Goal: Communication & Community: Answer question/provide support

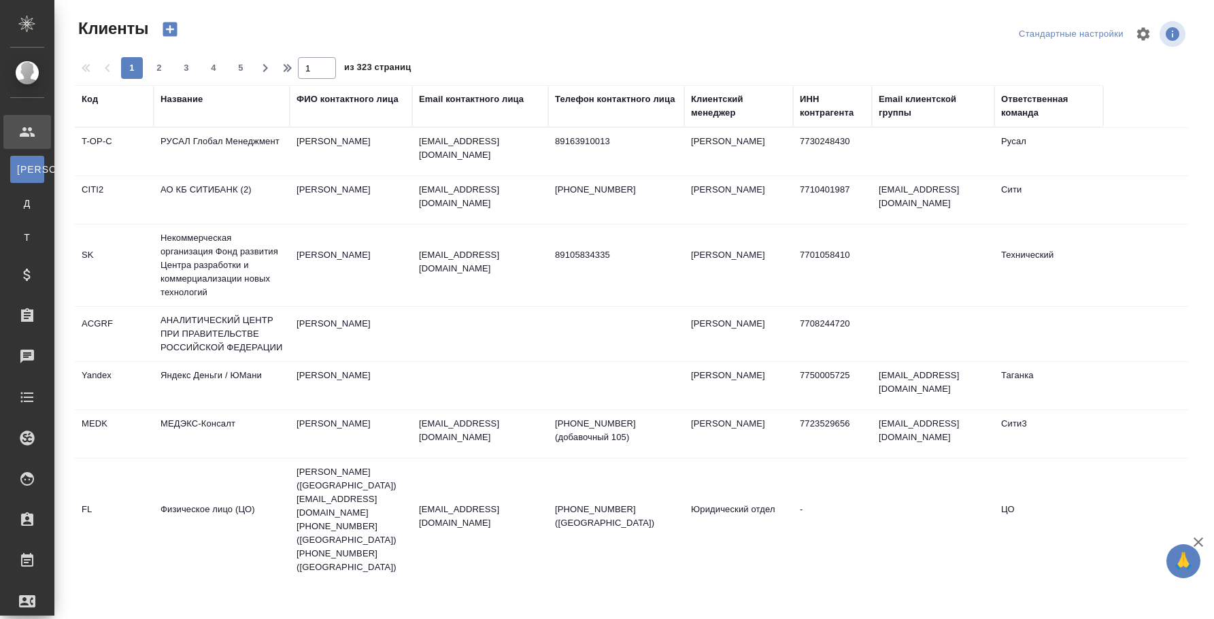
select select "RU"
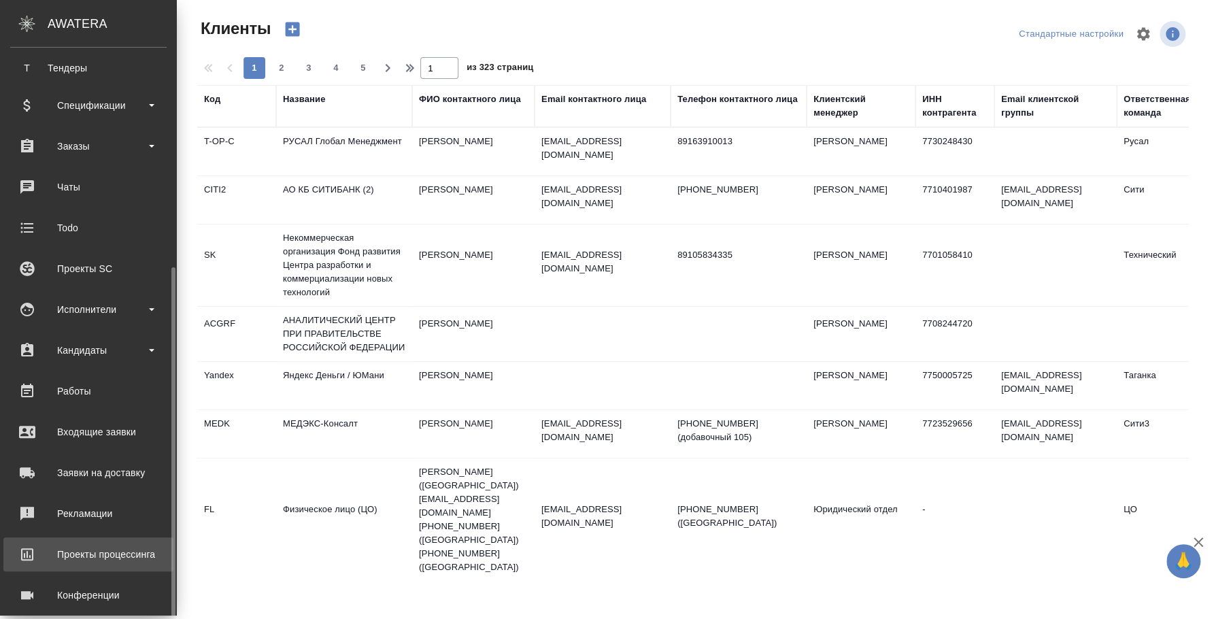
scroll to position [226, 0]
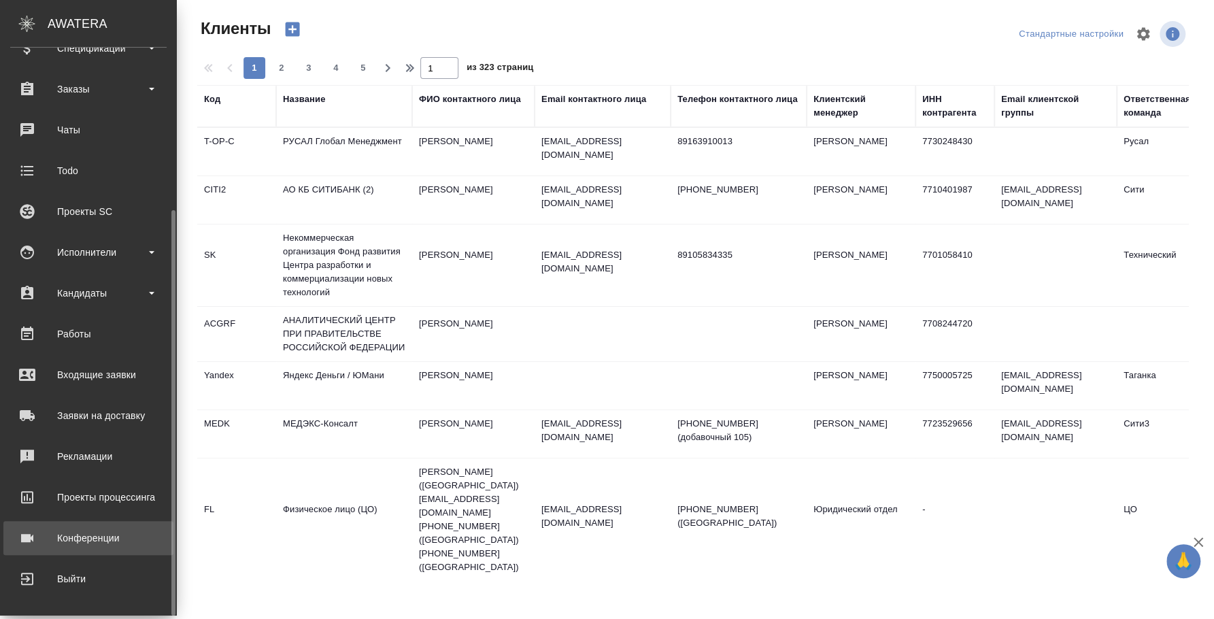
click at [77, 535] on div "Конференции" at bounding box center [88, 538] width 156 height 20
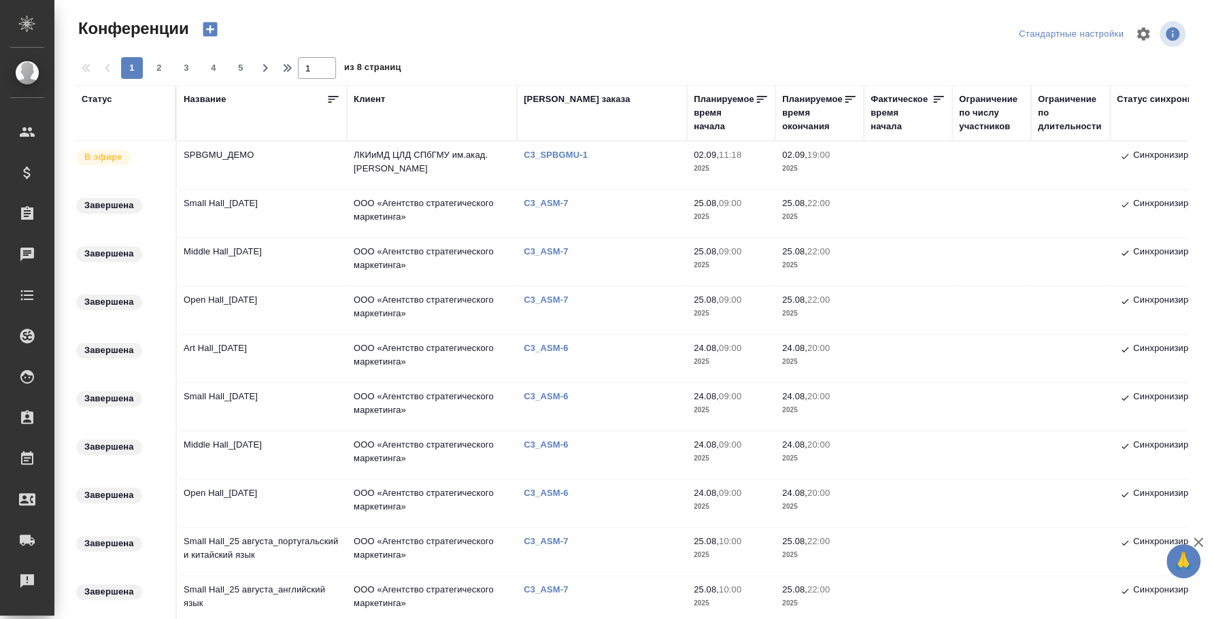
type input "[PERSON_NAME]"
click at [256, 489] on td "Open Hall_[DATE]" at bounding box center [262, 503] width 170 height 48
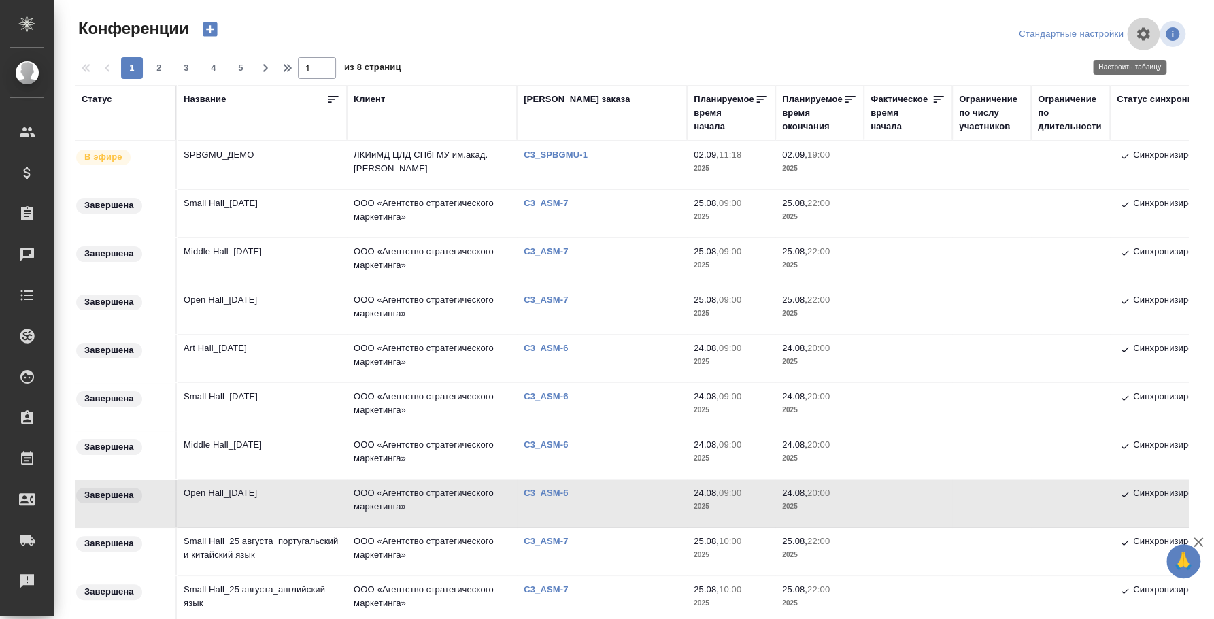
click at [1135, 29] on icon "button" at bounding box center [1143, 34] width 16 height 16
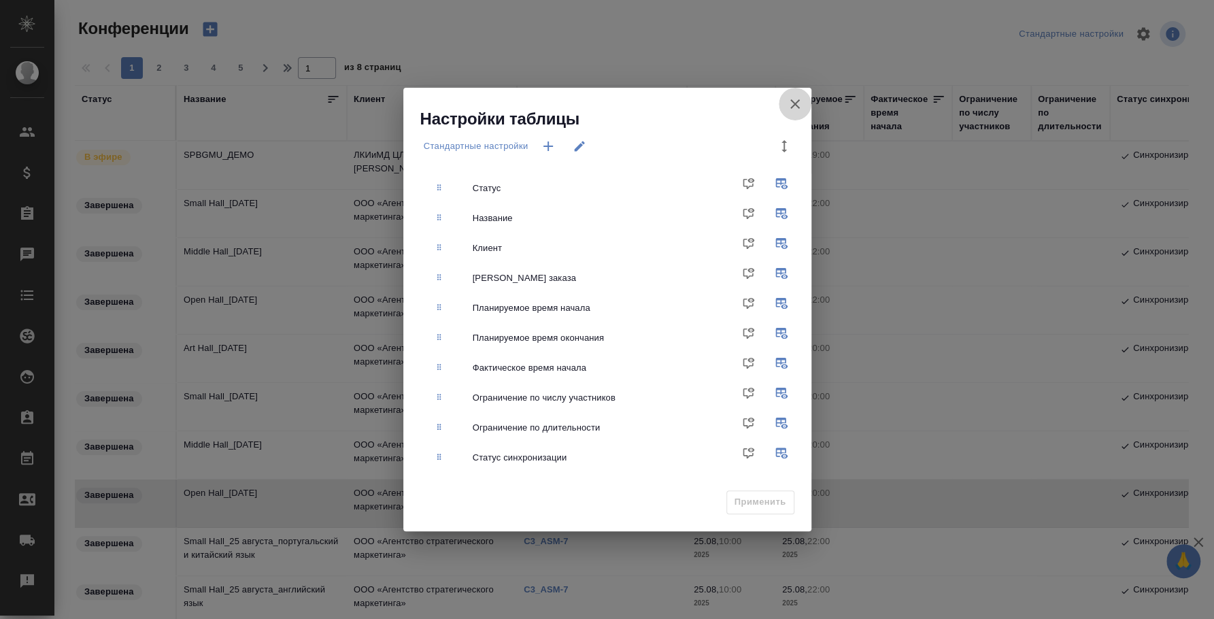
click at [791, 104] on icon "button" at bounding box center [795, 104] width 16 height 16
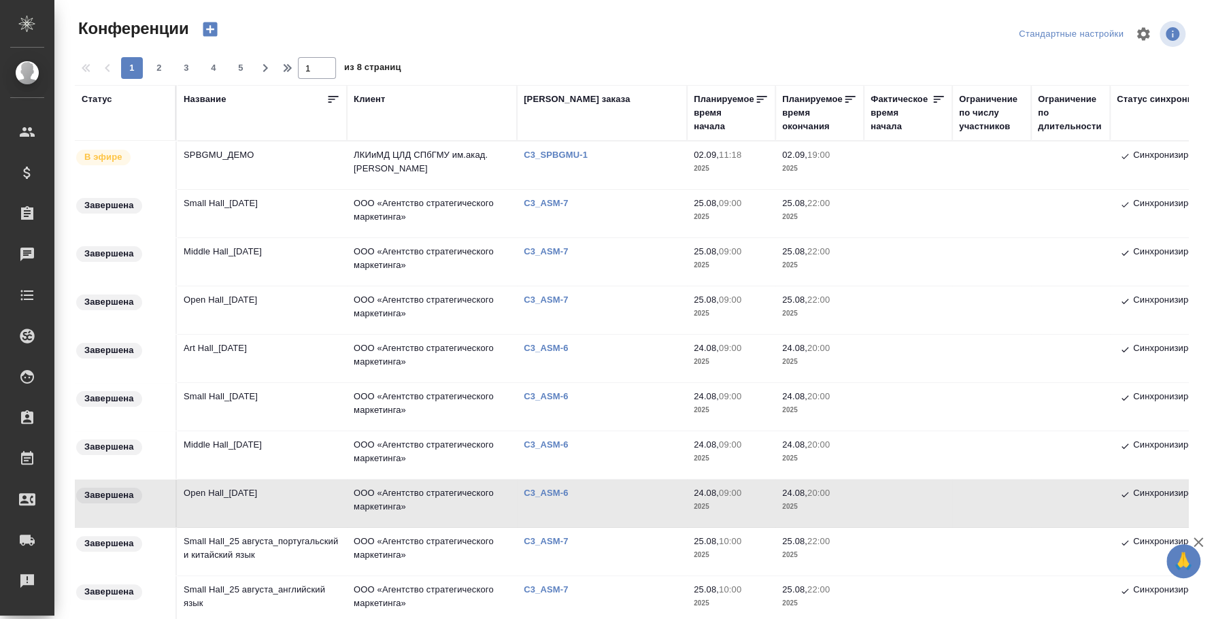
click at [240, 494] on td "Open Hall_24 August" at bounding box center [262, 503] width 170 height 48
click at [235, 450] on td "Middle Hall_24 August" at bounding box center [262, 455] width 170 height 48
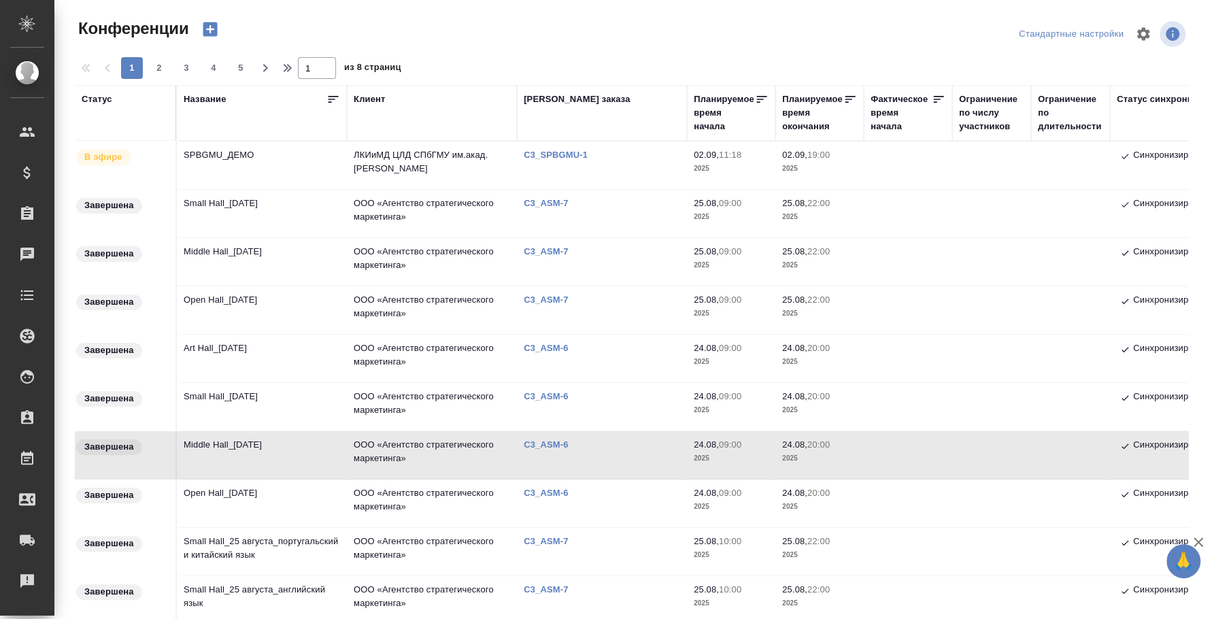
click at [245, 394] on td "Small Hall_24 August" at bounding box center [262, 407] width 170 height 48
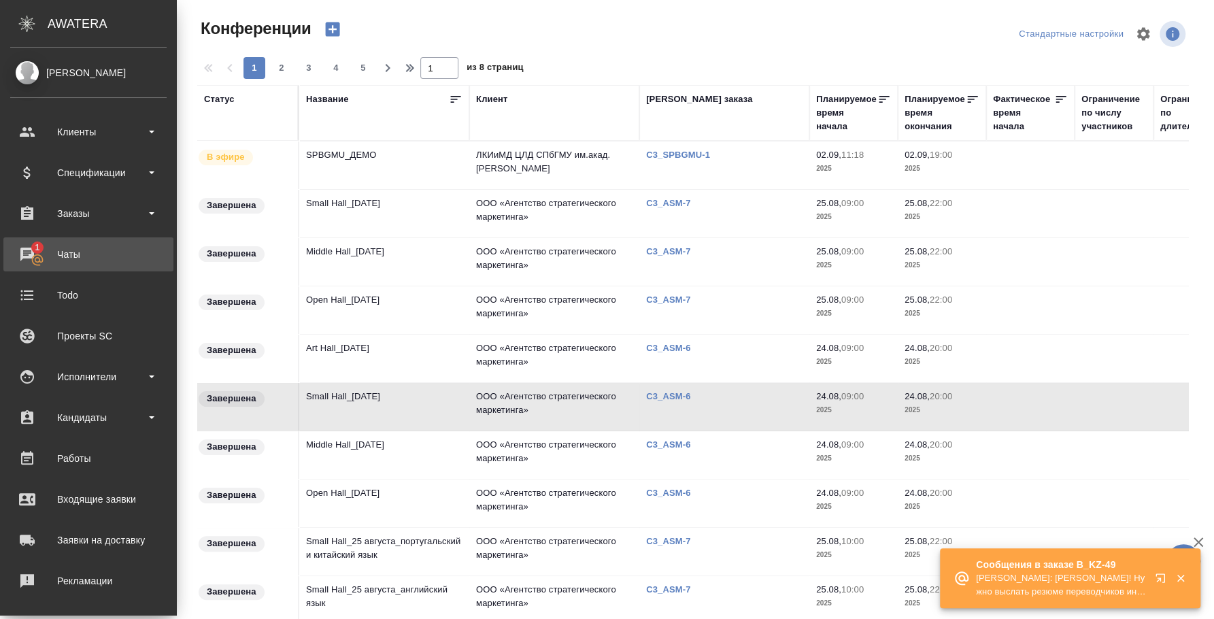
click at [35, 257] on div "Чаты" at bounding box center [88, 254] width 156 height 20
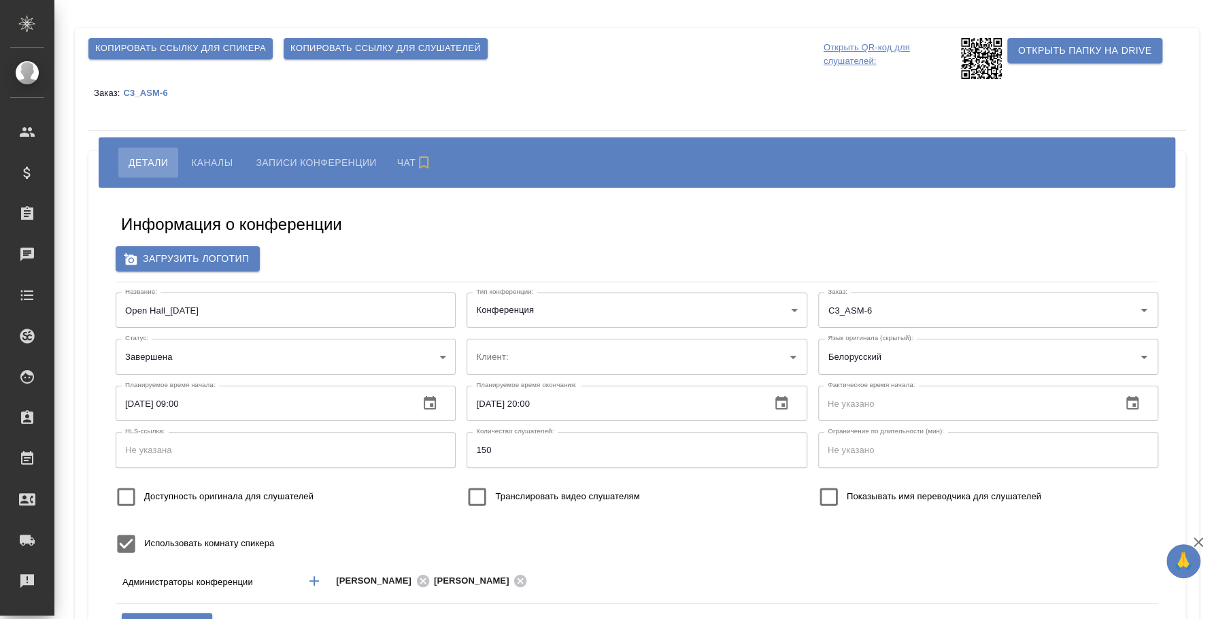
type input "ООО «Агентство стратегического маркетинга»"
type input "[PERSON_NAME]"
click at [211, 161] on span "Каналы" at bounding box center [211, 162] width 41 height 16
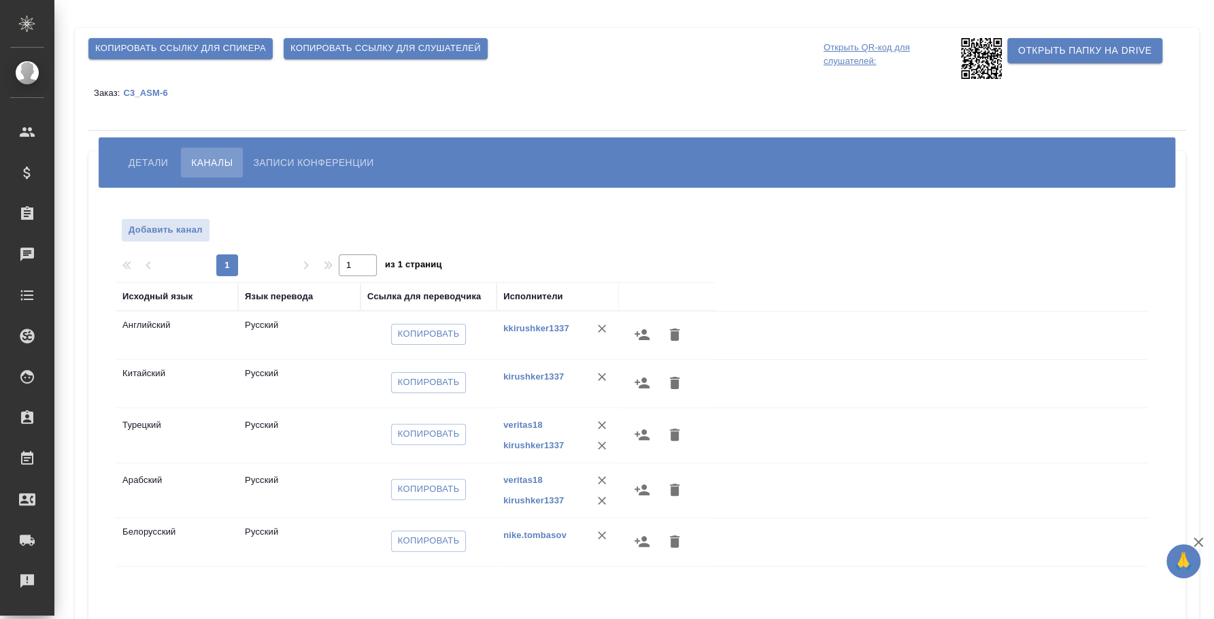
click at [317, 156] on span "Записи конференции" at bounding box center [313, 162] width 120 height 16
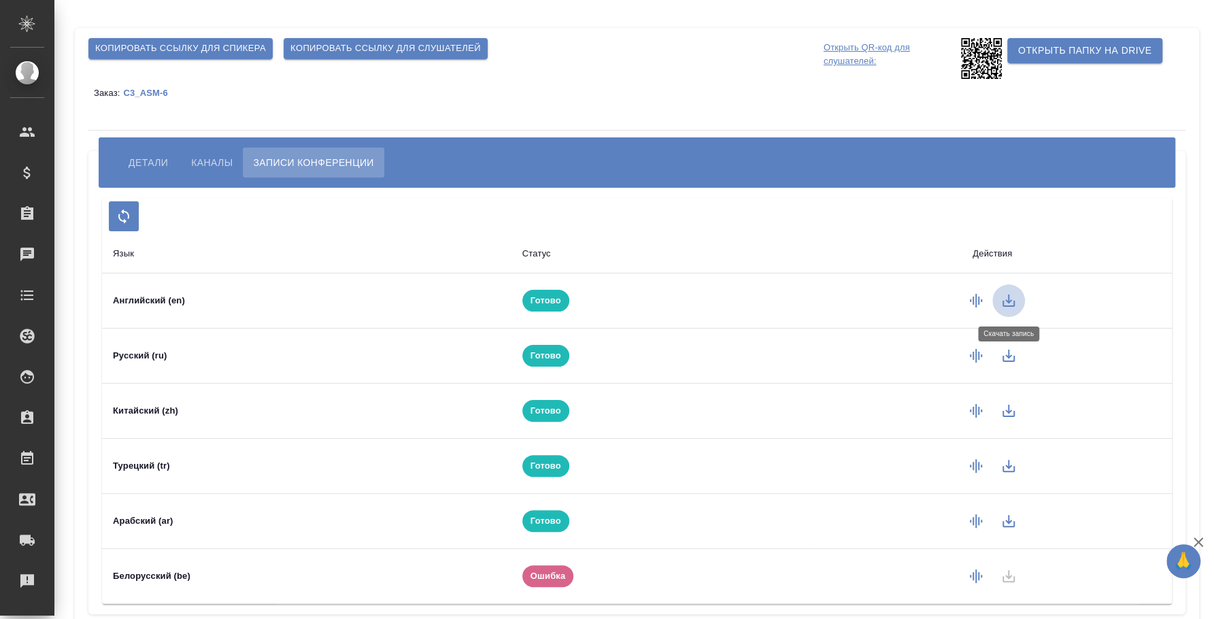
click at [1004, 298] on icon "button" at bounding box center [1008, 300] width 16 height 16
click at [726, 83] on div "Заказ: C3_ASM-6" at bounding box center [636, 92] width 1097 height 27
click at [1002, 292] on icon "button" at bounding box center [1008, 300] width 16 height 16
click at [1000, 303] on icon "button" at bounding box center [1008, 300] width 16 height 16
click at [781, 99] on div "Заказ: C3_ASM-6" at bounding box center [636, 92] width 1097 height 27
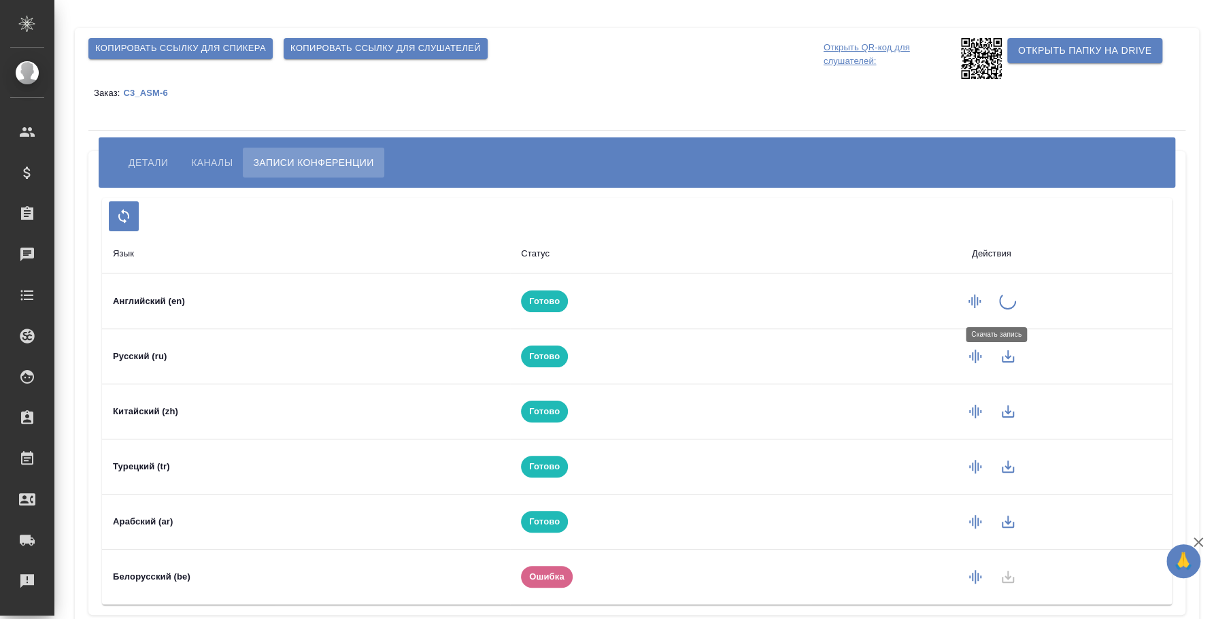
click at [738, 96] on div "Заказ: C3_ASM-6" at bounding box center [636, 92] width 1097 height 27
click at [1007, 298] on button "button" at bounding box center [1008, 300] width 33 height 33
click at [711, 88] on div "Заказ: C3_ASM-6" at bounding box center [636, 92] width 1097 height 27
click at [810, 103] on div "Заказ: C3_ASM-6" at bounding box center [636, 92] width 1097 height 27
click at [1000, 355] on icon "button" at bounding box center [1008, 355] width 16 height 16
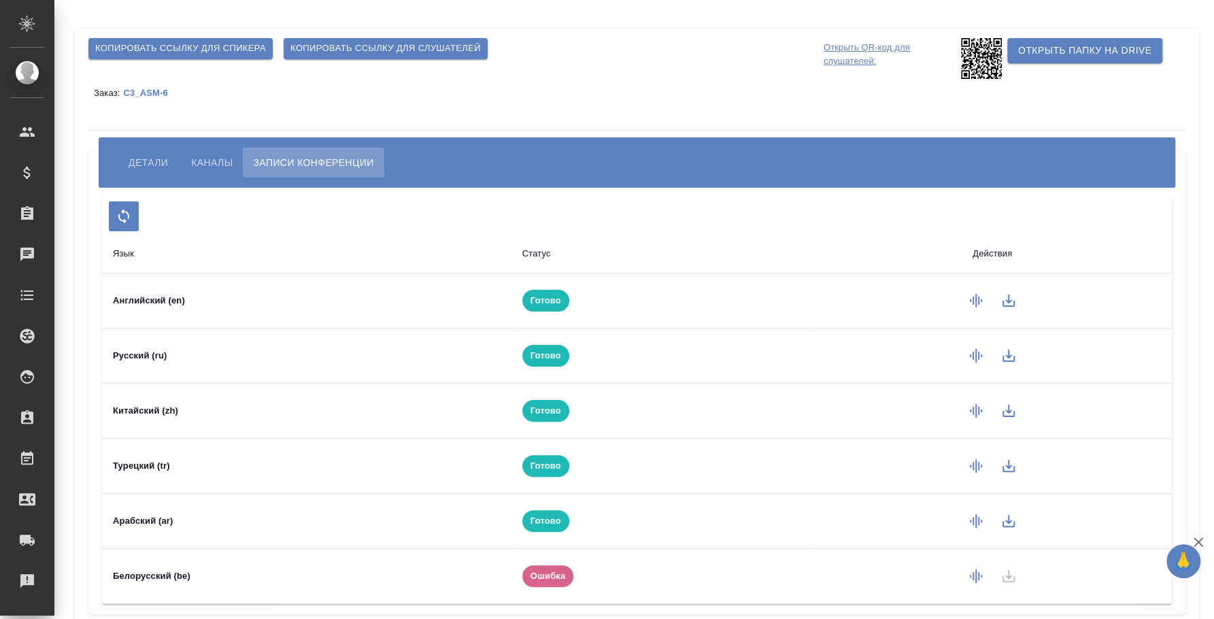
click at [1002, 409] on icon "button" at bounding box center [1008, 411] width 12 height 12
click at [1000, 460] on icon "button" at bounding box center [1008, 466] width 16 height 16
click at [1000, 522] on icon "button" at bounding box center [1008, 521] width 16 height 16
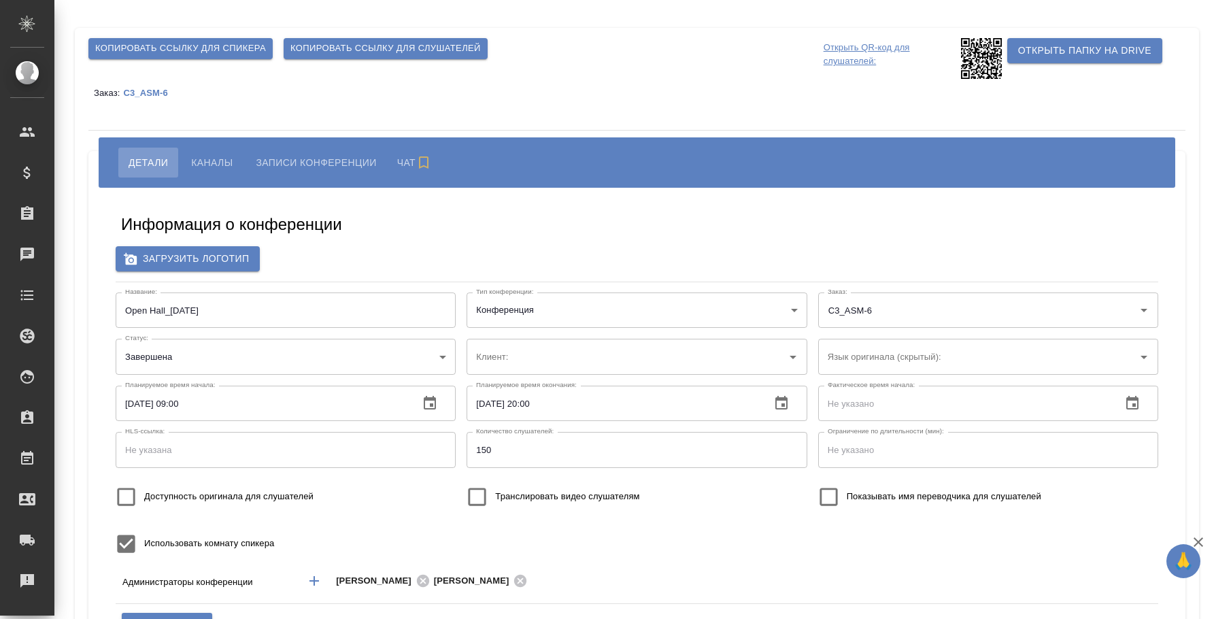
type input "Белорусский"
type input "ООО «Агентство стратегического маркетинга»"
type input "[PERSON_NAME]"
click at [256, 300] on input "Open Hall_[DATE]" at bounding box center [286, 309] width 340 height 35
click at [254, 300] on input "Open Hall_[DATE]" at bounding box center [286, 309] width 340 height 35
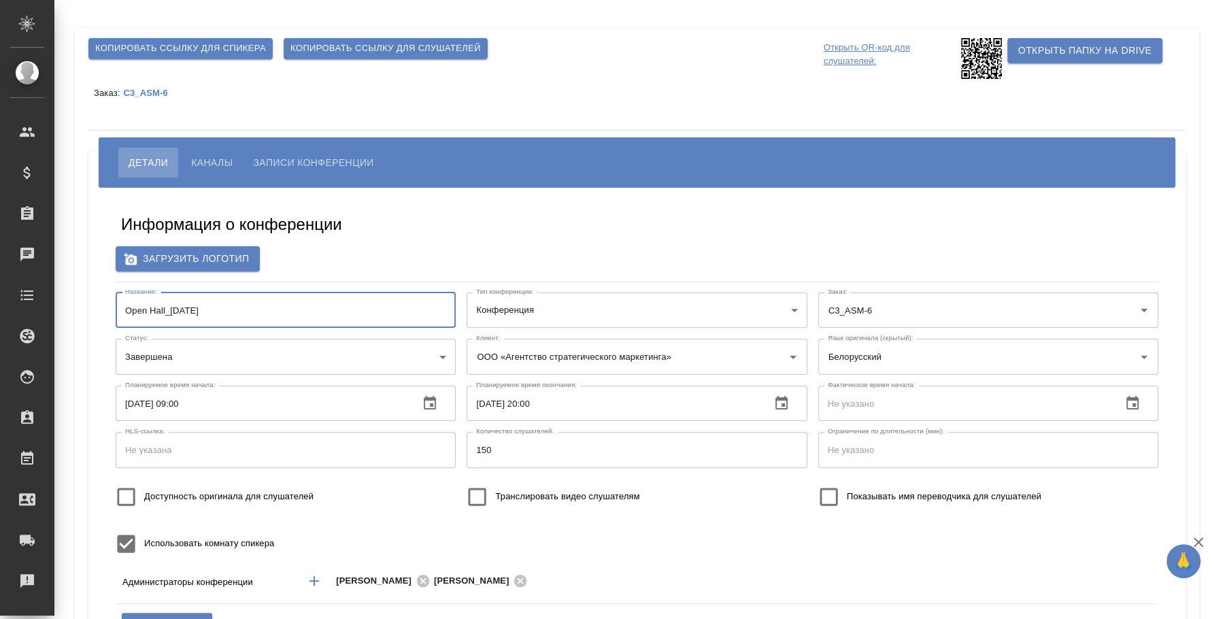
click at [254, 300] on input "Open Hall_[DATE]" at bounding box center [286, 309] width 340 height 35
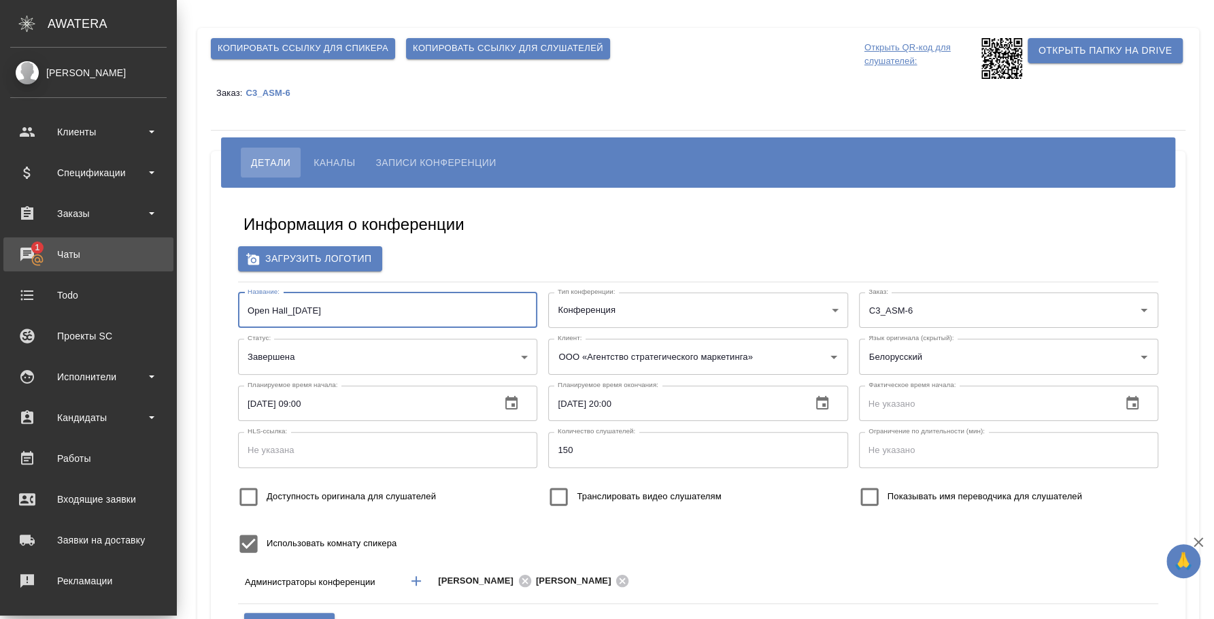
click at [21, 254] on div "Чаты" at bounding box center [88, 254] width 156 height 20
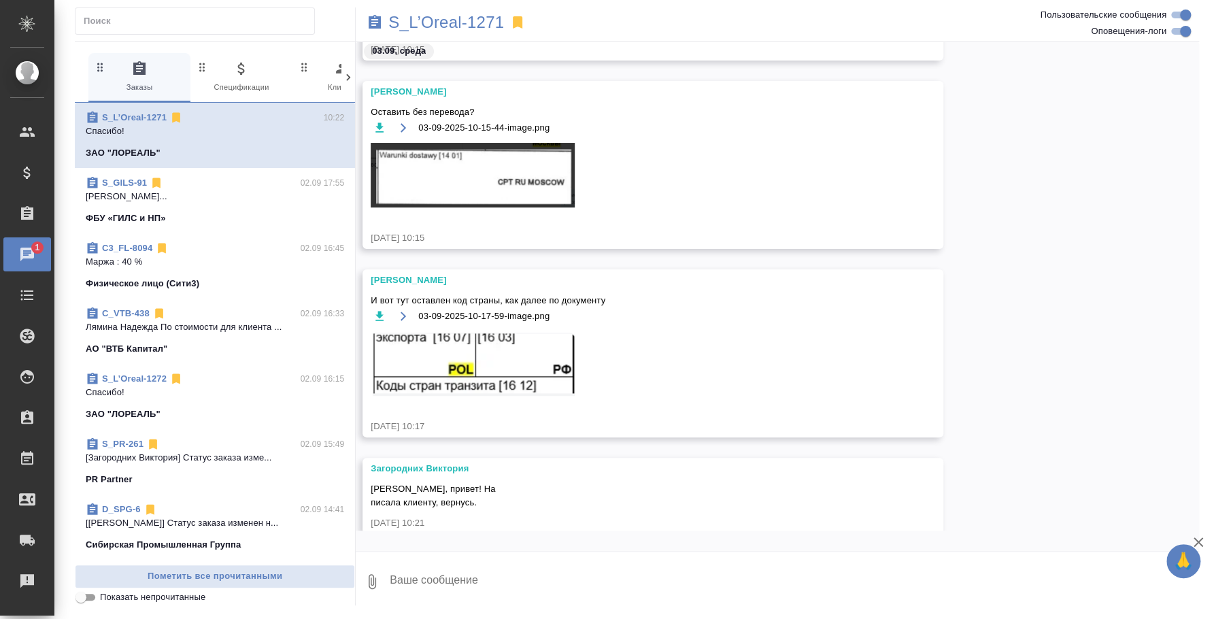
scroll to position [7129, 0]
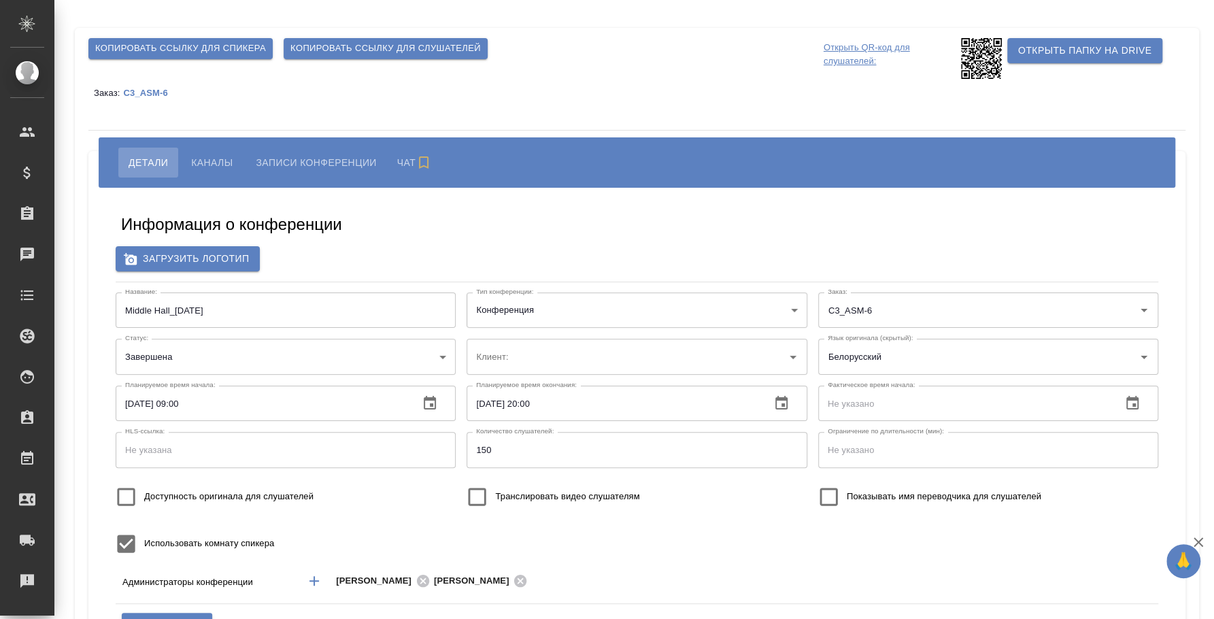
type input "[PERSON_NAME]"
click at [190, 299] on input "Middle Hall_24 August" at bounding box center [286, 309] width 340 height 35
click at [190, 299] on input "Middle Hall_[DATE]" at bounding box center [286, 309] width 340 height 35
type input "ООО «Агентство стратегического маркетинга»"
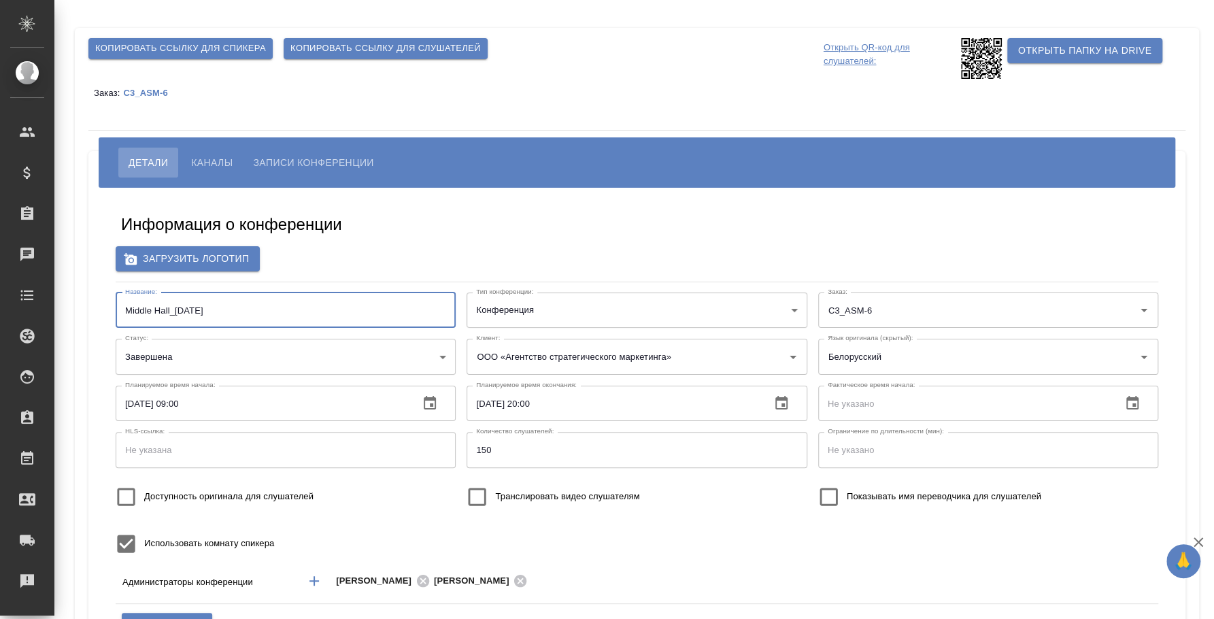
click at [287, 159] on span "Записи конференции" at bounding box center [313, 162] width 120 height 16
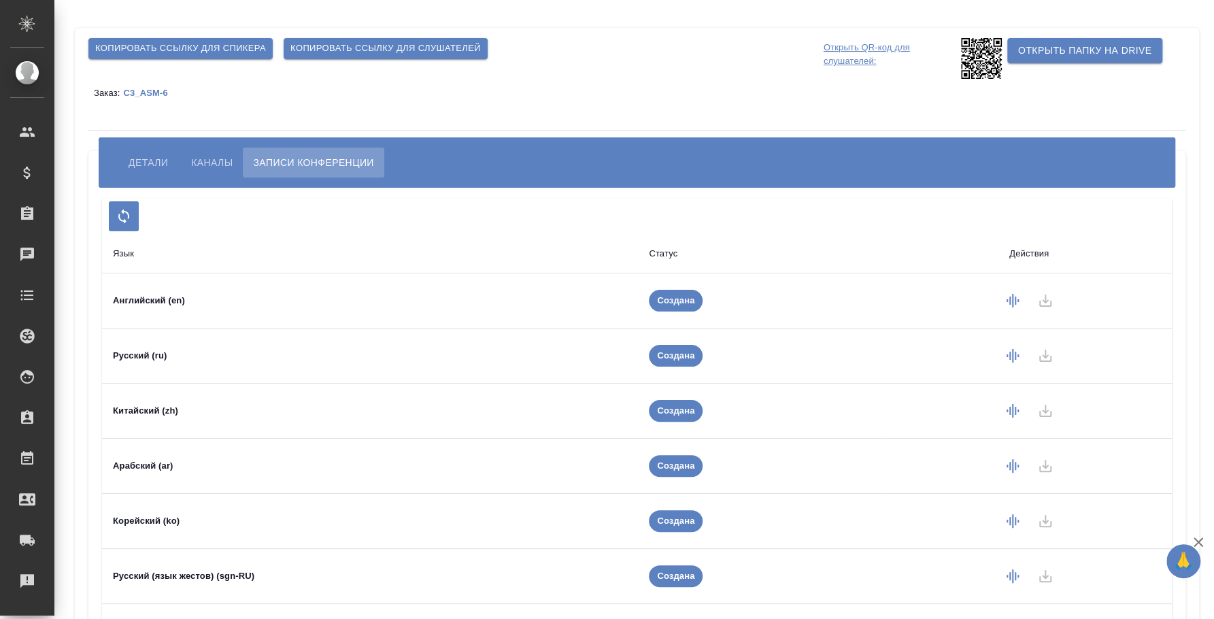
click at [1040, 298] on td at bounding box center [1029, 300] width 286 height 55
click at [1014, 300] on icon "button" at bounding box center [1012, 301] width 12 height 14
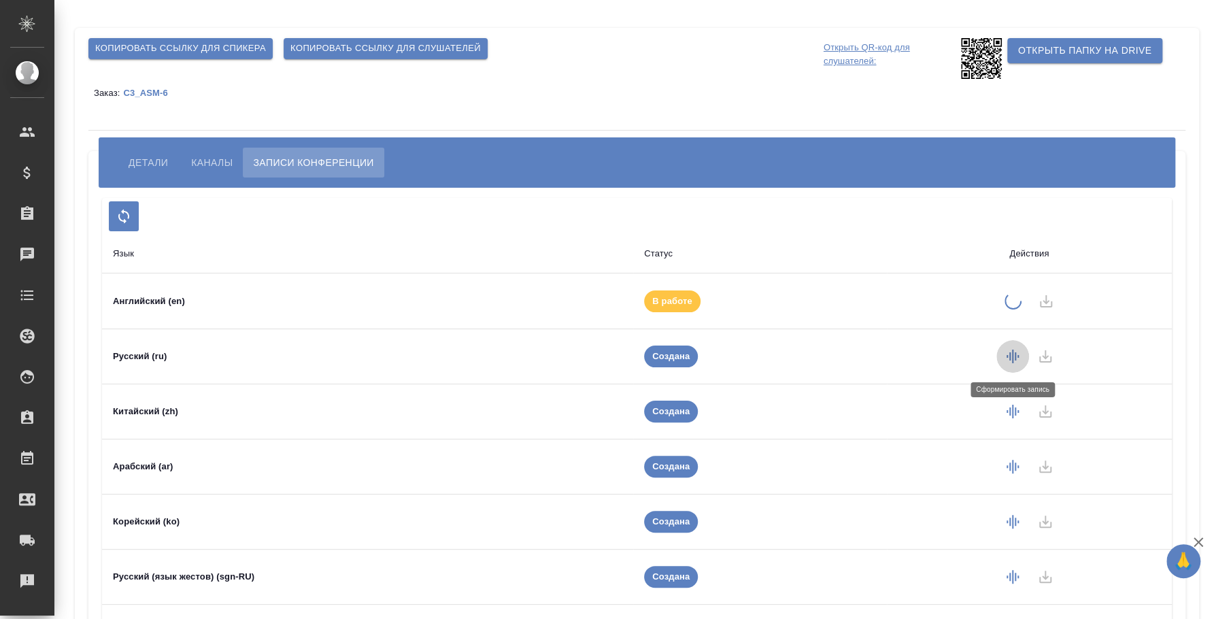
click at [1015, 360] on icon "button" at bounding box center [1012, 356] width 12 height 14
click at [1009, 415] on icon "button" at bounding box center [1012, 412] width 12 height 14
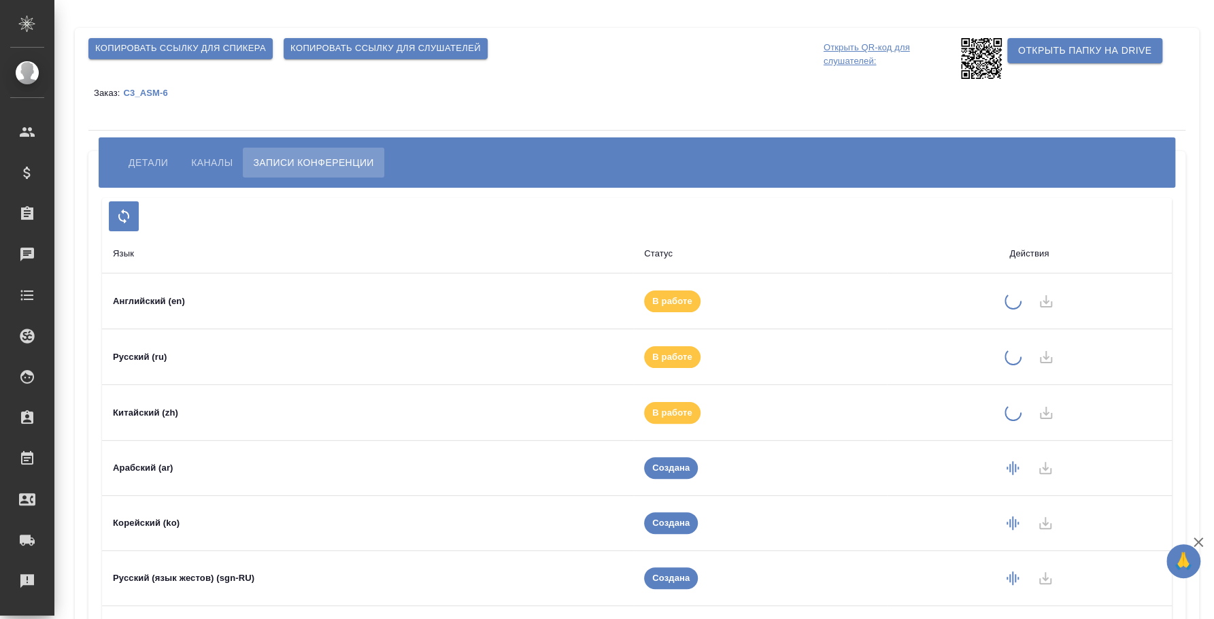
scroll to position [110, 0]
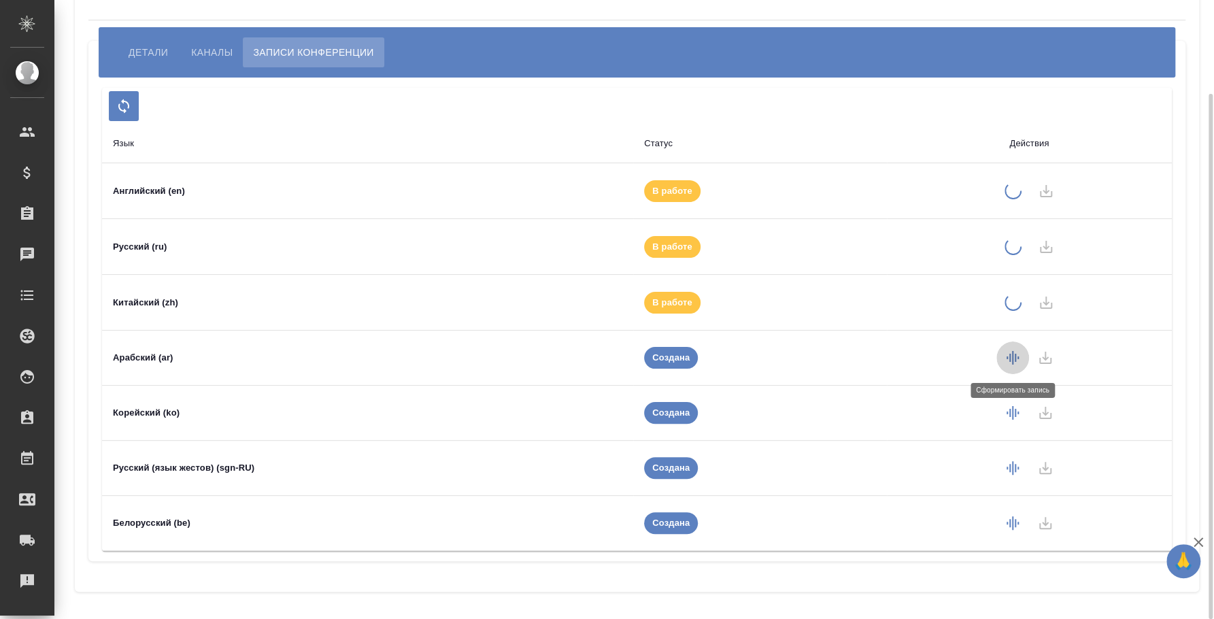
click at [1012, 364] on icon "button" at bounding box center [1012, 357] width 16 height 16
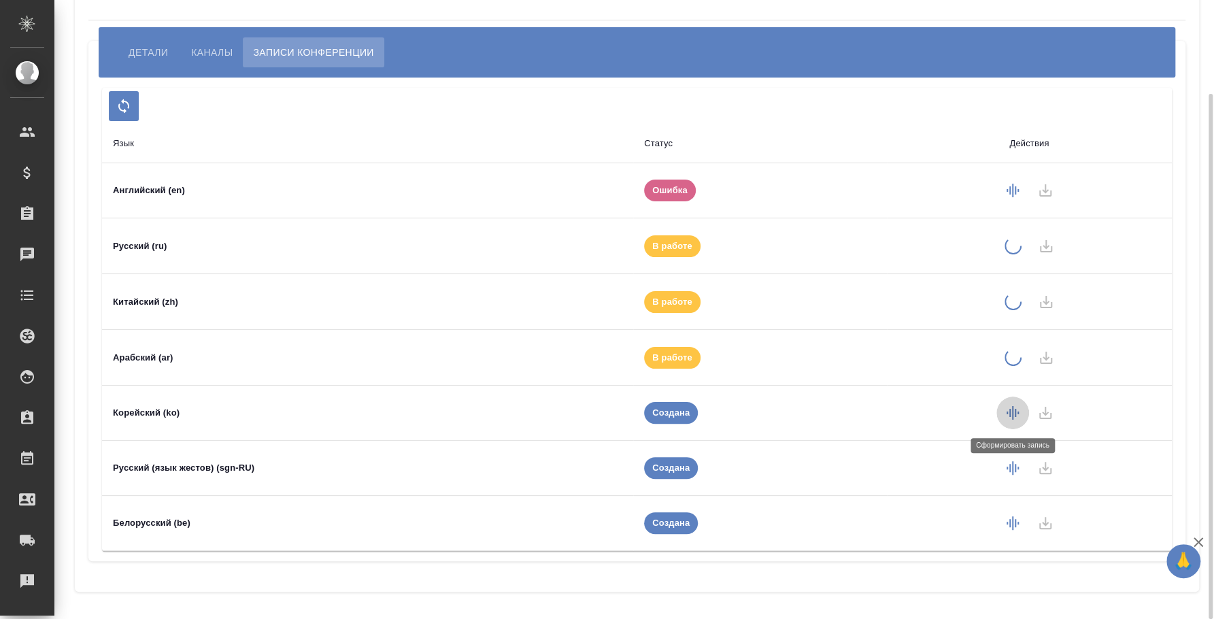
click at [1019, 405] on icon "button" at bounding box center [1012, 413] width 16 height 16
click at [1011, 471] on icon "button" at bounding box center [1012, 468] width 16 height 16
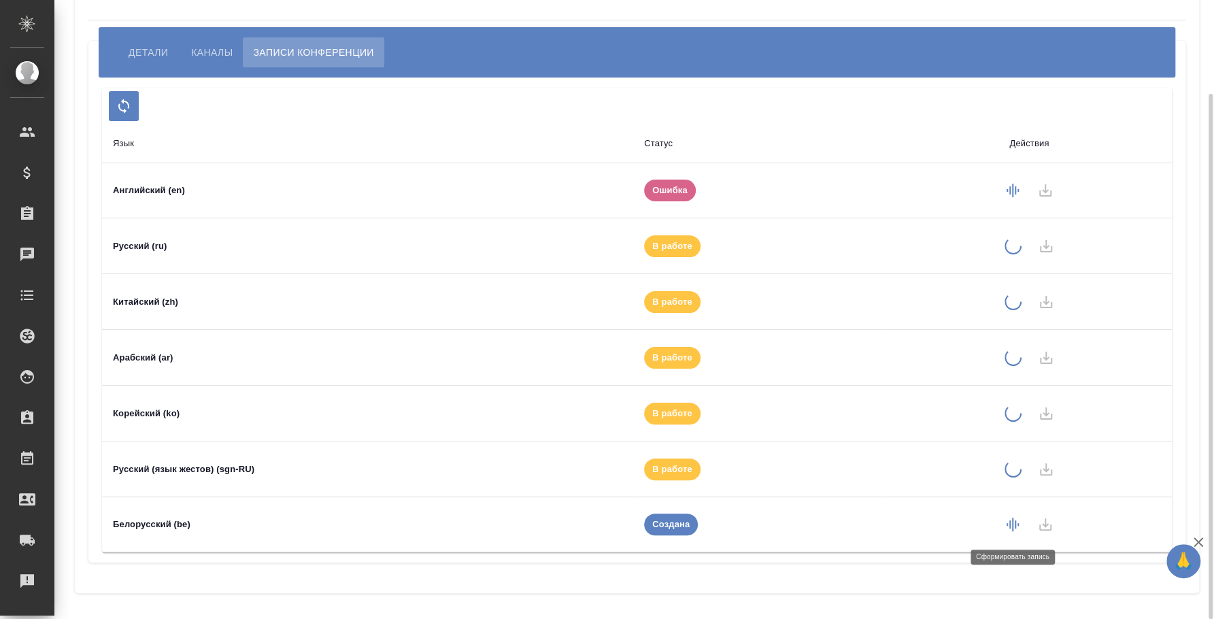
click at [1018, 523] on icon "button" at bounding box center [1012, 524] width 12 height 14
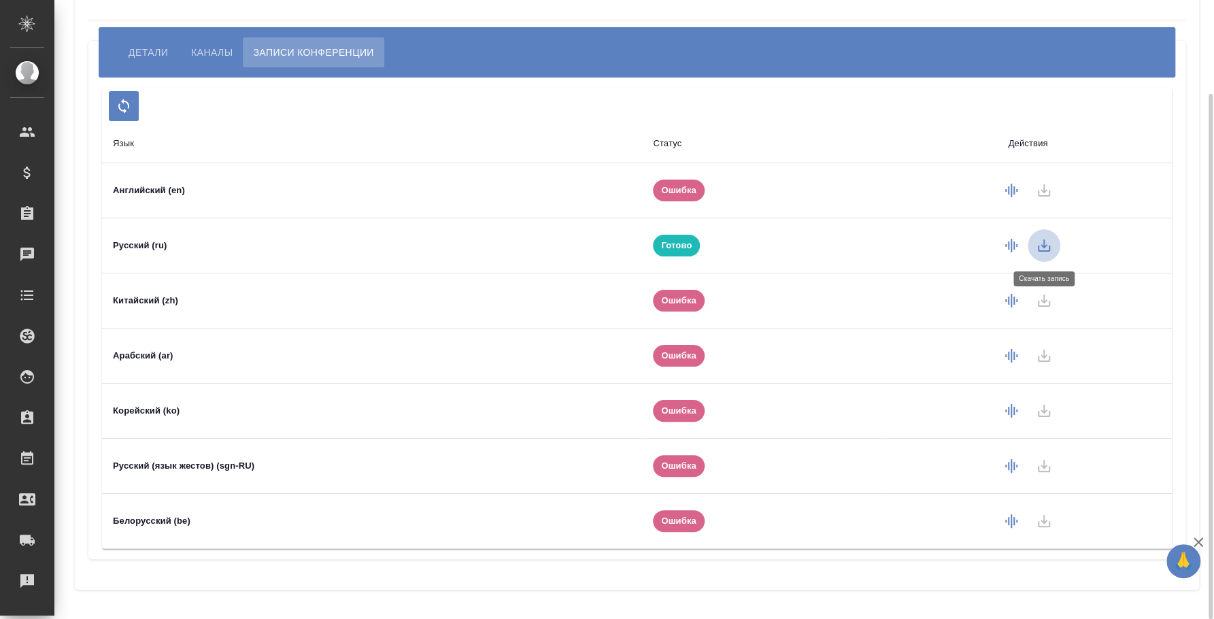
click at [1046, 243] on icon "button" at bounding box center [1043, 245] width 16 height 16
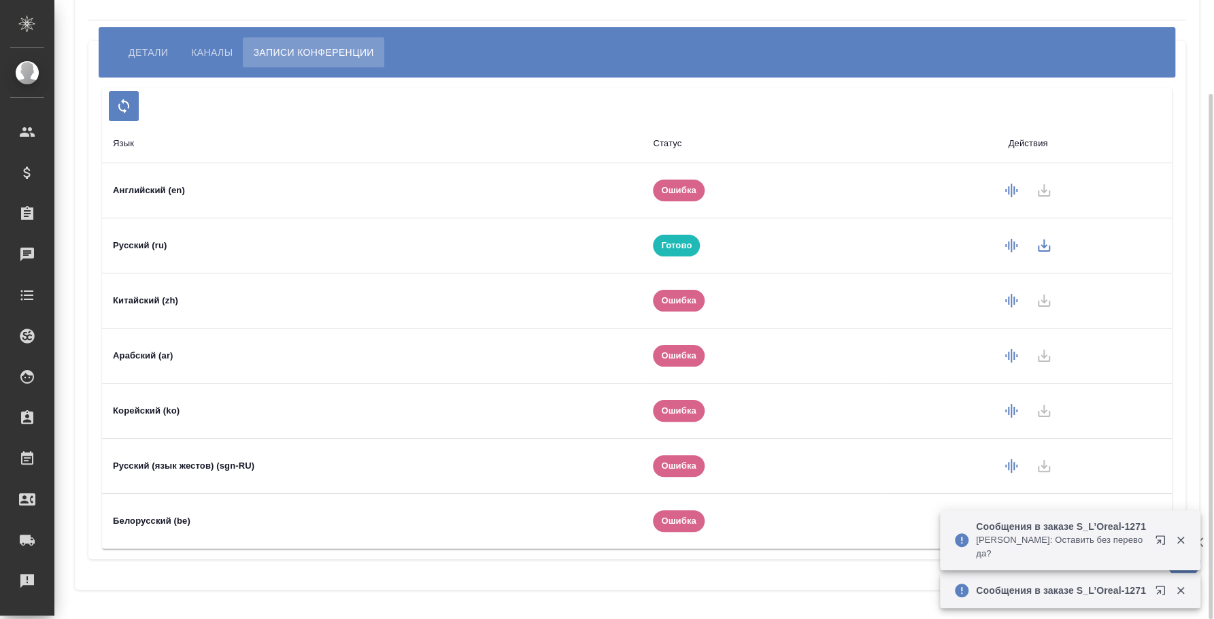
click at [174, 48] on button "Детали" at bounding box center [148, 52] width 60 height 30
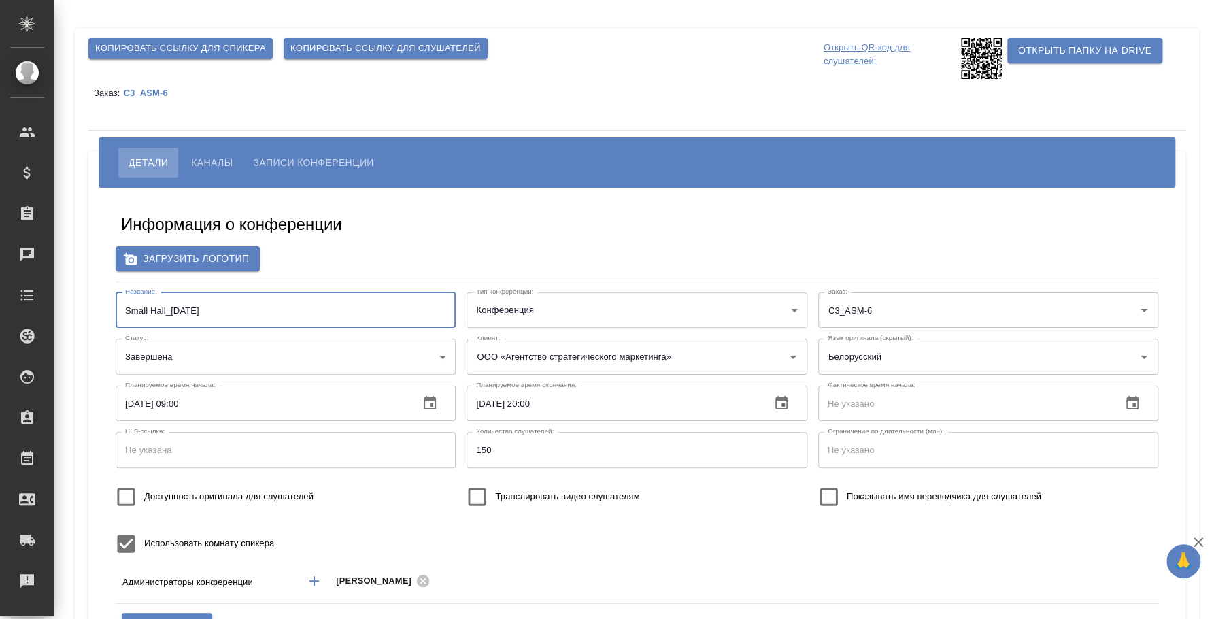
click at [239, 309] on input "Small Hall_[DATE]" at bounding box center [286, 309] width 340 height 35
click at [291, 160] on span "Записи конференции" at bounding box center [313, 162] width 120 height 16
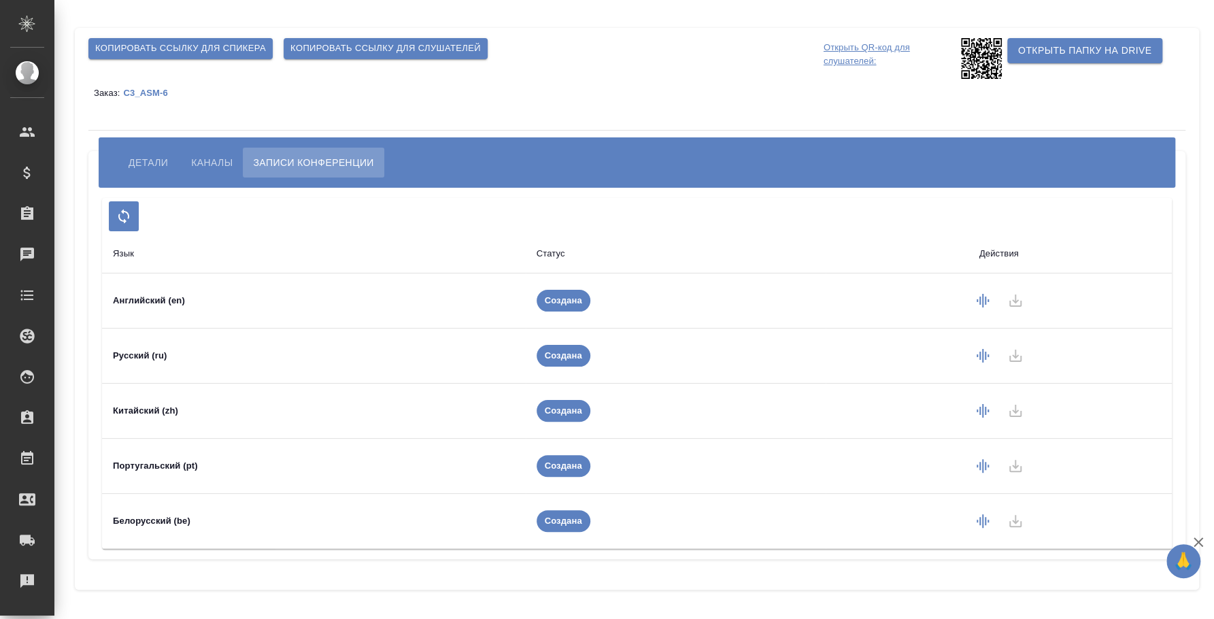
click at [982, 298] on icon "button" at bounding box center [982, 301] width 12 height 14
click at [978, 354] on icon "button" at bounding box center [982, 356] width 16 height 16
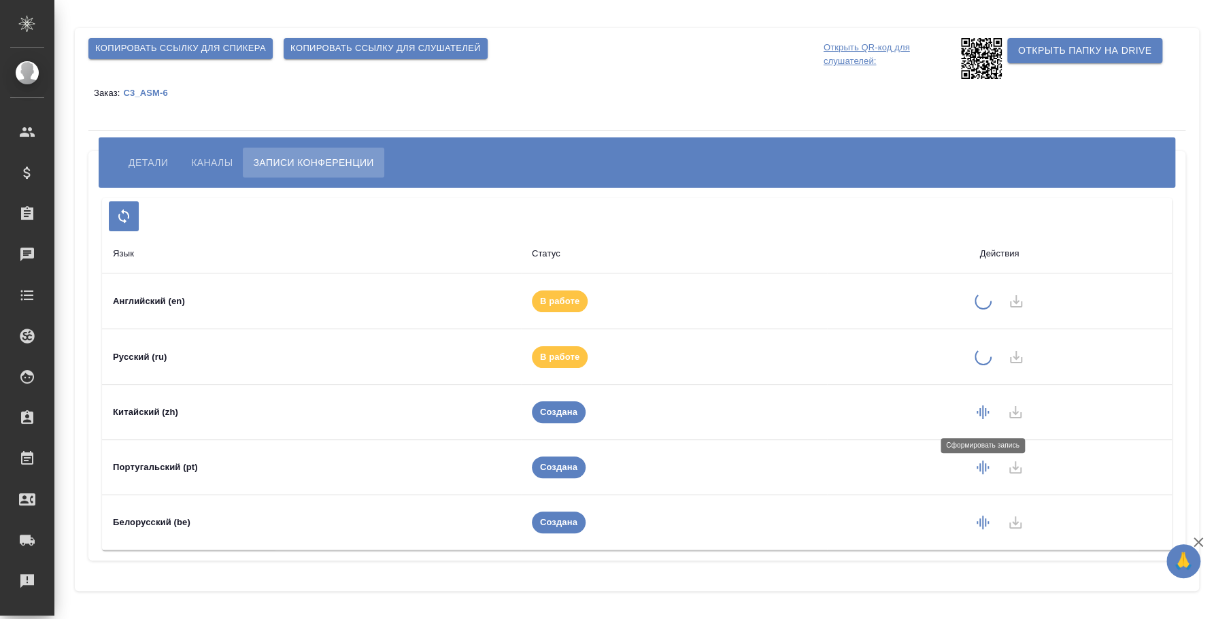
click at [983, 405] on icon "button" at bounding box center [982, 412] width 16 height 16
click at [986, 467] on icon "button" at bounding box center [982, 468] width 16 height 16
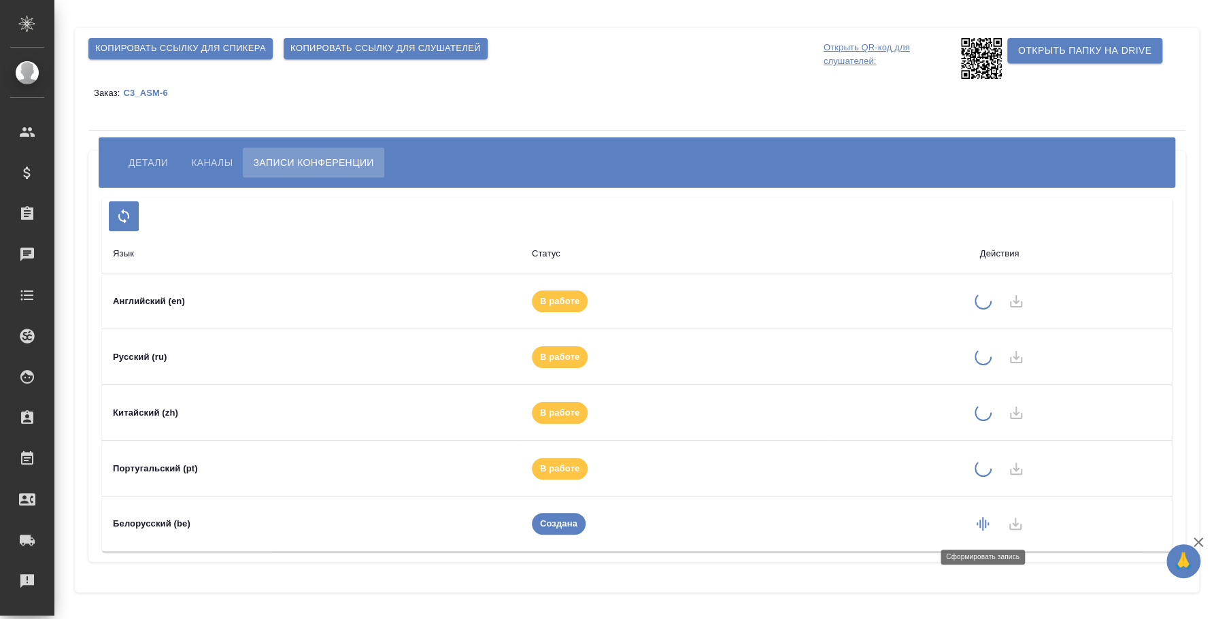
click at [984, 520] on icon "button" at bounding box center [982, 523] width 16 height 16
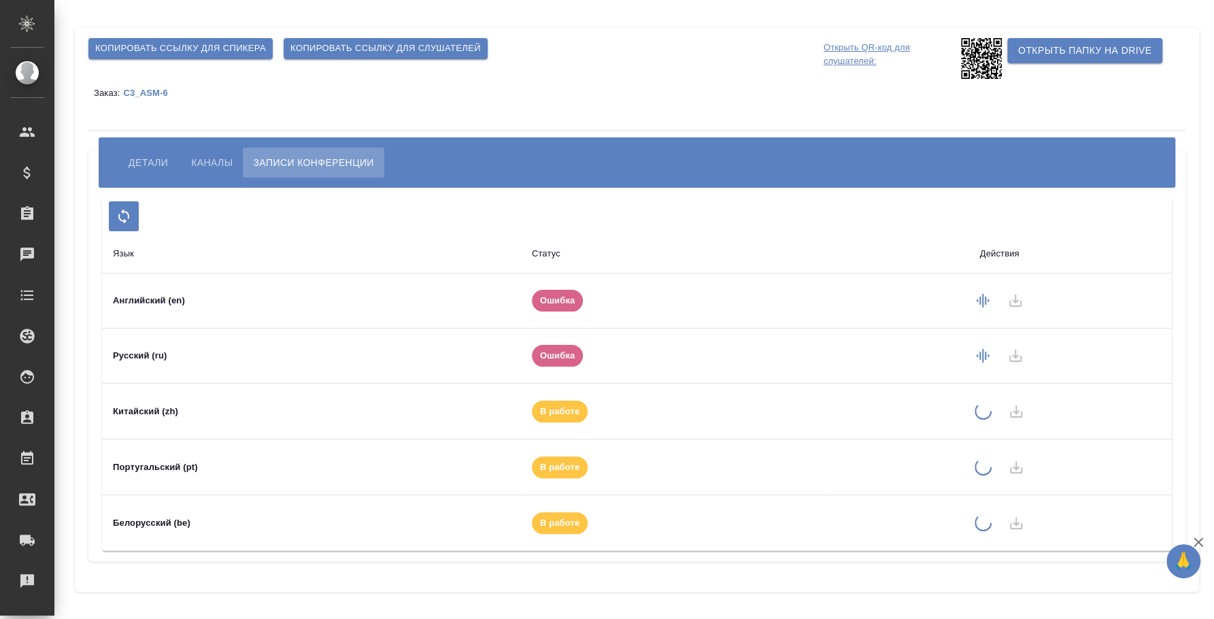
click at [148, 154] on span "Детали" at bounding box center [147, 162] width 39 height 16
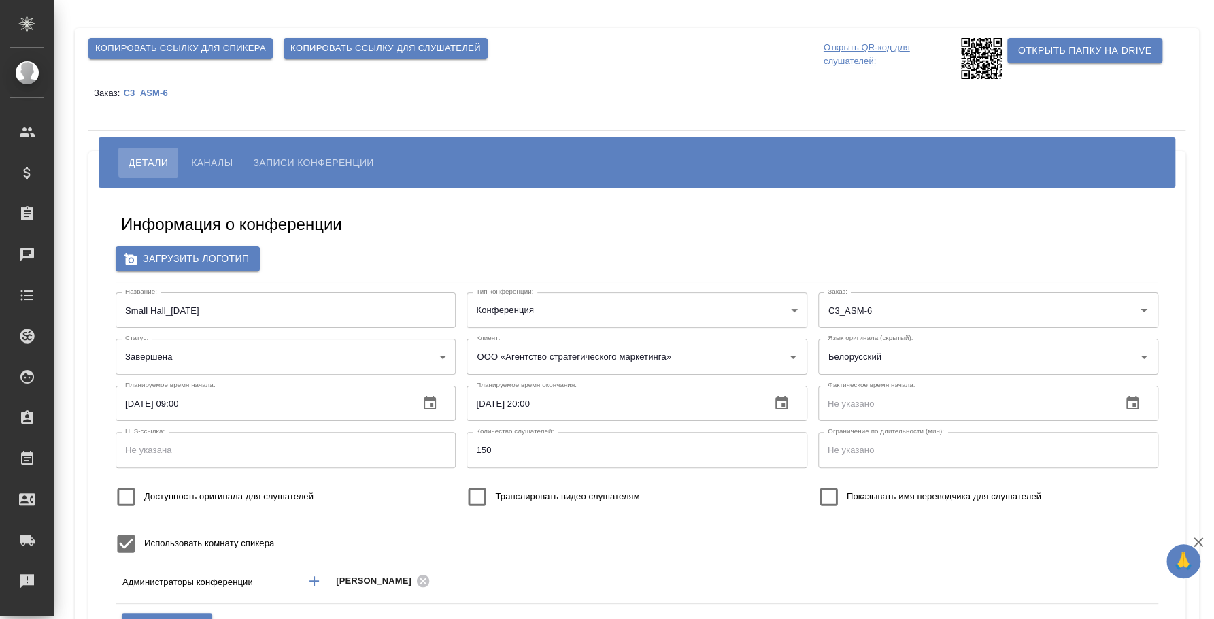
click at [294, 156] on span "Записи конференции" at bounding box center [313, 162] width 120 height 16
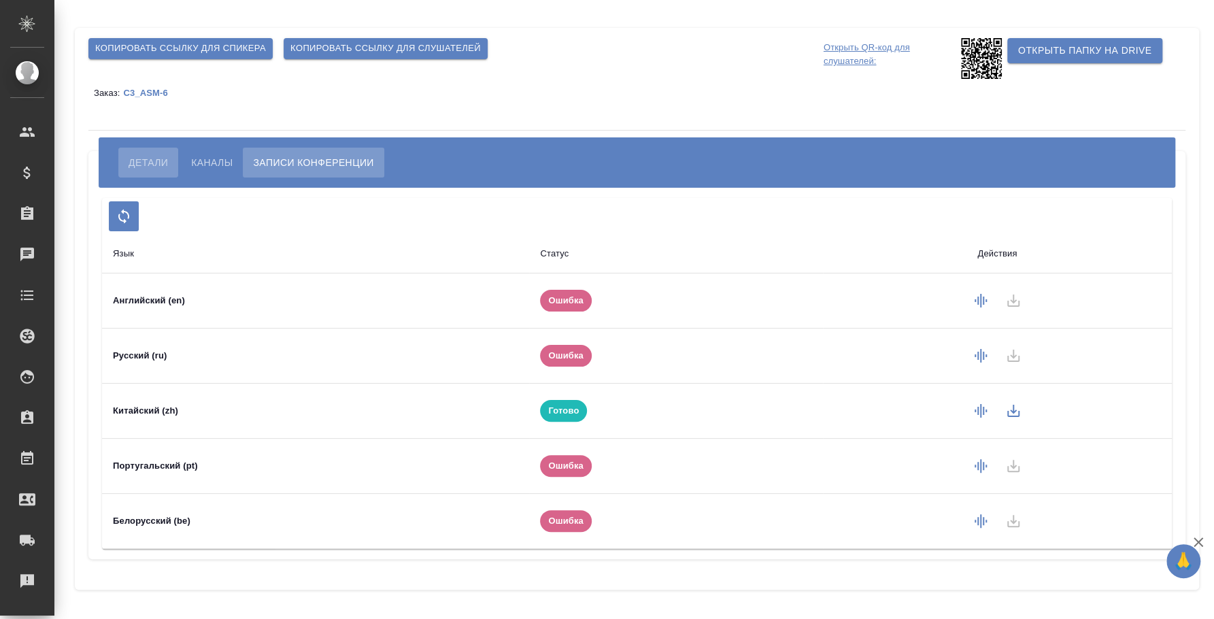
click at [160, 162] on span "Детали" at bounding box center [147, 162] width 39 height 16
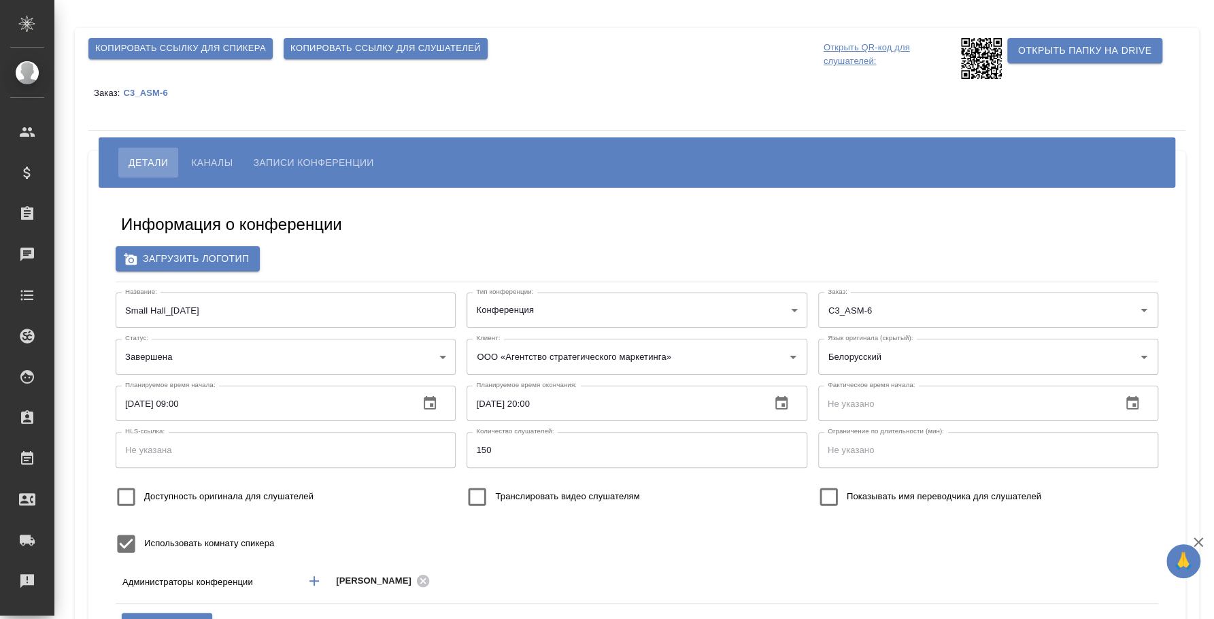
click at [301, 154] on span "Записи конференции" at bounding box center [313, 162] width 120 height 16
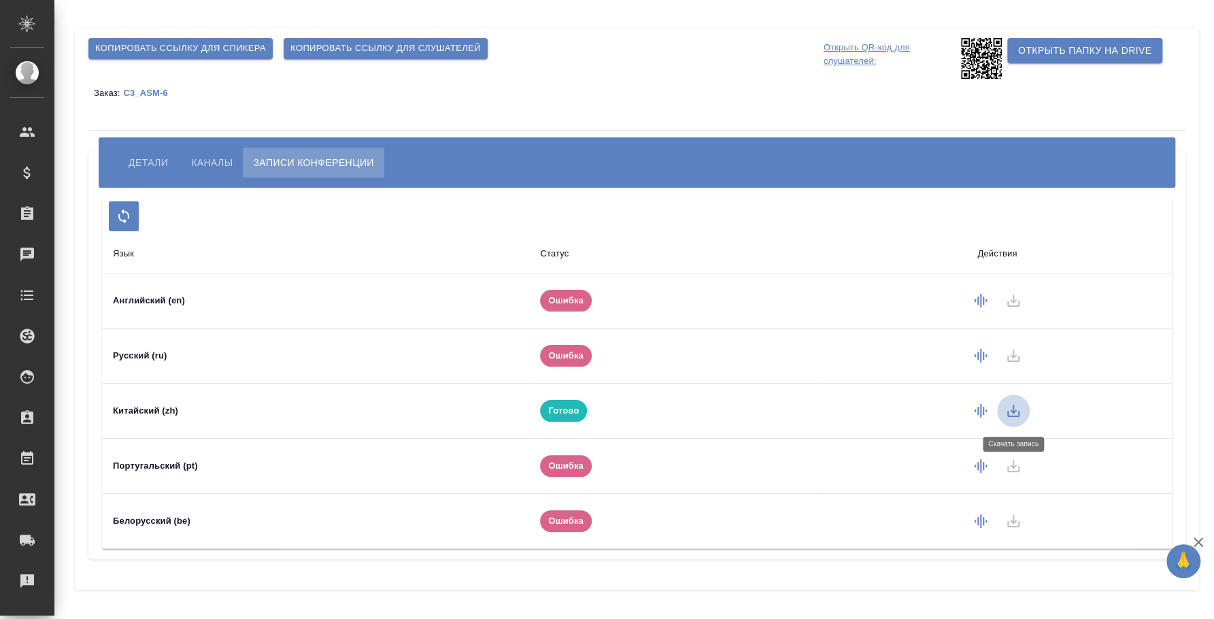
click at [1012, 409] on icon "button" at bounding box center [1013, 410] width 16 height 16
click at [1007, 407] on icon "button" at bounding box center [1013, 410] width 16 height 16
click at [726, 80] on div "Копировать ссылку для спикера Копировать ссылку для слушателей" at bounding box center [453, 58] width 735 height 46
click at [1018, 415] on icon "button" at bounding box center [1013, 411] width 12 height 12
click at [1015, 411] on icon "button" at bounding box center [1013, 411] width 12 height 12
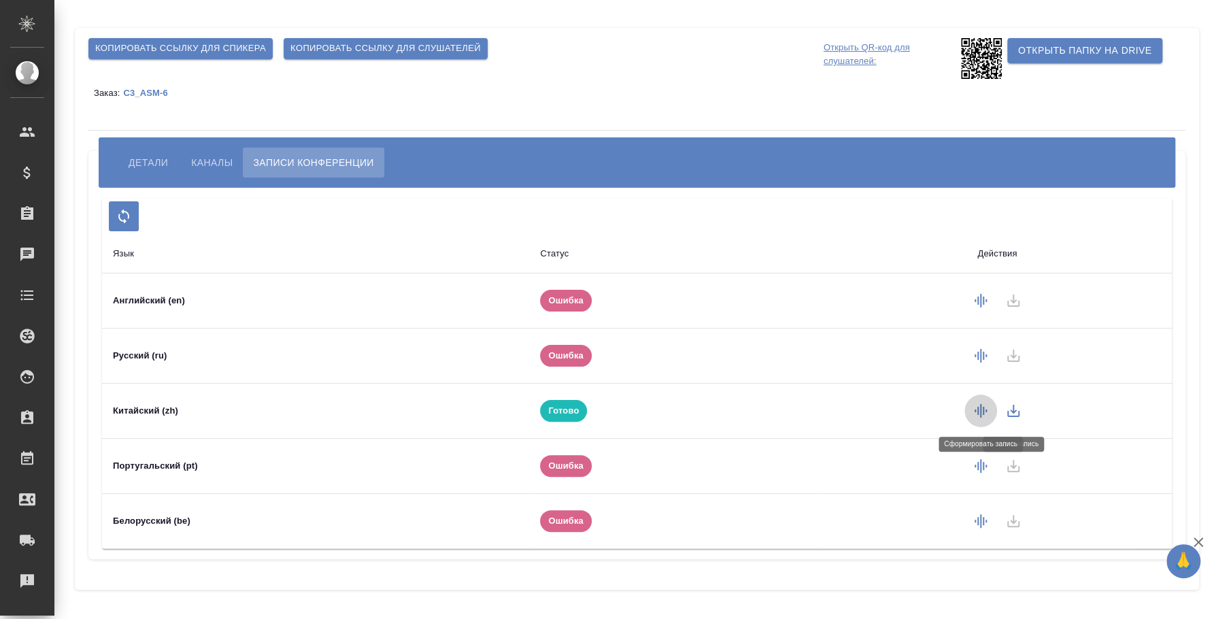
click at [982, 412] on icon "button" at bounding box center [980, 410] width 16 height 16
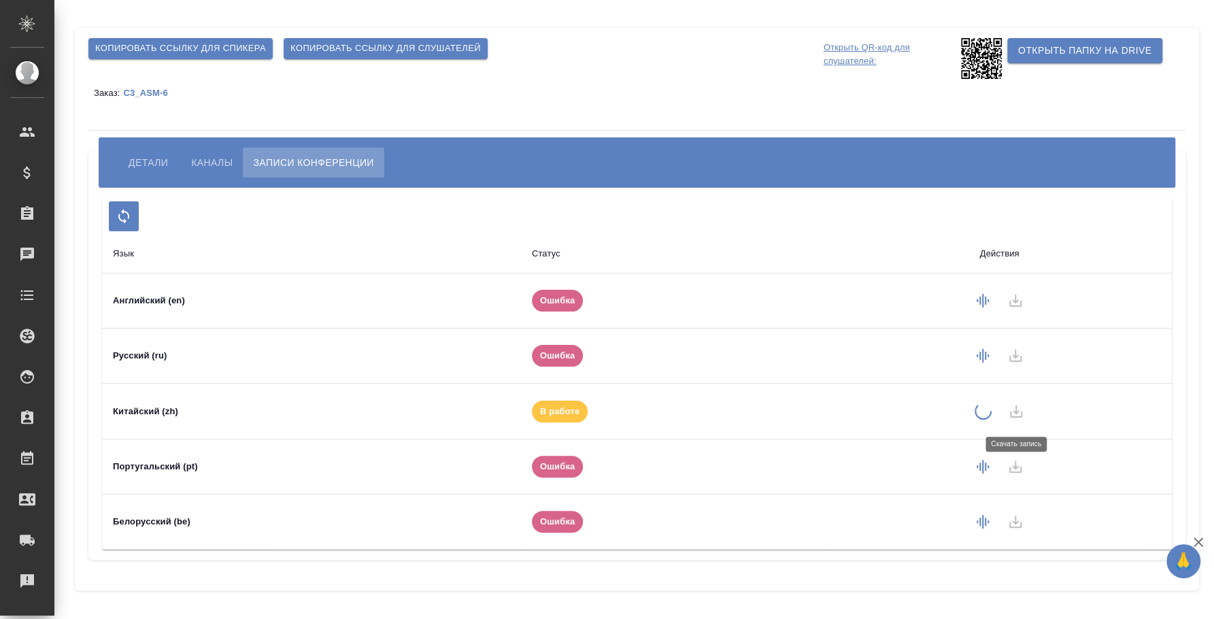
click at [138, 163] on span "Детали" at bounding box center [147, 162] width 39 height 16
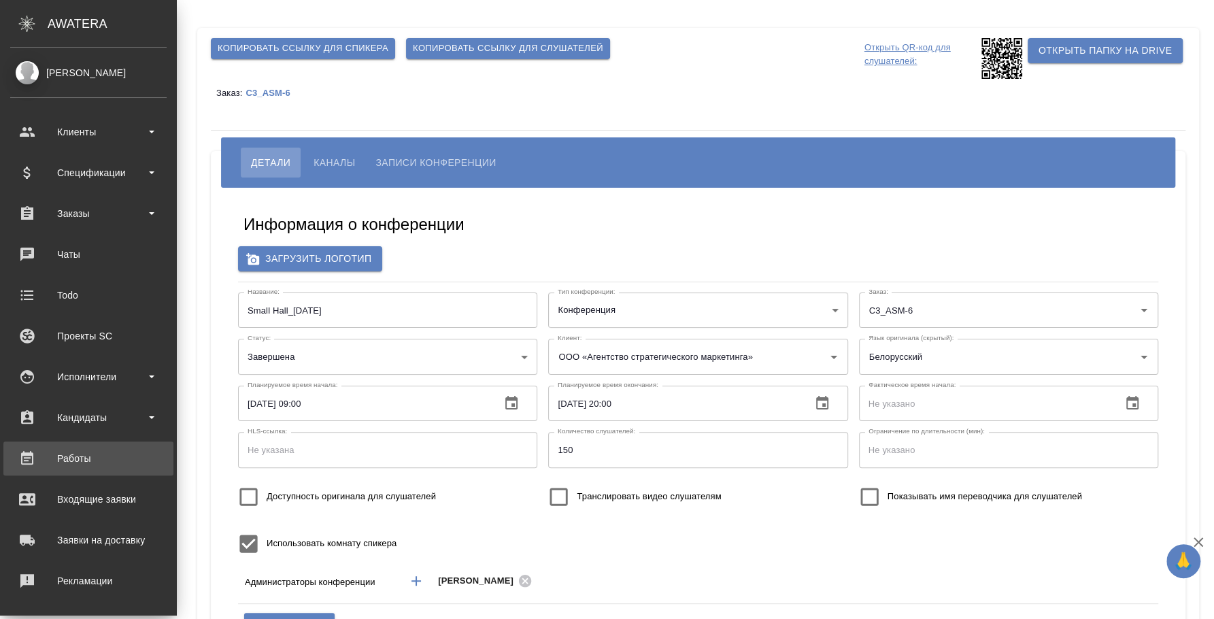
scroll to position [124, 0]
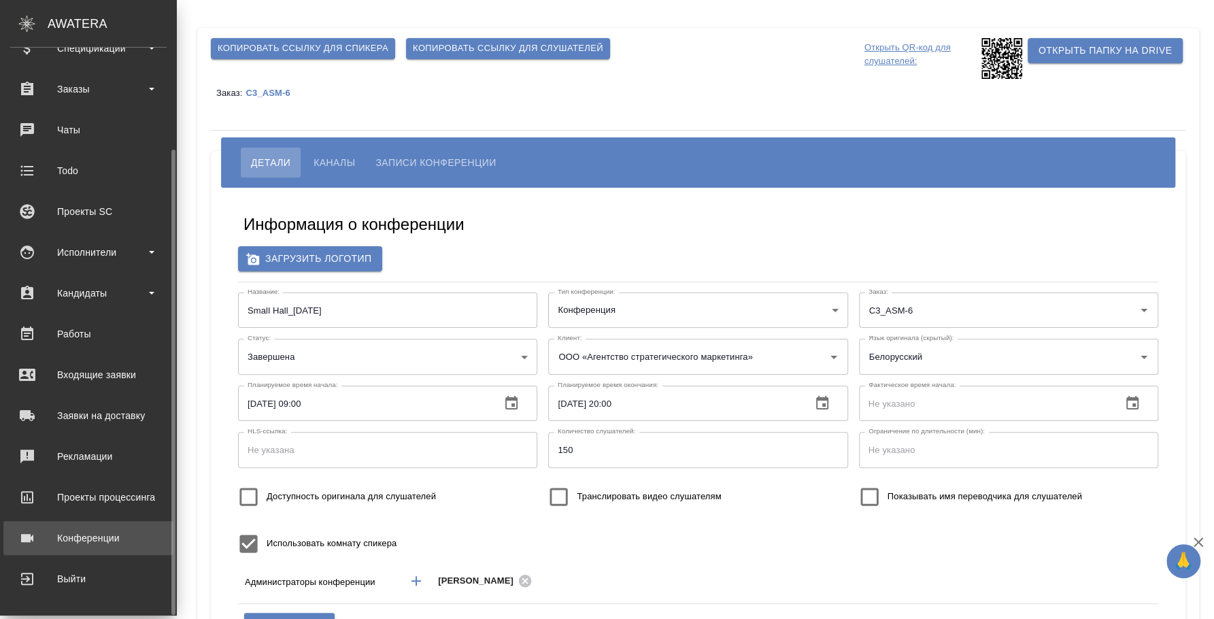
click at [87, 529] on div "Конференции" at bounding box center [88, 538] width 156 height 20
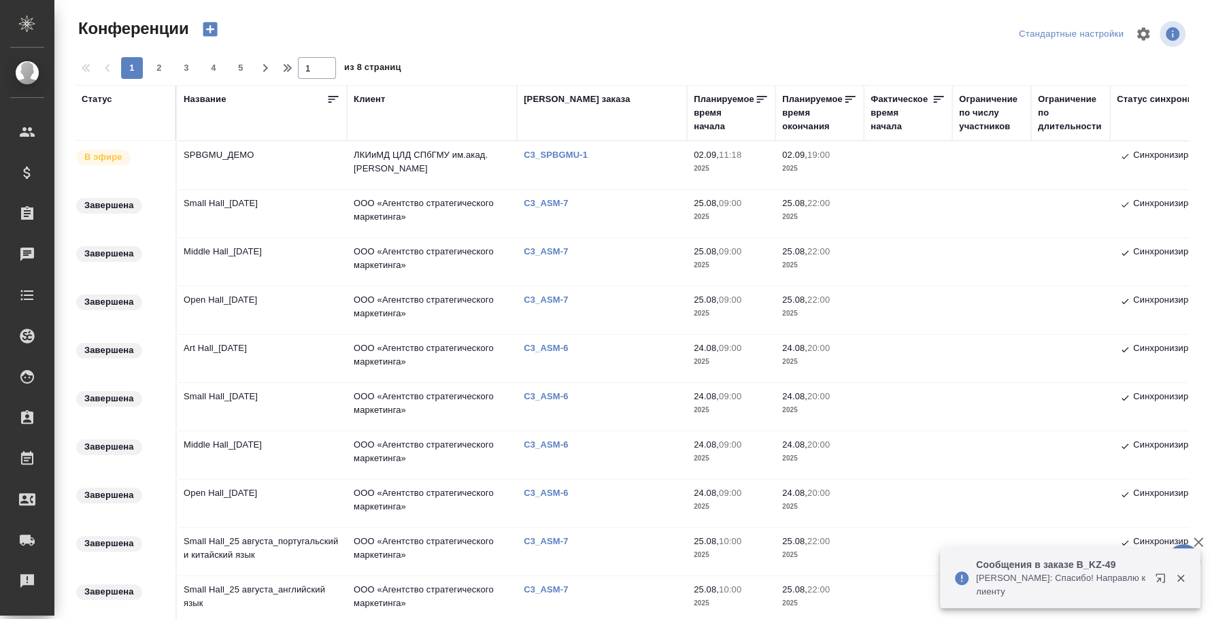
click at [250, 353] on td "Art Hall_24 August" at bounding box center [262, 358] width 170 height 48
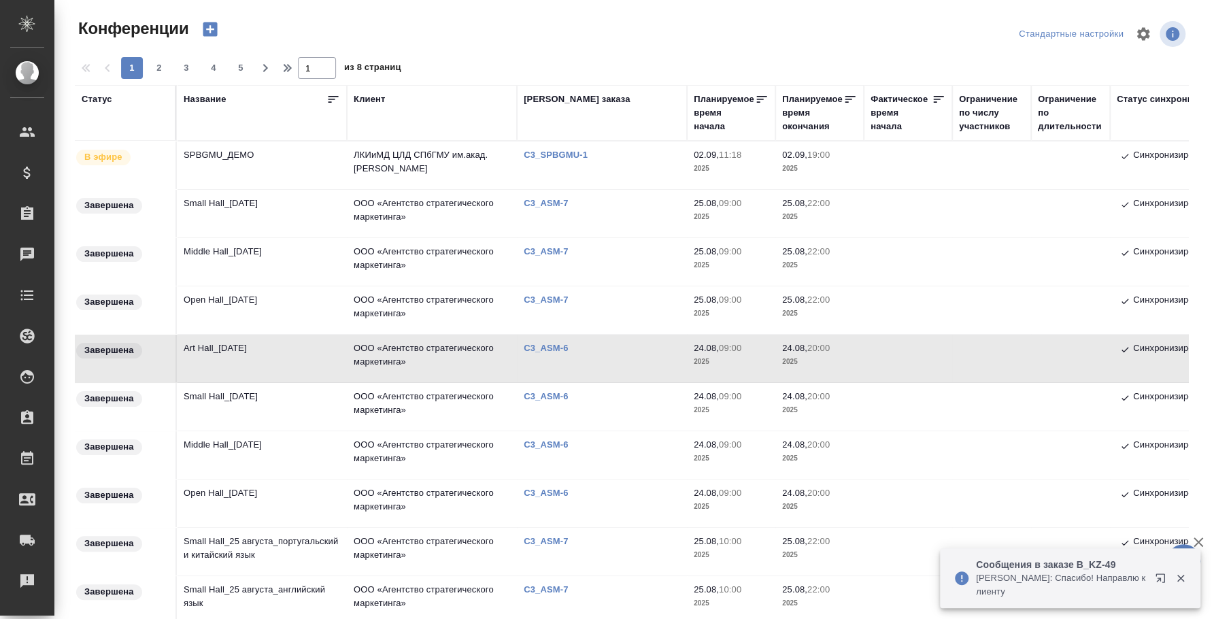
click at [250, 353] on td "Art Hall_24 August" at bounding box center [262, 358] width 170 height 48
click at [245, 351] on td "Art Hall_24 August" at bounding box center [262, 358] width 170 height 48
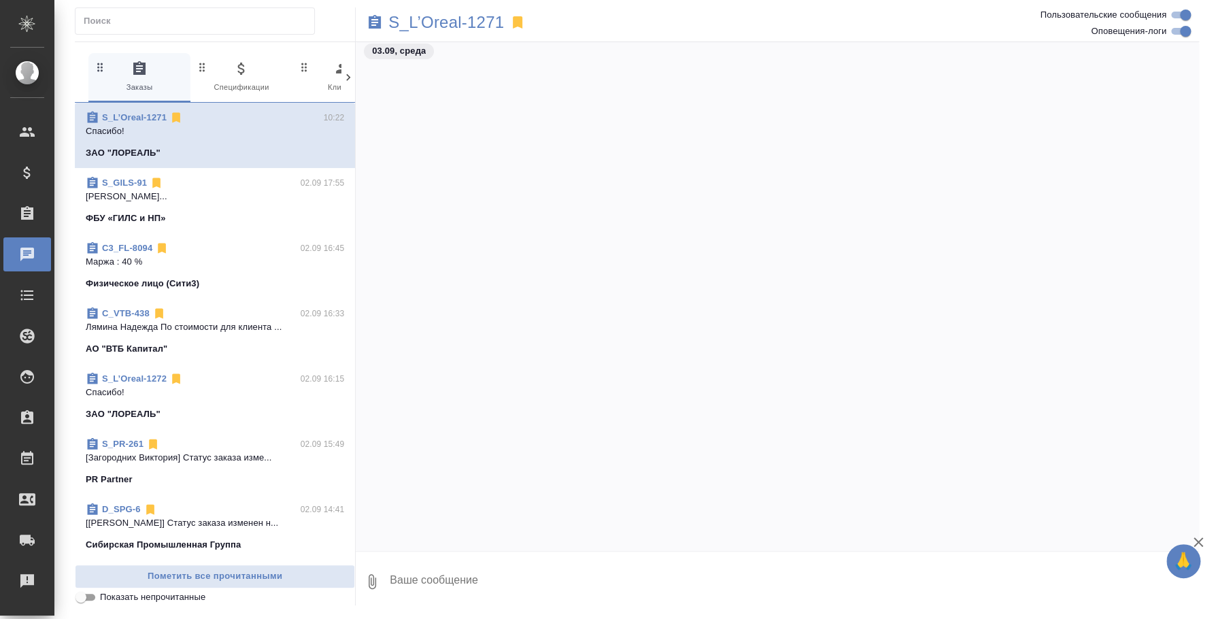
scroll to position [7129, 0]
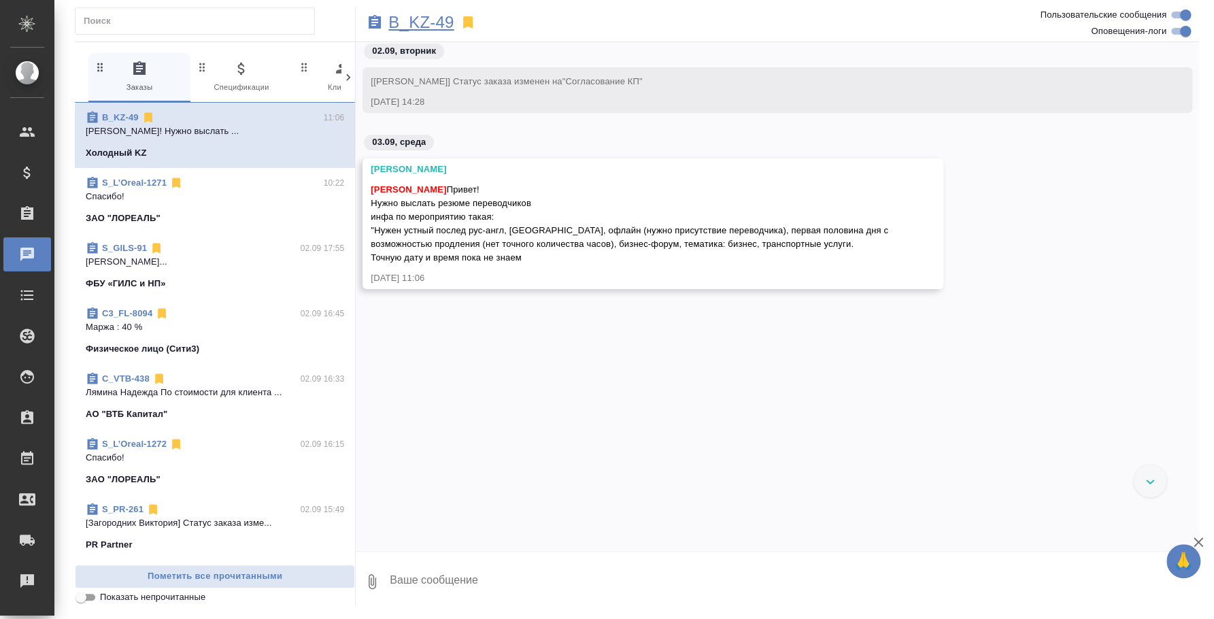
click at [442, 18] on p "B_KZ-49" at bounding box center [420, 23] width 65 height 14
click at [458, 570] on textarea at bounding box center [793, 581] width 810 height 46
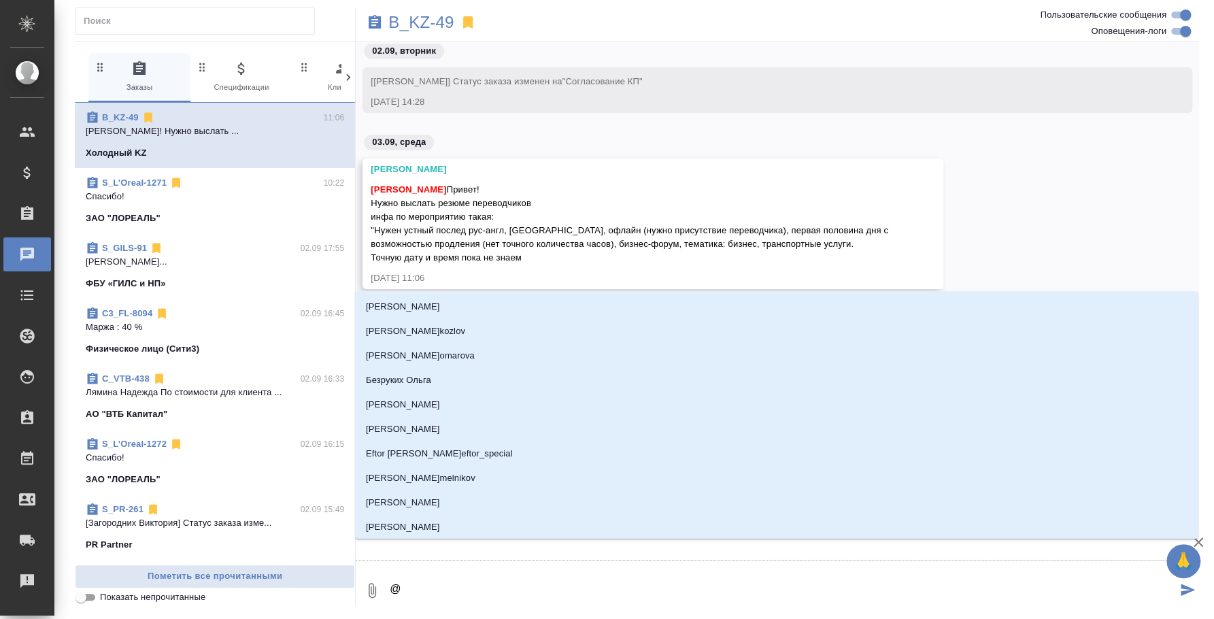
type textarea "@f"
type input "f"
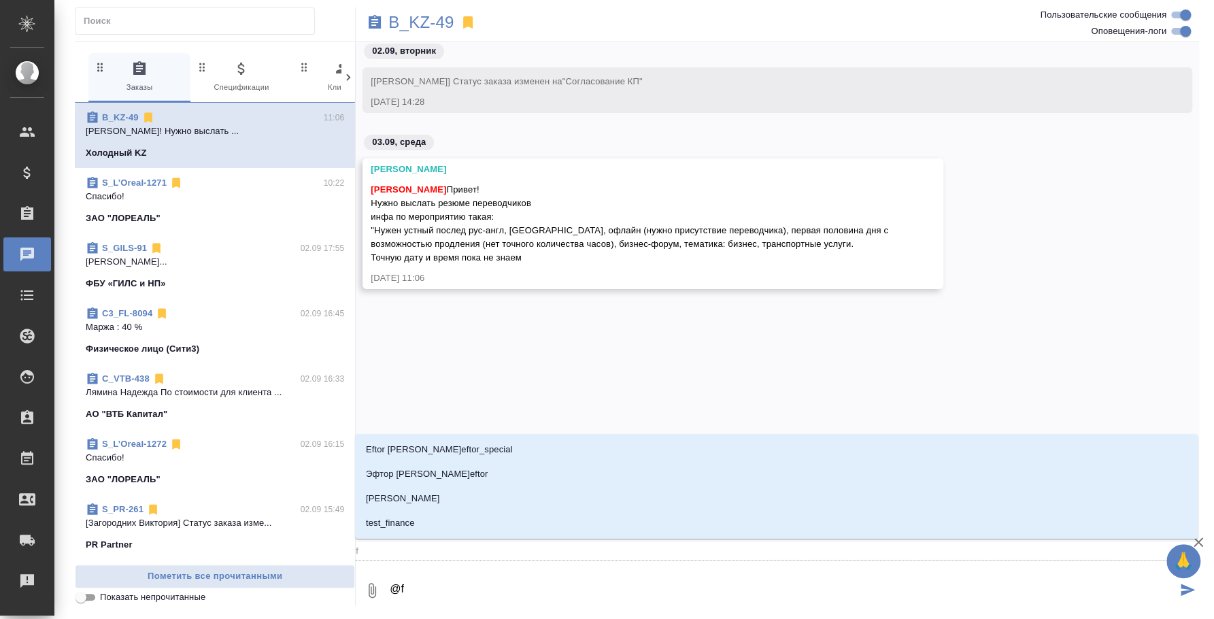
type textarea "@"
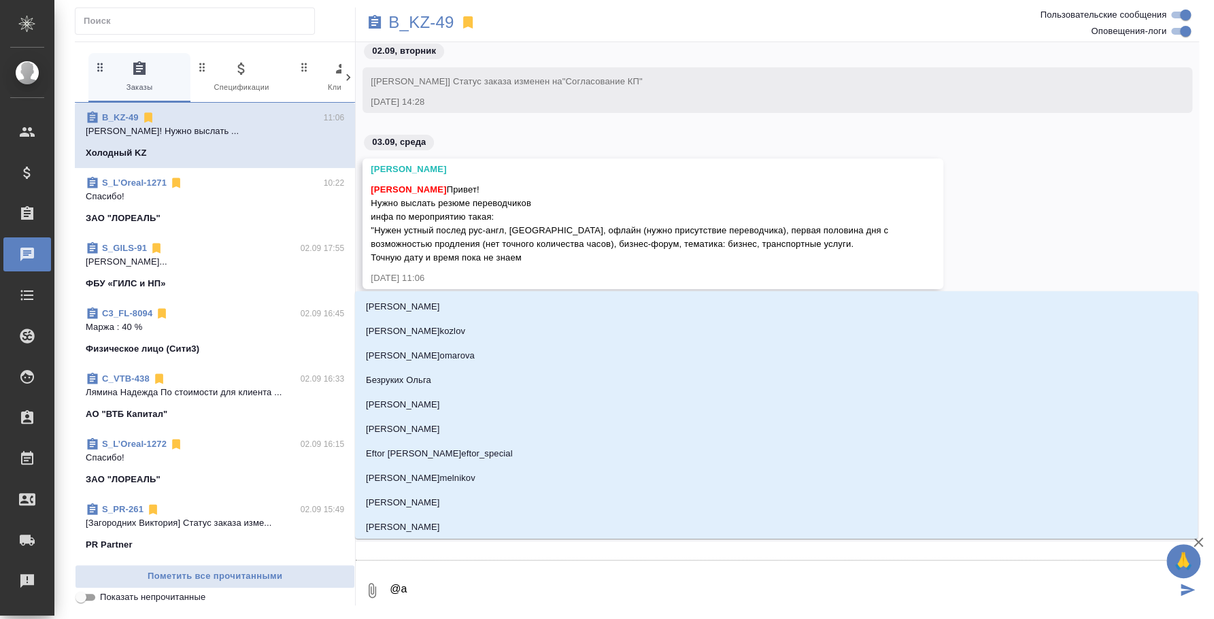
type textarea "@ан"
type input "ан"
type textarea "@ана"
type input "ана"
type textarea "@анас"
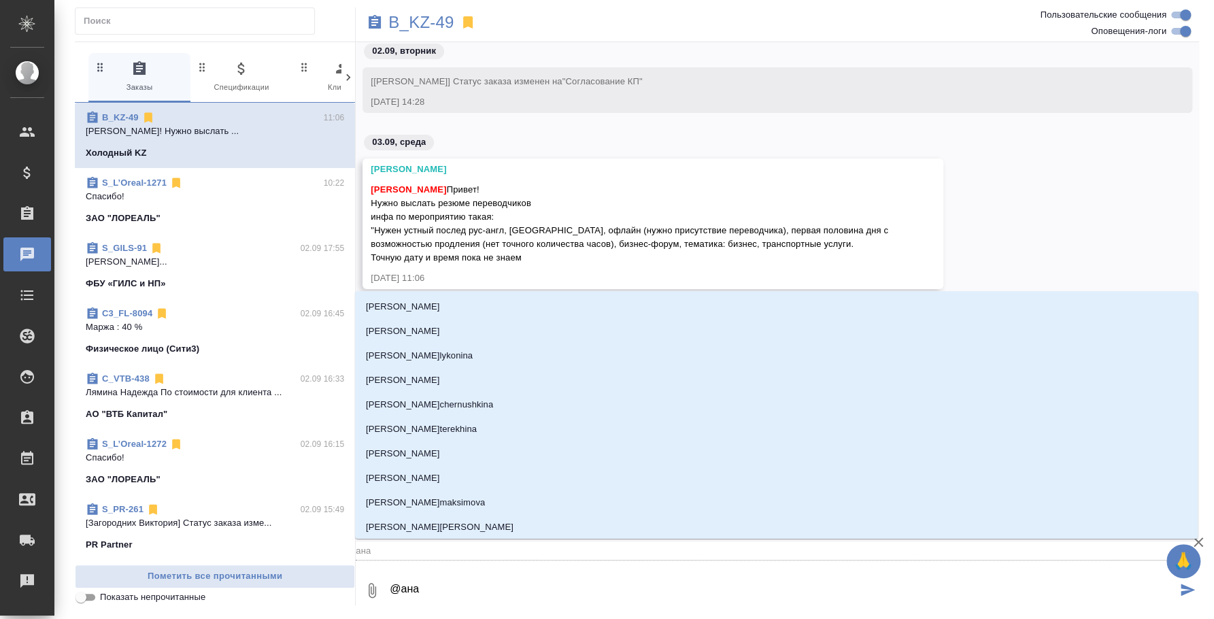
type input "анас"
type textarea "@анаст"
type input "анаст"
type textarea "@анаста"
type input "анаста"
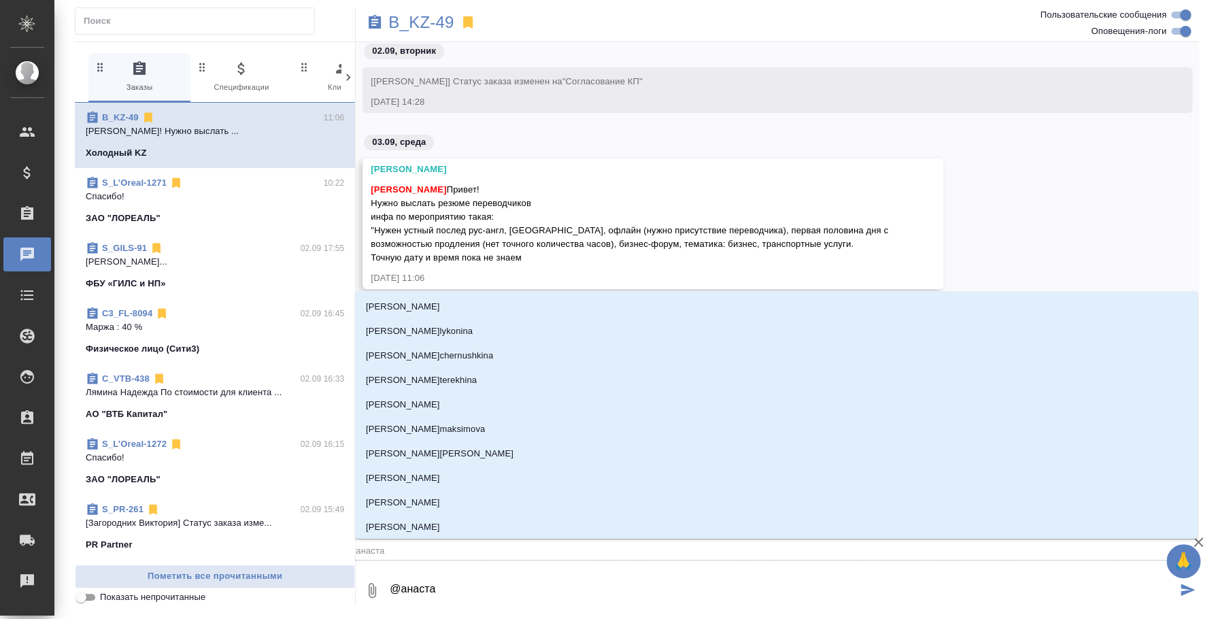
type textarea "@анастаи"
type input "анастаи"
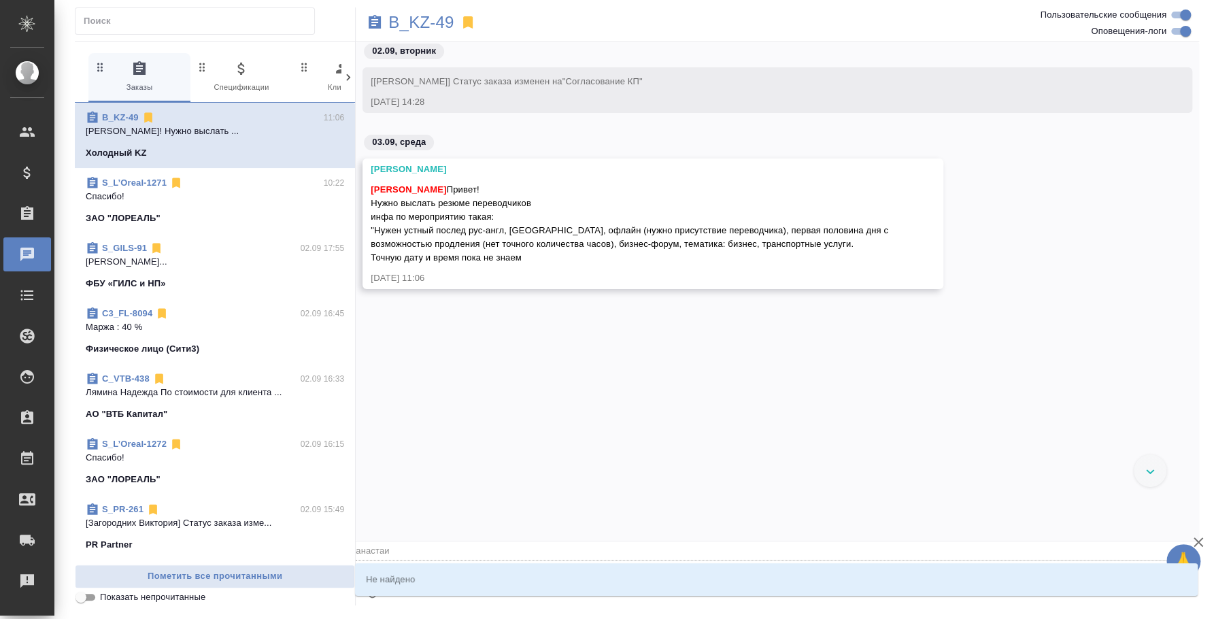
type textarea "@анаста"
type input "анаста"
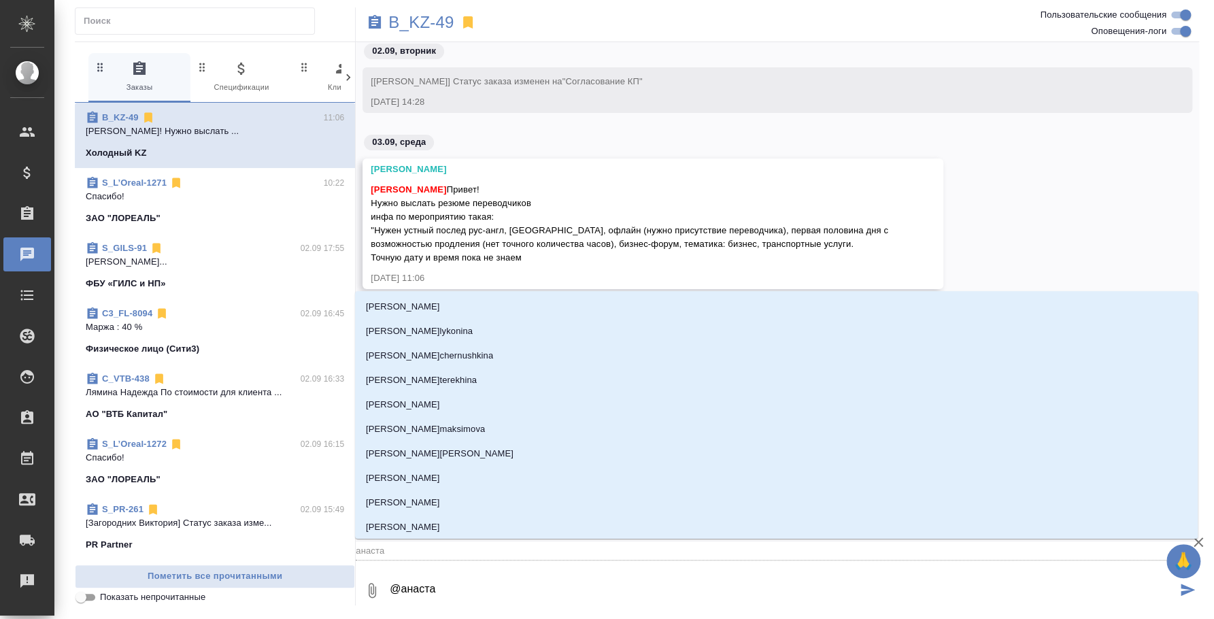
type textarea "@анаст"
type input "анаст"
type textarea "@анасти"
type input "анасти"
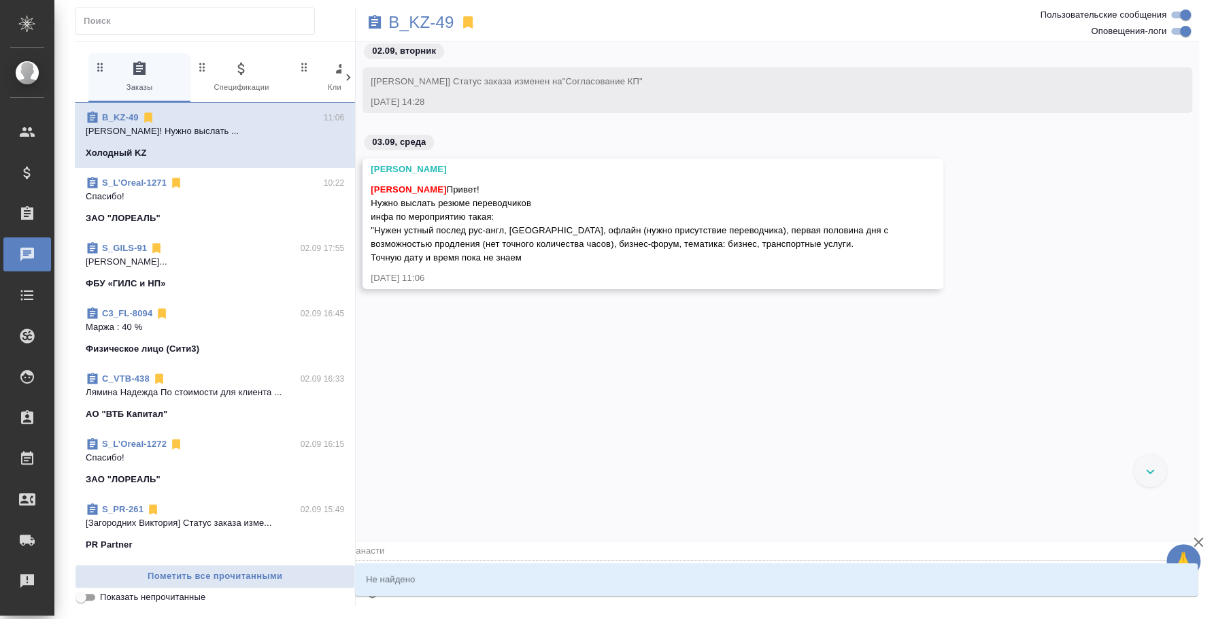
type textarea "@анаст"
type input "анаст"
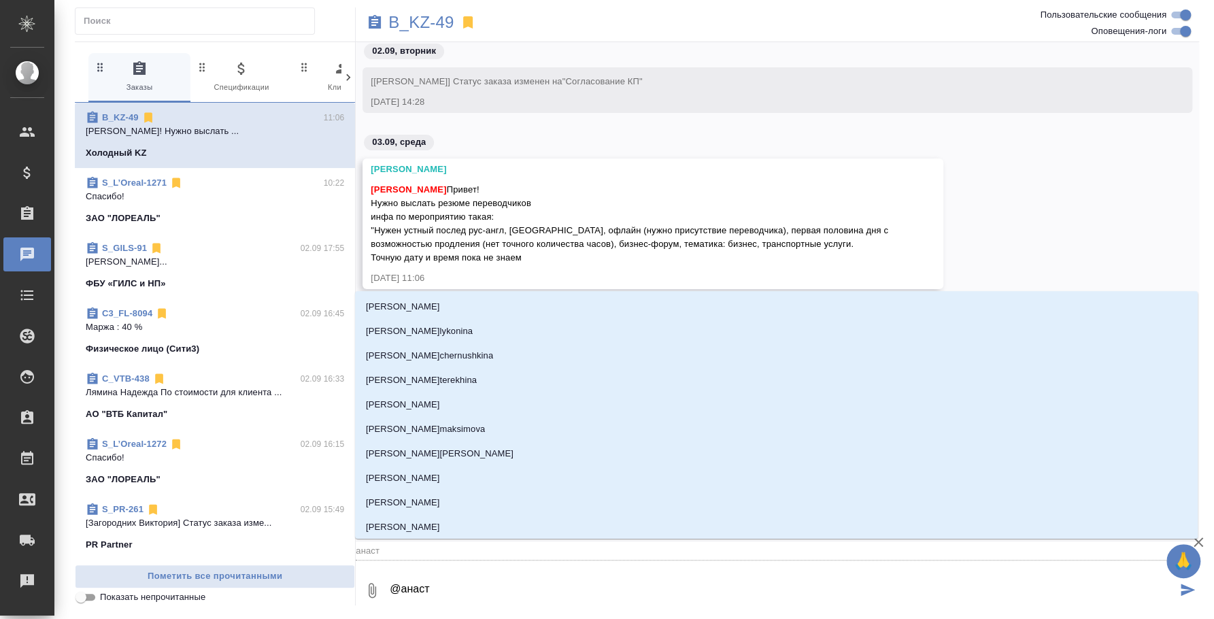
type textarea "@анаста"
type input "анаста"
type textarea "@анастас"
type input "анастас"
type textarea "@анастаси"
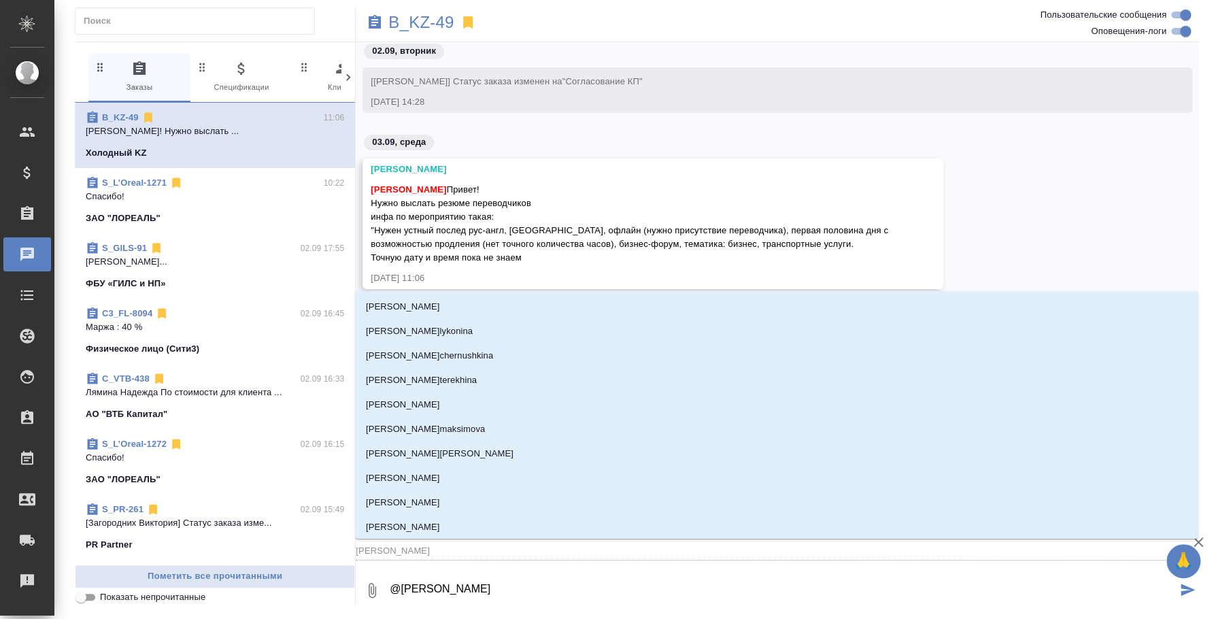
type input "анастаси"
type textarea "@анастас"
type input "анастас"
type textarea "@анаста"
type input "анаста"
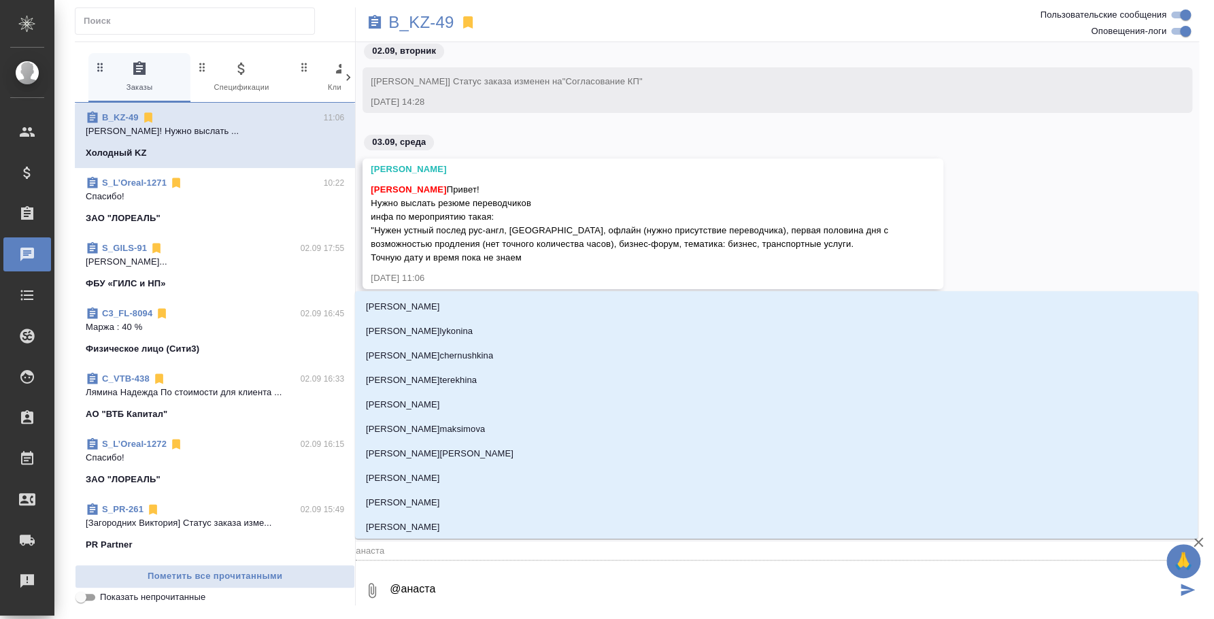
type textarea "@анаст"
type input "анаст"
type textarea "@анас"
type input "анас"
type textarea "@ана"
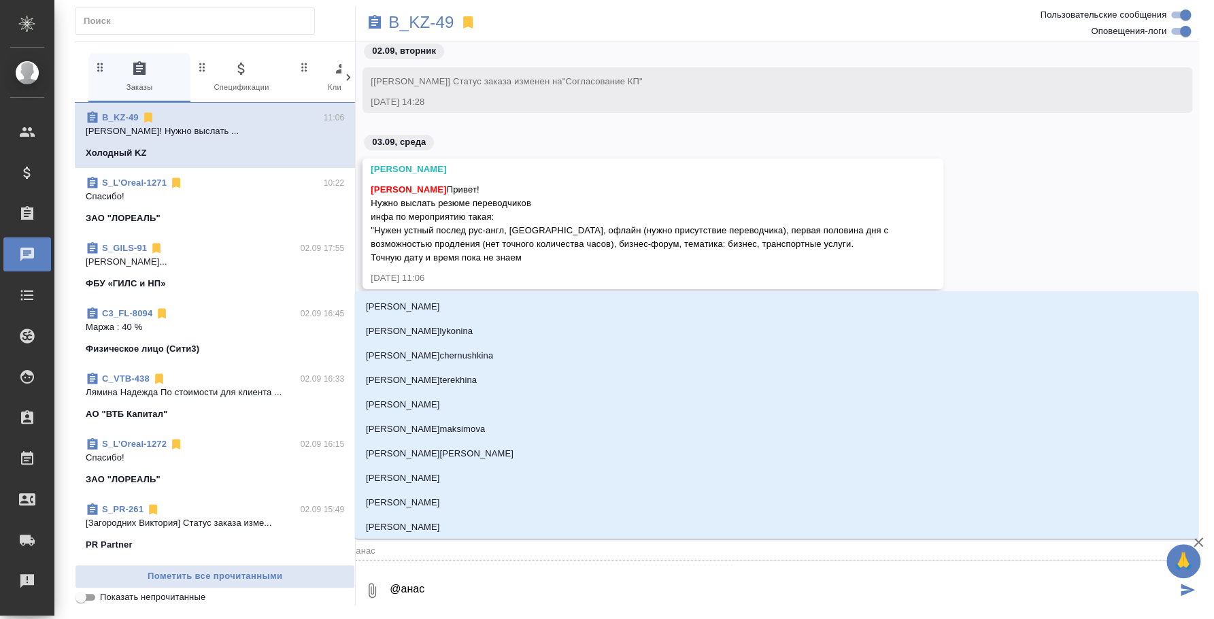
type input "ана"
type textarea "@ан"
type input "ан"
type textarea "@а"
type input "а"
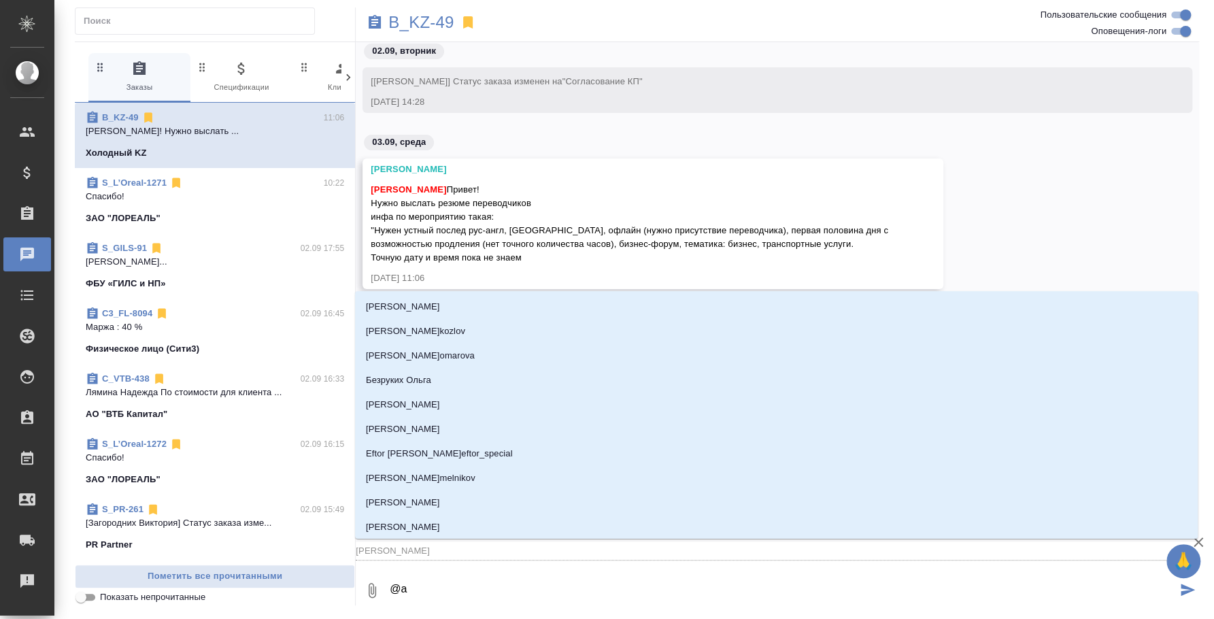
type textarea "@"
type textarea "@б"
type input "б"
type textarea "@бо"
type input "бо"
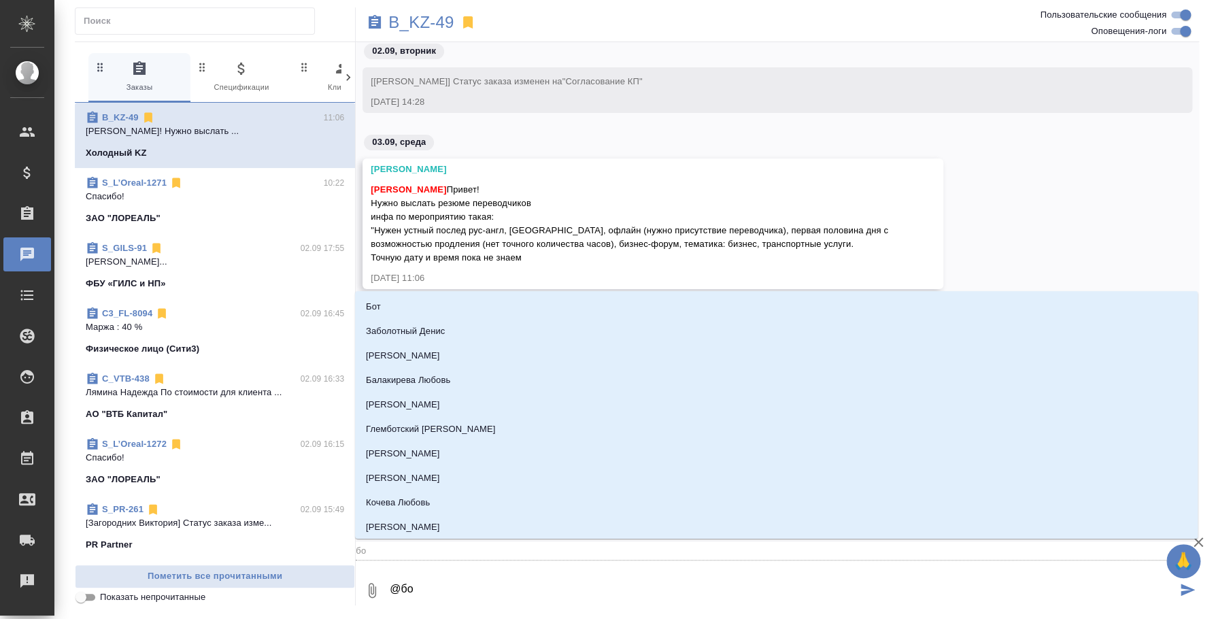
type textarea "@бог"
type input "бог"
type textarea "@бого"
type input "бого"
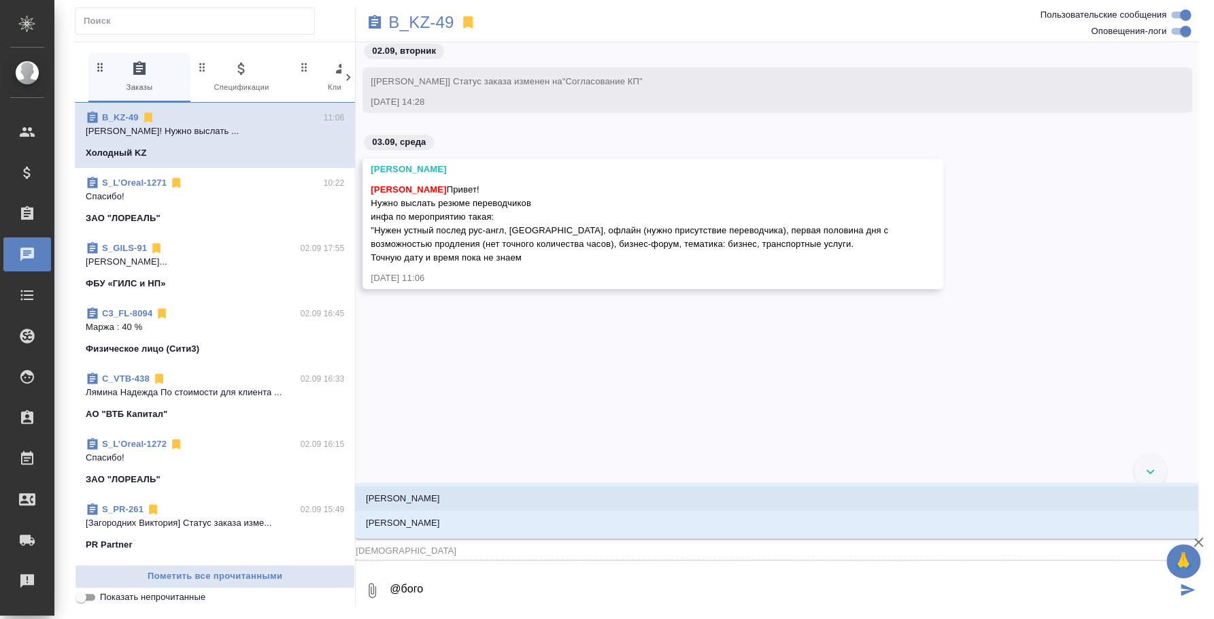
click at [485, 494] on li "Богомолова Анастасия" at bounding box center [776, 498] width 842 height 24
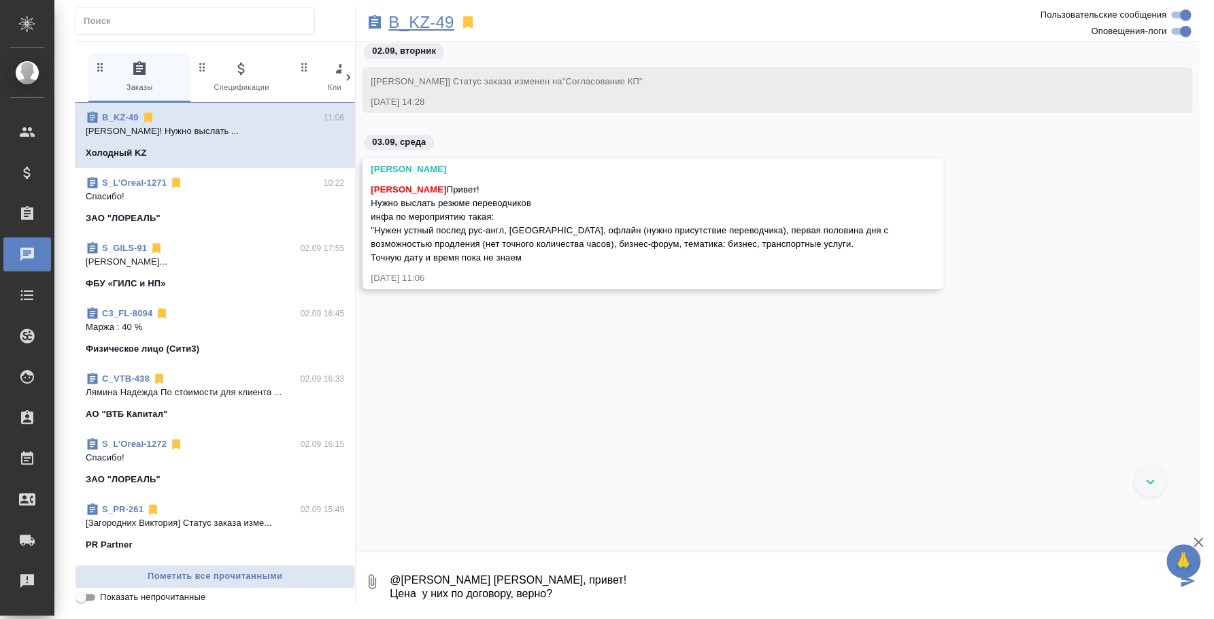
click at [436, 23] on p "B_KZ-49" at bounding box center [420, 23] width 65 height 14
click at [562, 592] on textarea "@Богомолова Анастасия Настя, привет! Цена у них по договору, верно?" at bounding box center [782, 581] width 788 height 46
type textarea "@Богомолова Анастасия Настя, привет! Цена у них по договору, верно?"
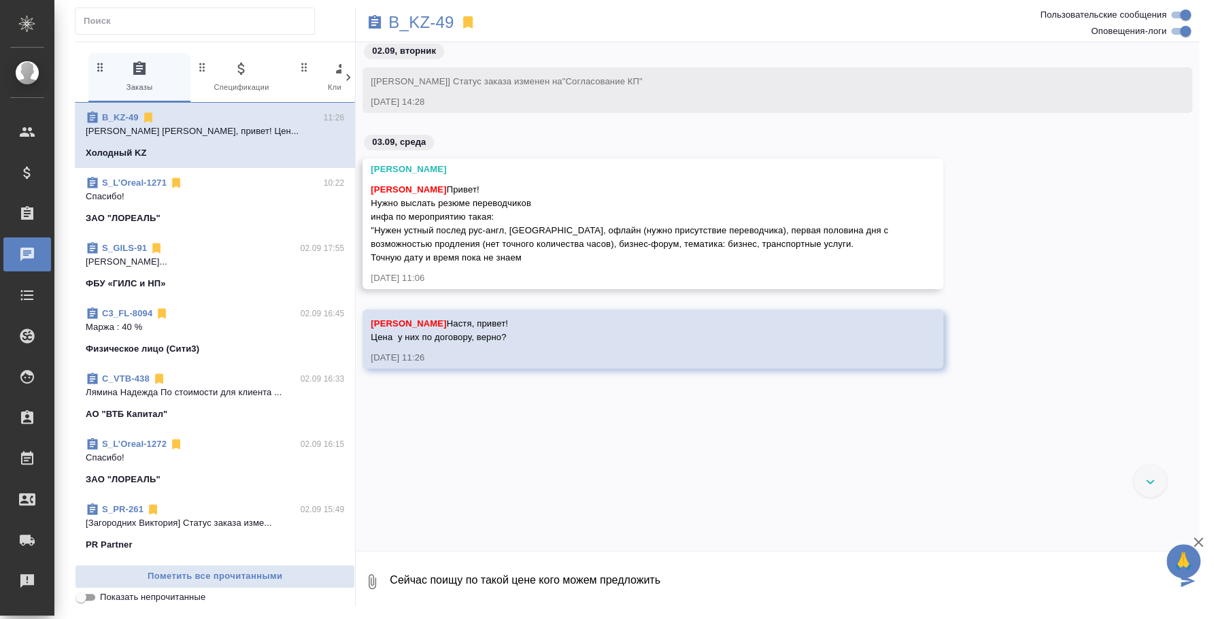
type textarea "Сейчас поищу по такой цене кого можем предложить"
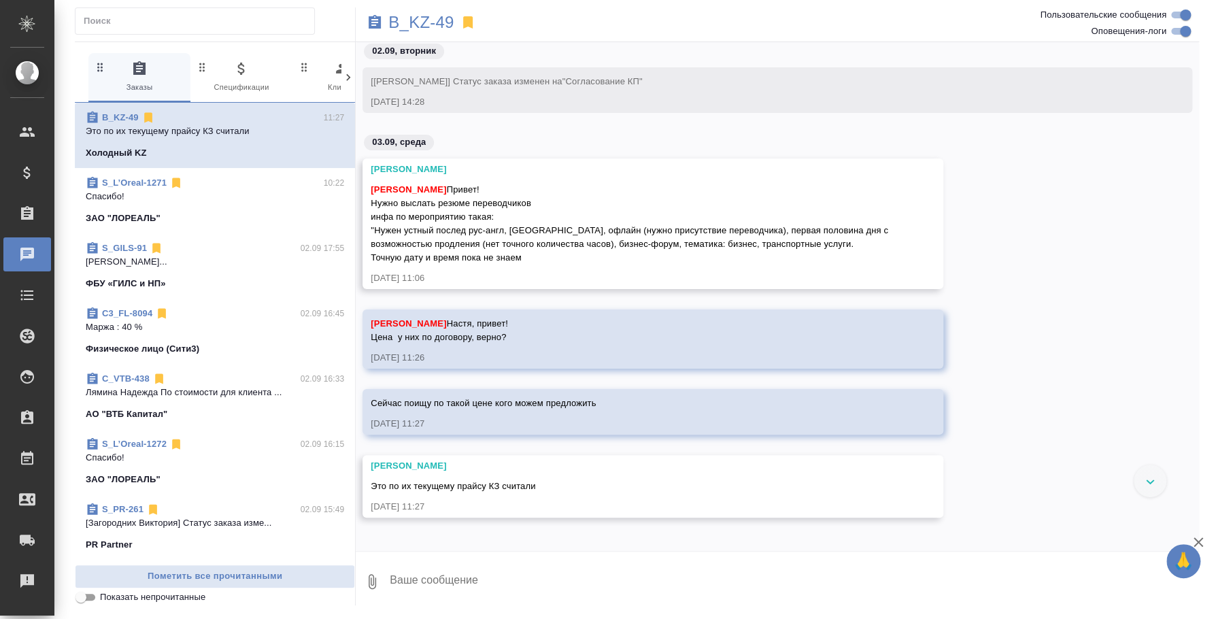
click at [449, 576] on textarea at bounding box center [793, 581] width 810 height 46
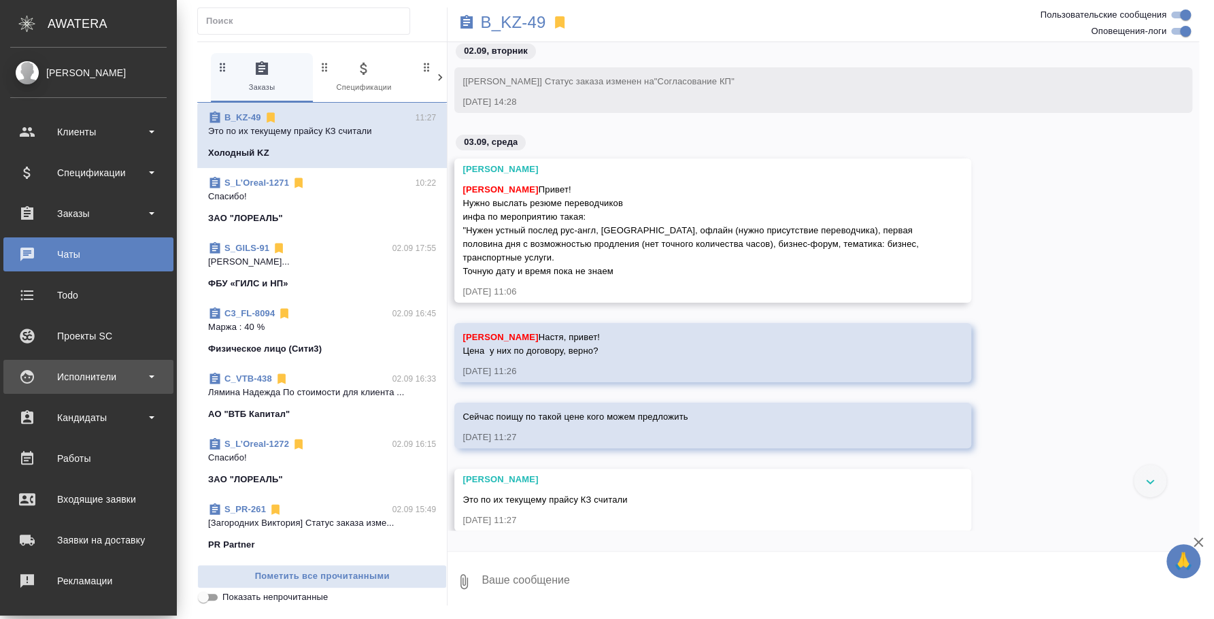
click at [50, 381] on div "Исполнители" at bounding box center [88, 376] width 156 height 20
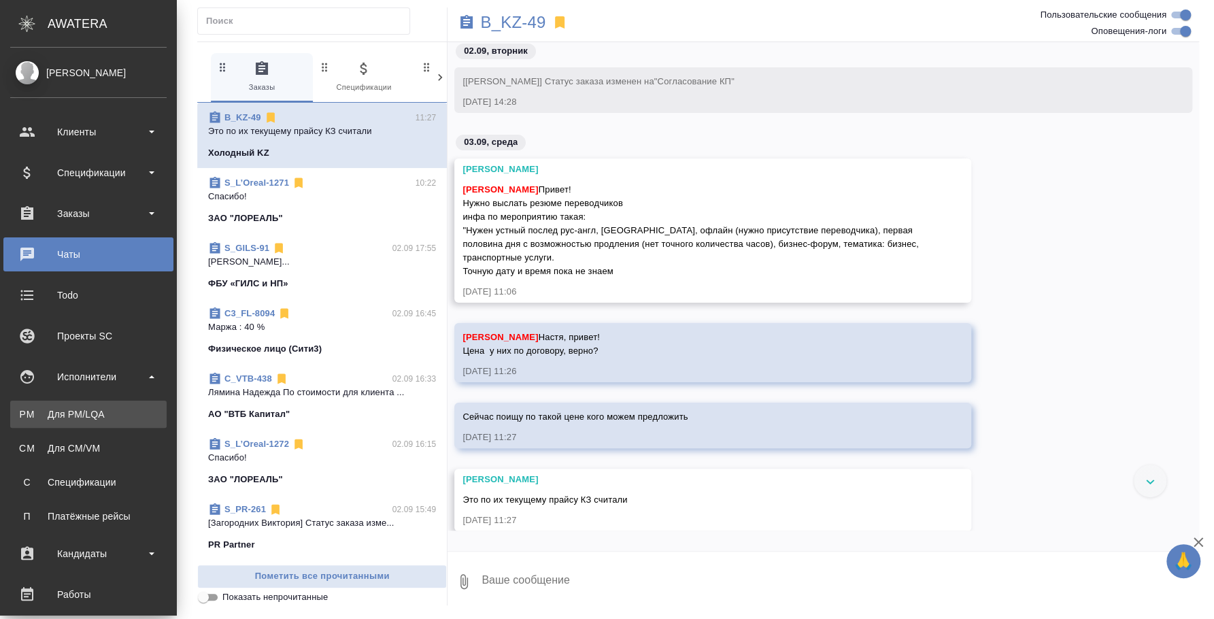
click at [72, 422] on link "PM Для PM/LQA" at bounding box center [88, 413] width 156 height 27
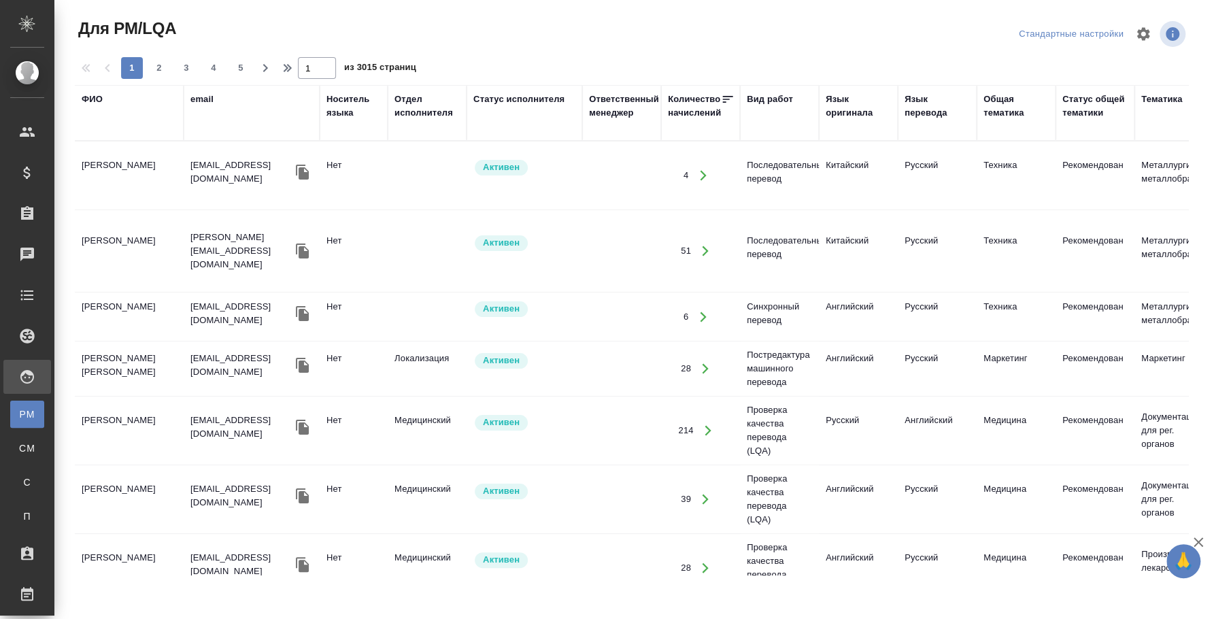
click at [90, 97] on div "ФИО" at bounding box center [92, 99] width 21 height 14
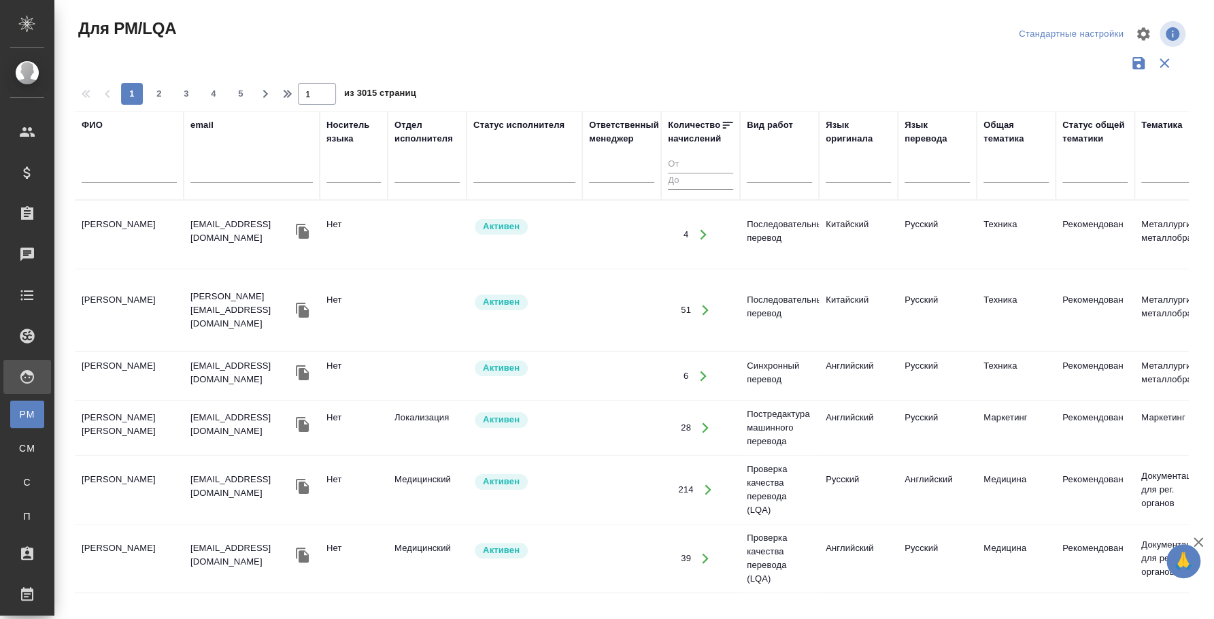
click at [111, 182] on input "text" at bounding box center [129, 174] width 95 height 17
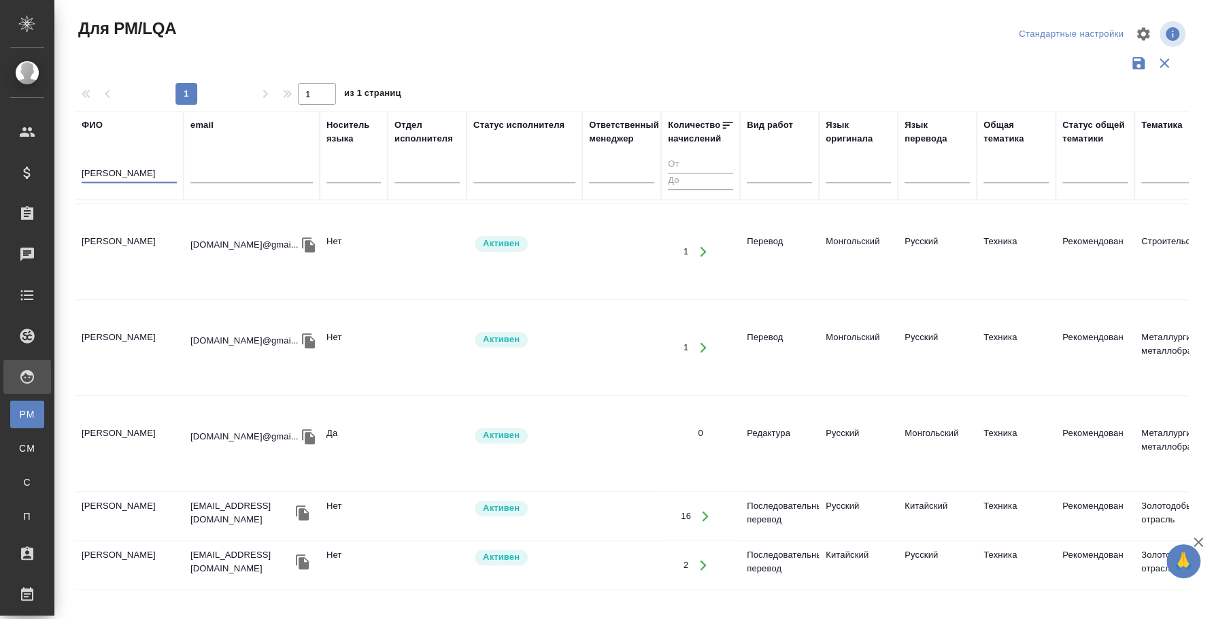
scroll to position [594, 0]
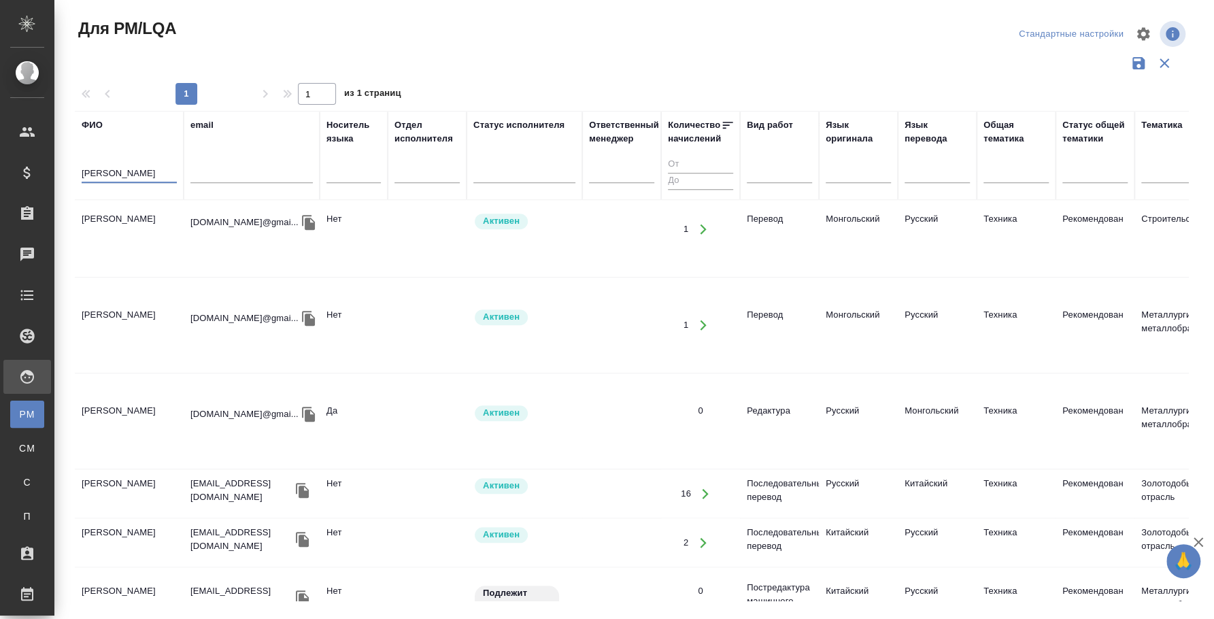
click at [124, 470] on td "Бадмаева Туяна Сергеевна" at bounding box center [129, 494] width 109 height 48
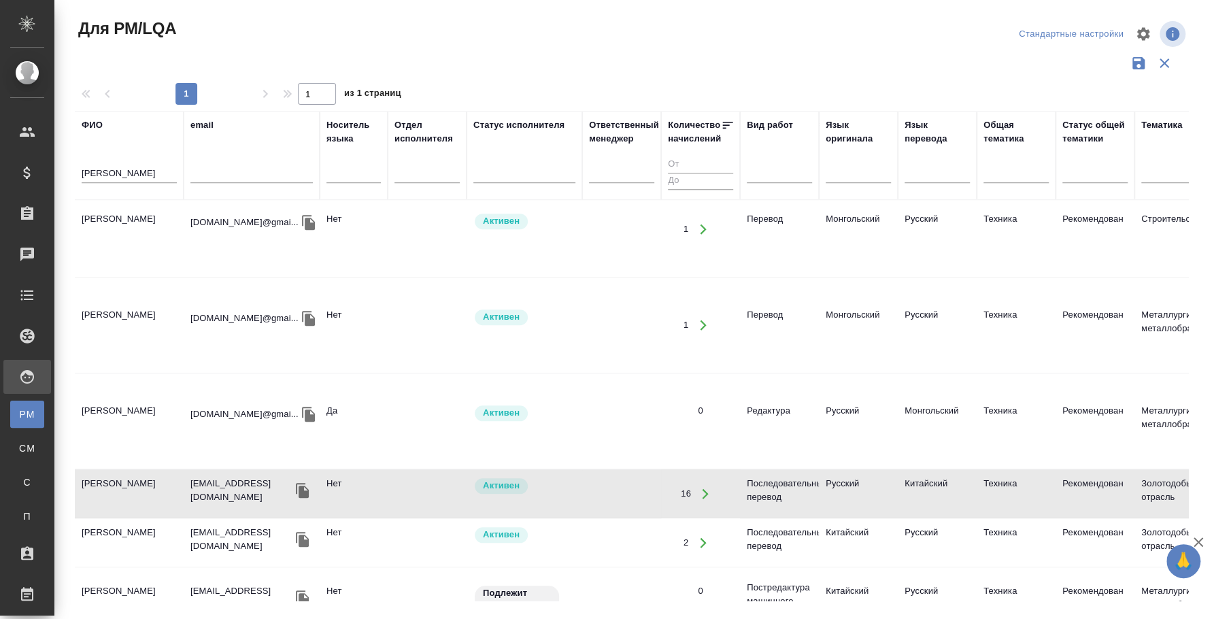
click at [95, 173] on input "туяна" at bounding box center [129, 174] width 95 height 17
type input "буянов"
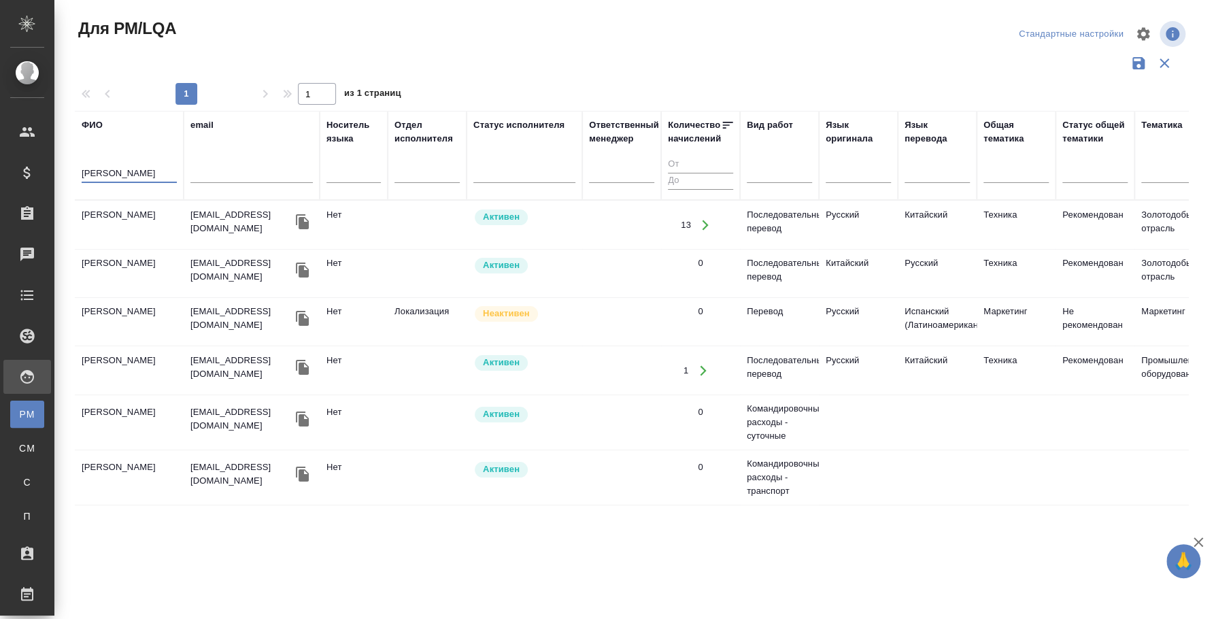
scroll to position [0, 0]
click at [114, 208] on td "Буянов Александр" at bounding box center [129, 225] width 109 height 48
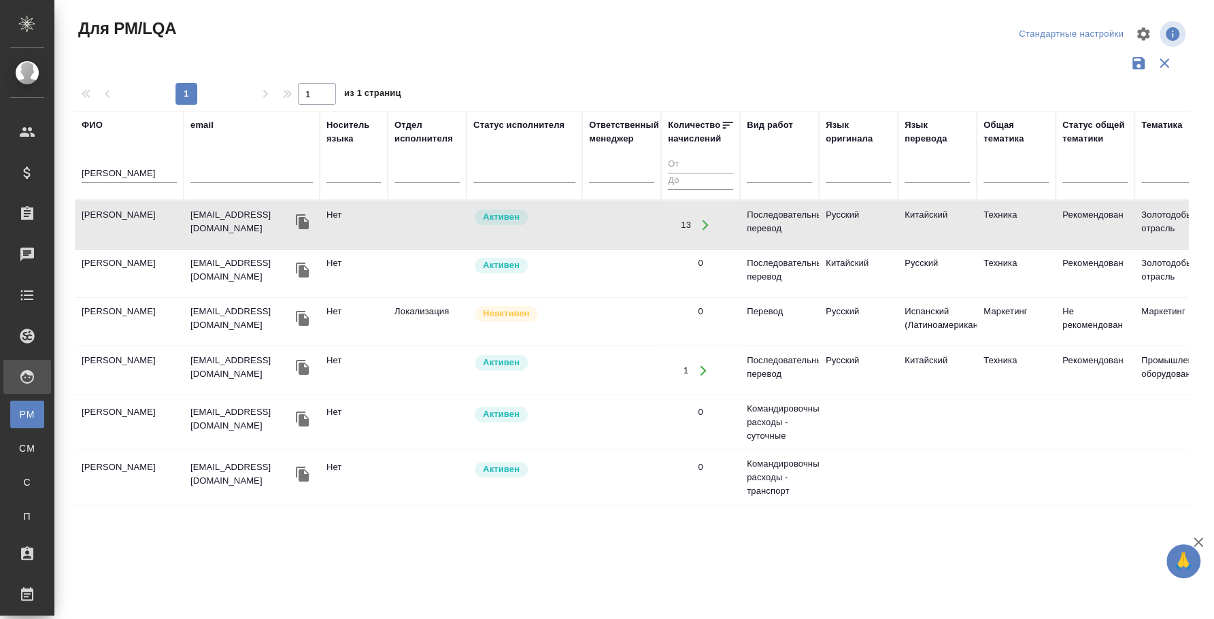
click at [114, 208] on td "Буянов Александр" at bounding box center [129, 225] width 109 height 48
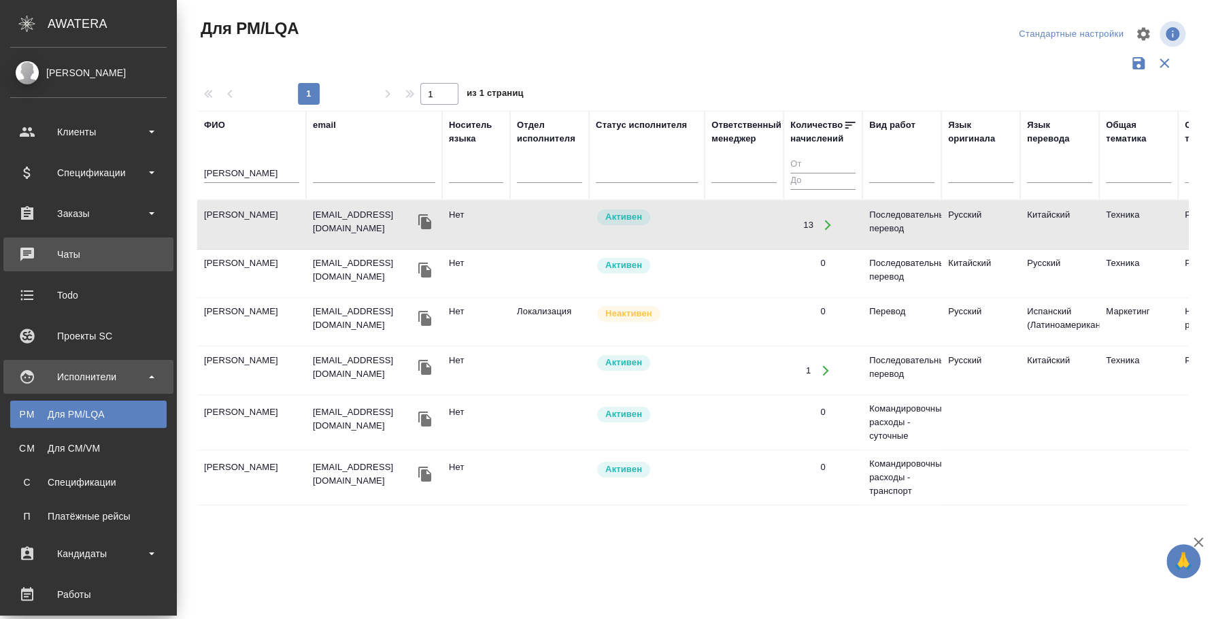
click at [115, 252] on div "Чаты" at bounding box center [88, 254] width 156 height 20
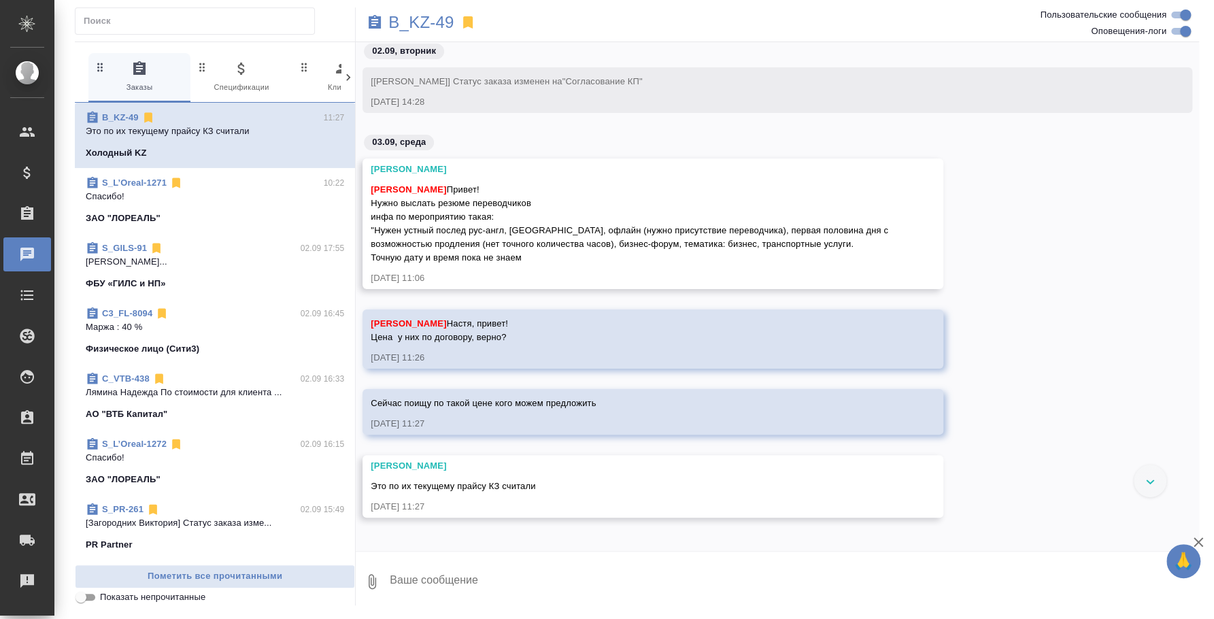
click at [362, 579] on button "0" at bounding box center [372, 581] width 33 height 46
click at [330, 512] on span "С локального диска" at bounding box center [270, 509] width 159 height 18
click at [0, 0] on input "С локального диска" at bounding box center [0, 0] width 0 height 0
click at [432, 579] on textarea at bounding box center [782, 581] width 788 height 46
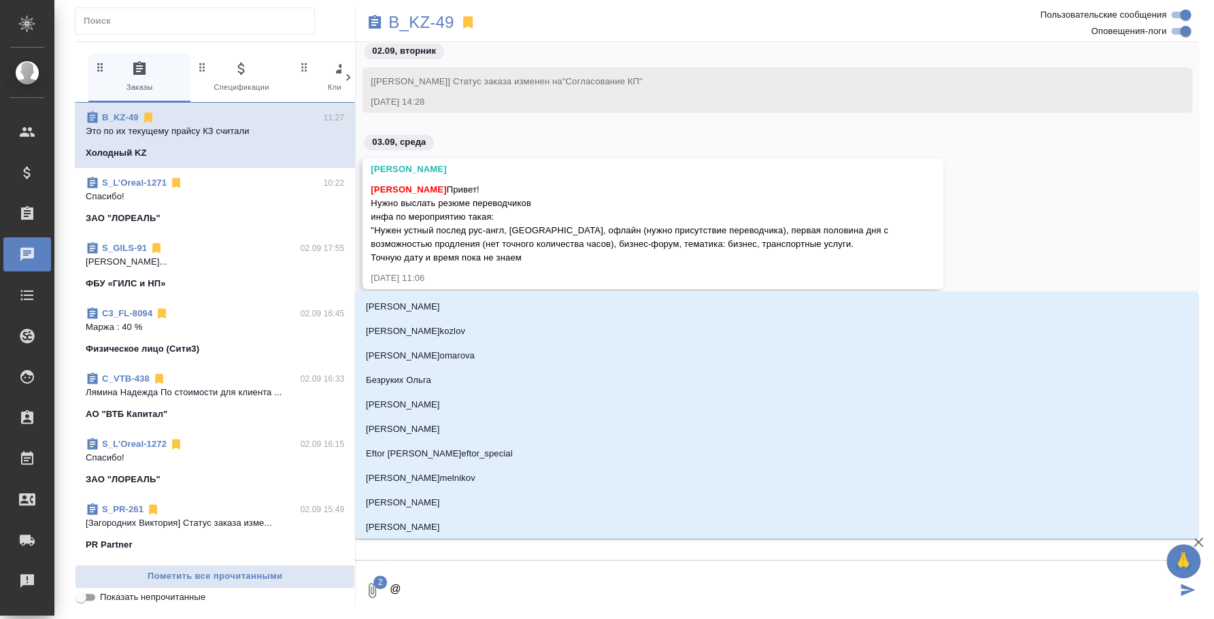
type textarea "@，"
type input "，"
type textarea "@，j"
type input "，j"
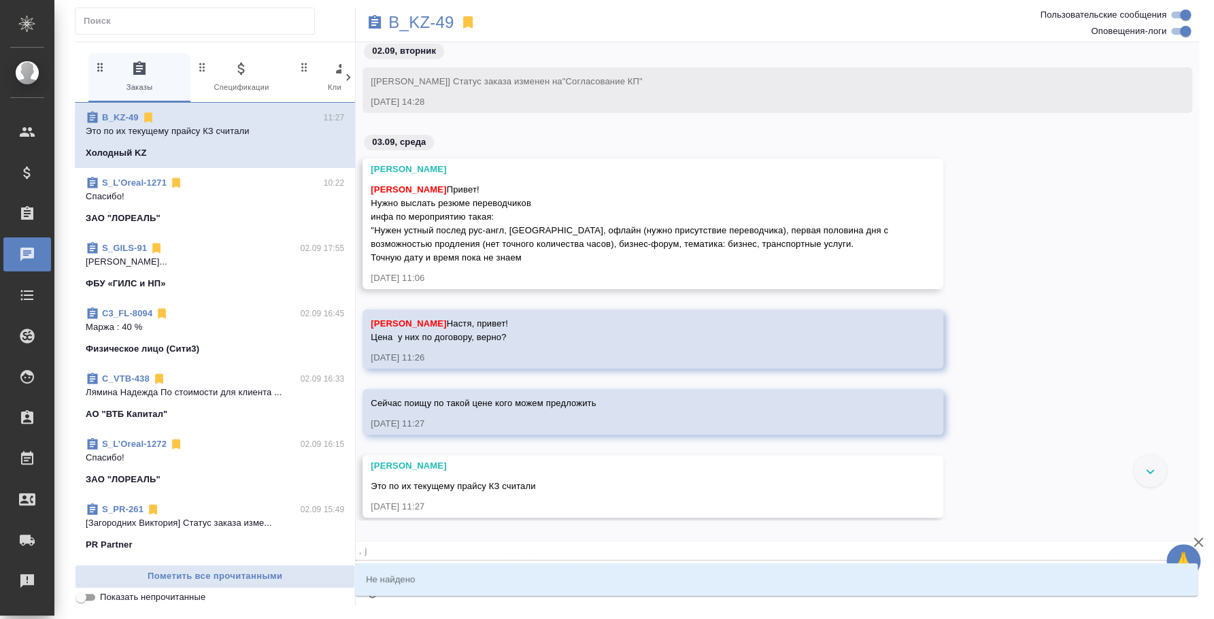
type textarea "@，"
type input "，"
type textarea "@"
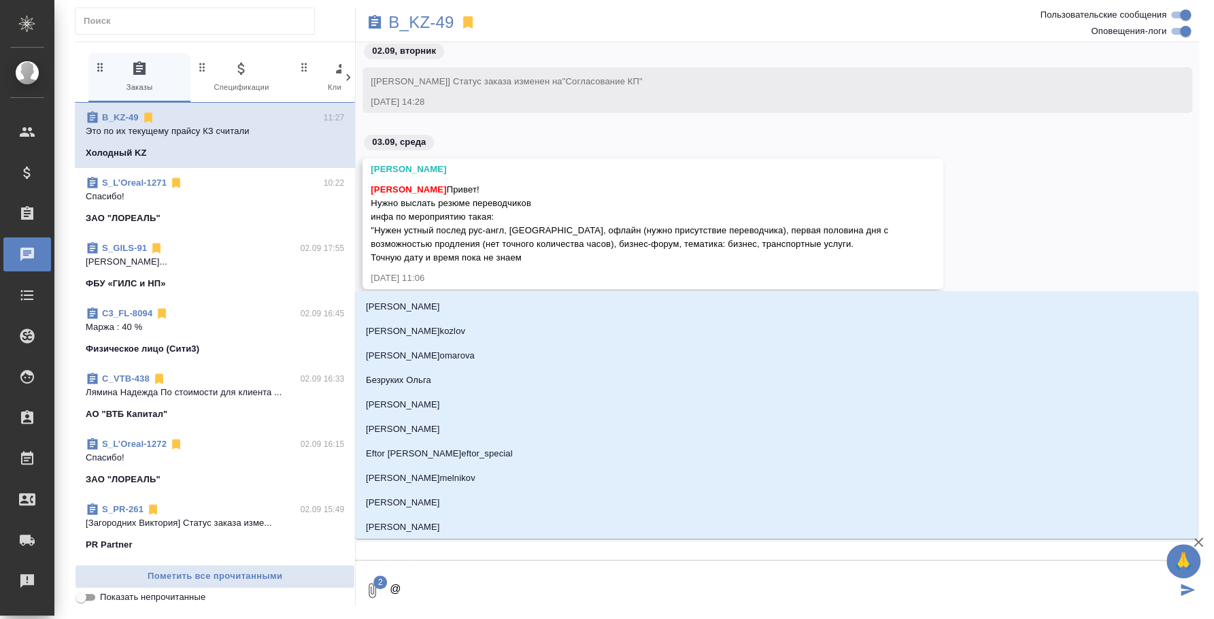
type textarea "@б"
type input "б"
type textarea "@бо"
type input "бо"
type textarea "@бог"
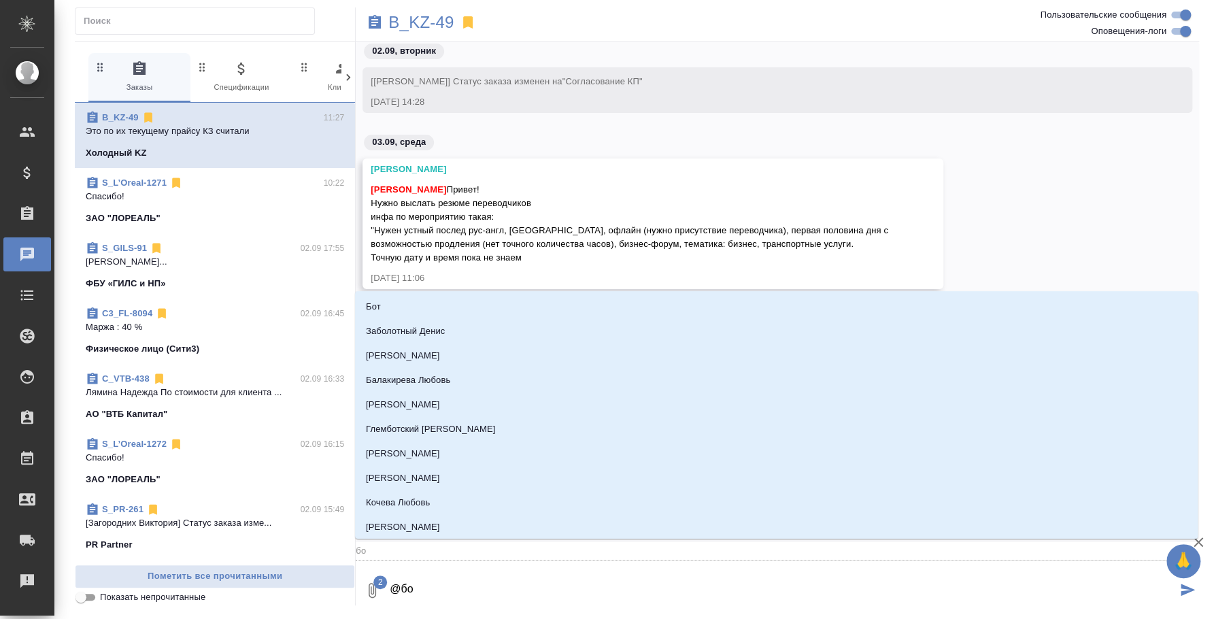
type input "бог"
type textarea "@бого"
type input "бого"
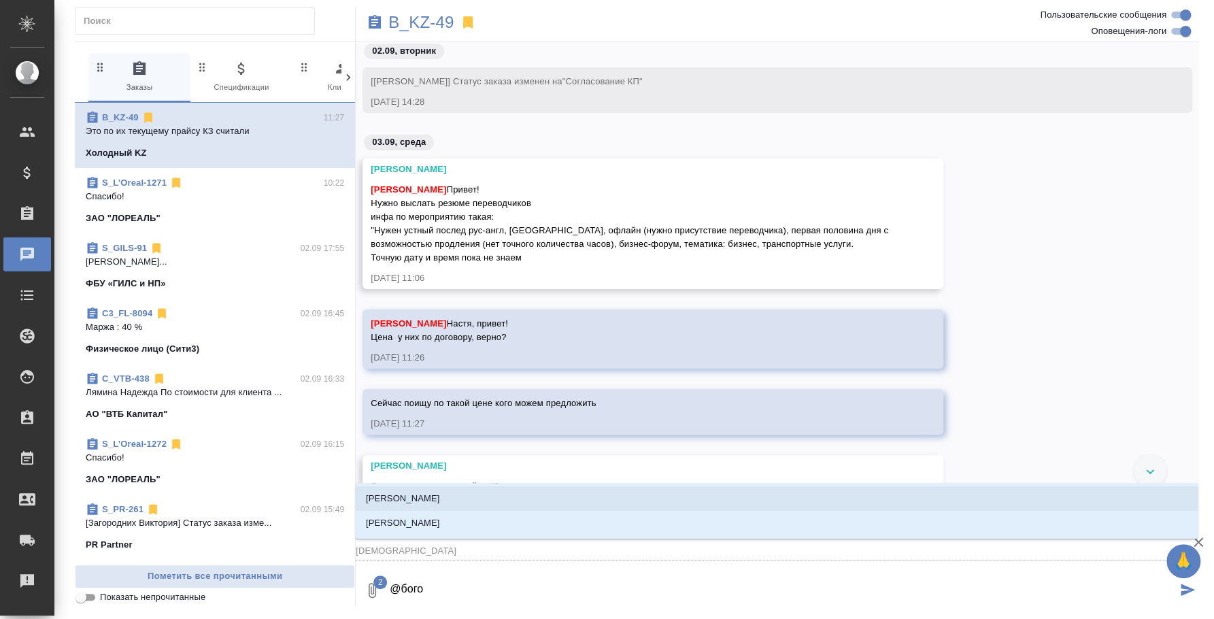
click at [466, 494] on li "Богомолова Анастасия" at bounding box center [776, 498] width 842 height 24
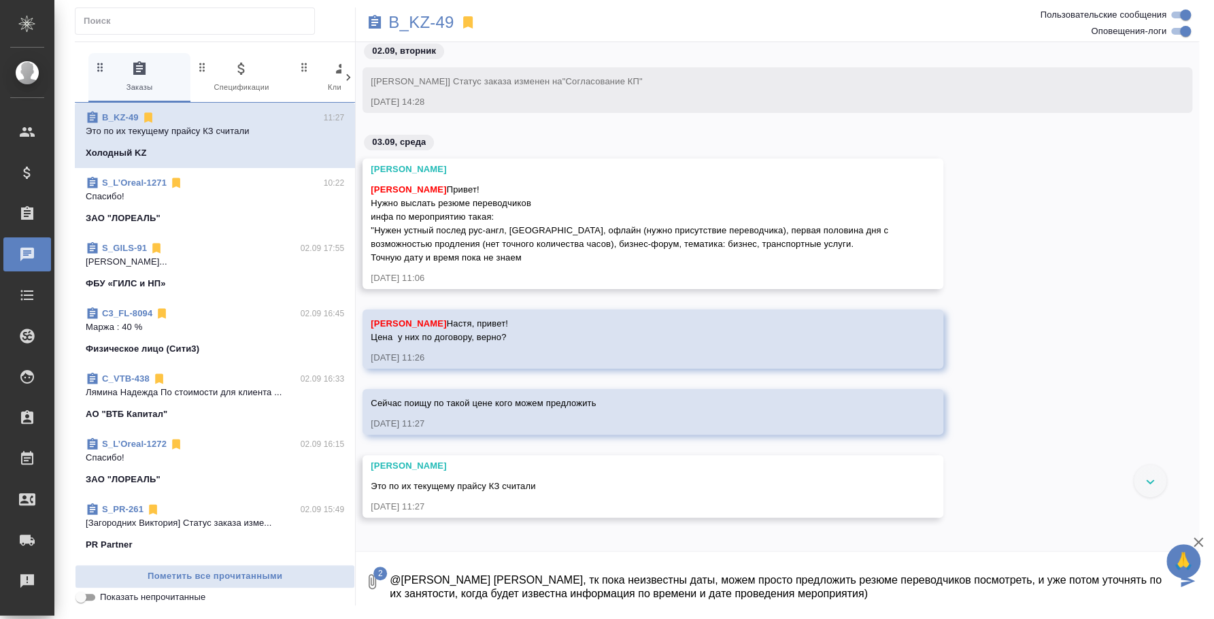
click at [914, 594] on textarea "@Богомолова Анастасия Настя, тк пока неизвестны даты, можем просто предложить р…" at bounding box center [782, 581] width 788 height 46
type textarea "@Богомолова Анастасия Настя, тк пока неизвестны даты, можем просто предложить р…"
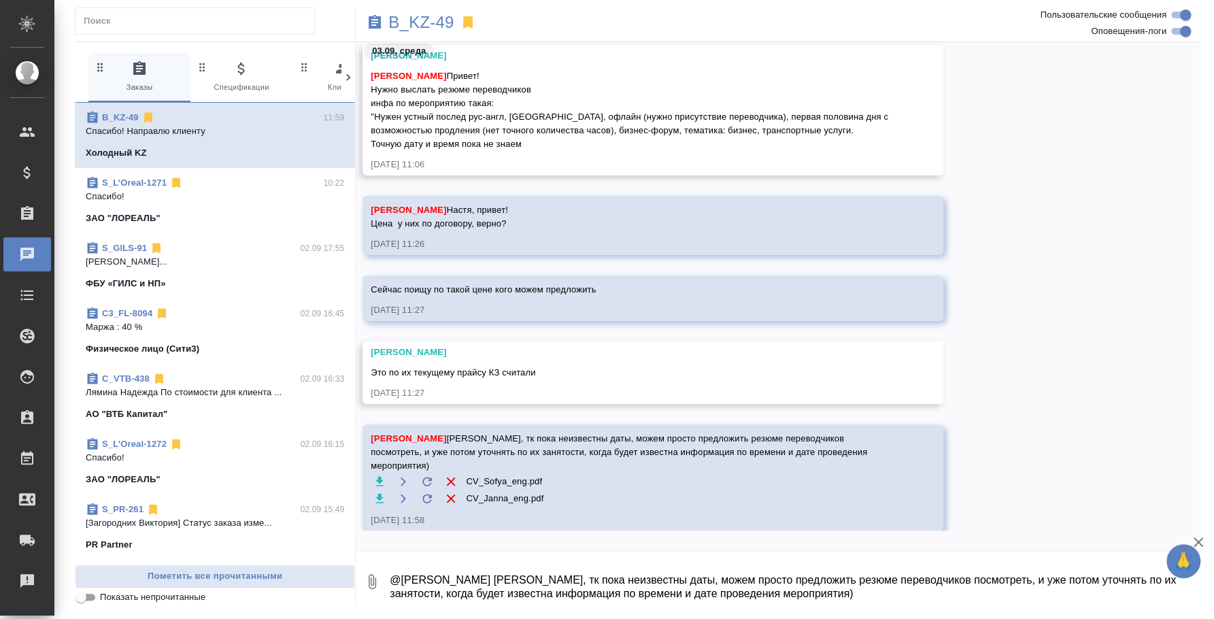
scroll to position [190, 0]
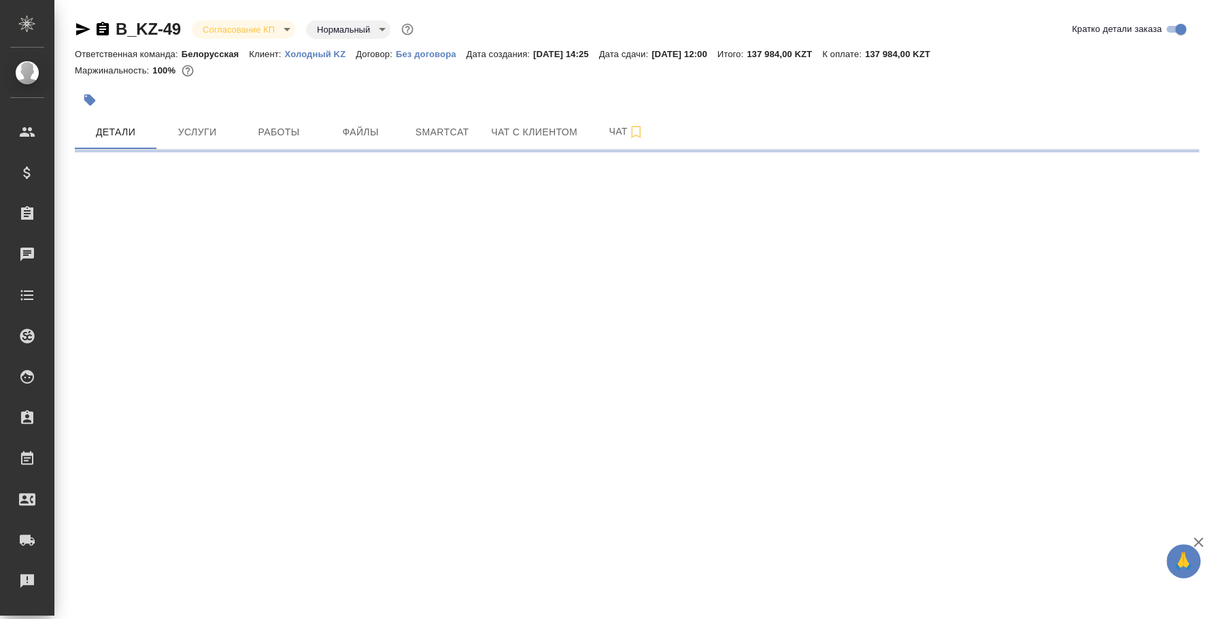
select select "RU"
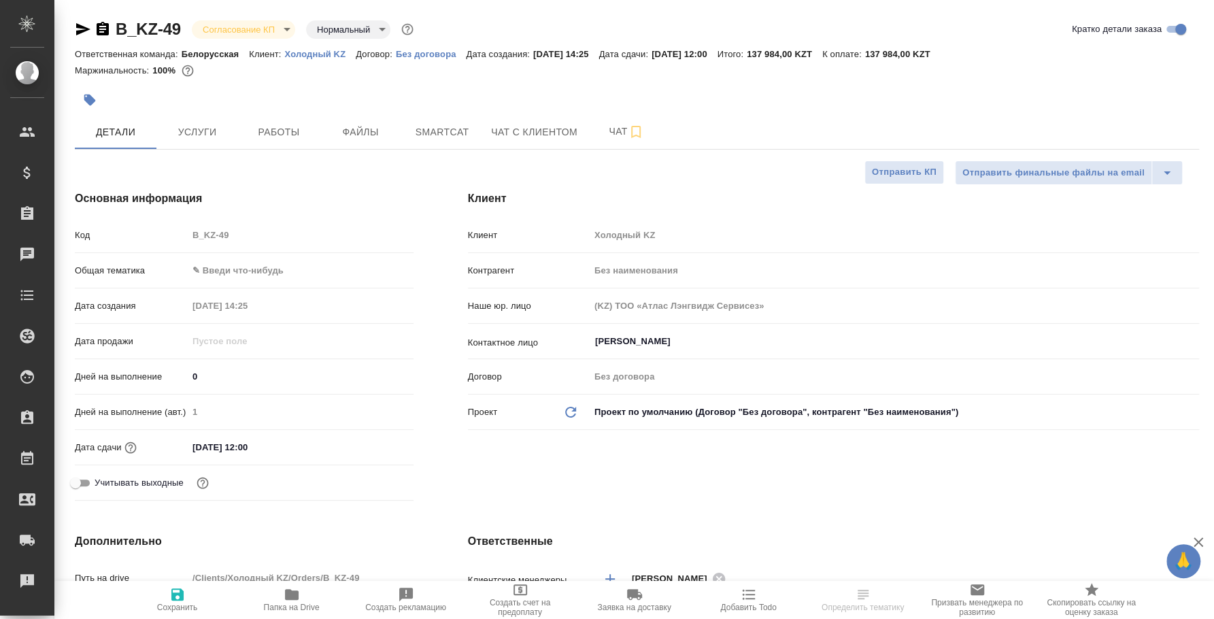
type textarea "x"
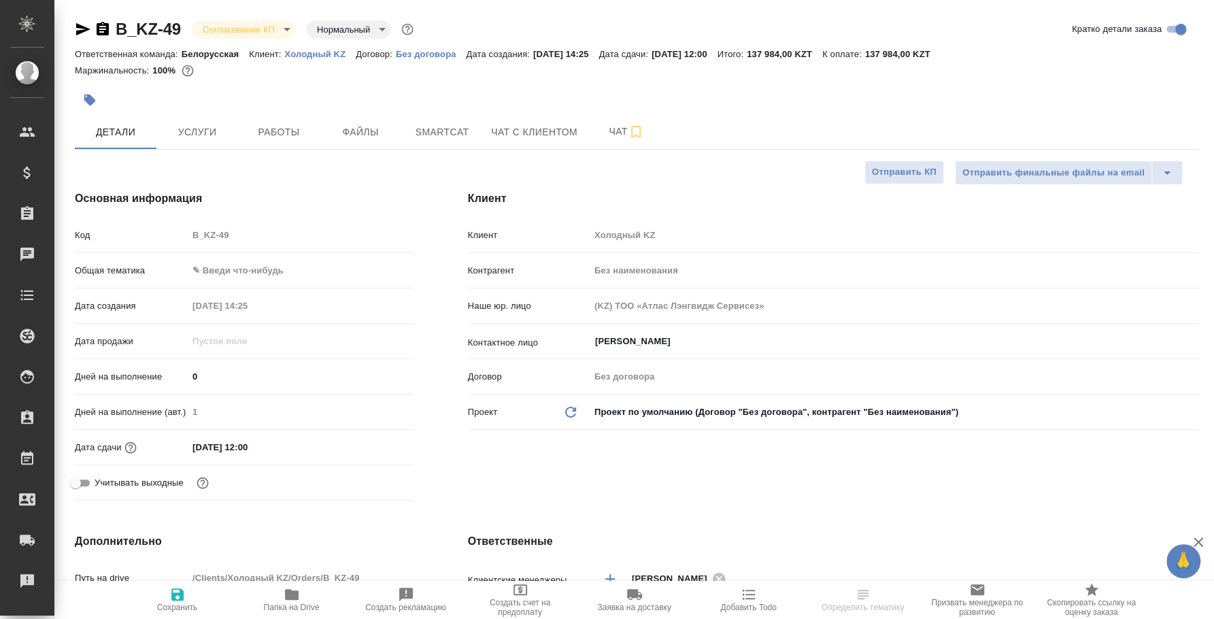
type textarea "x"
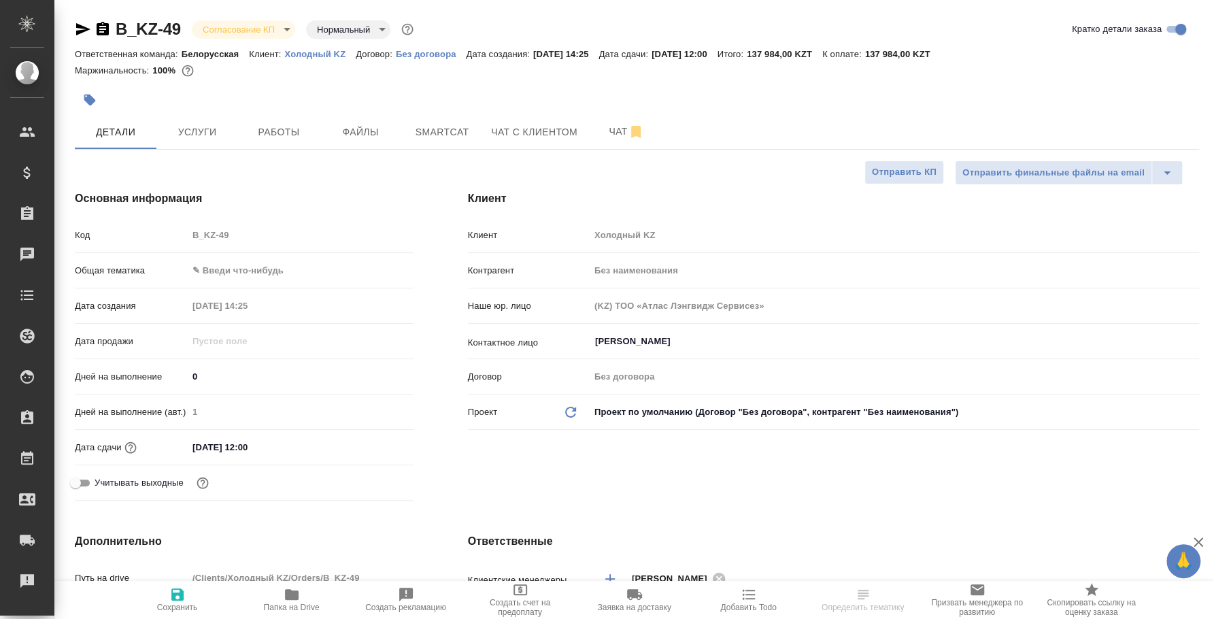
type textarea "x"
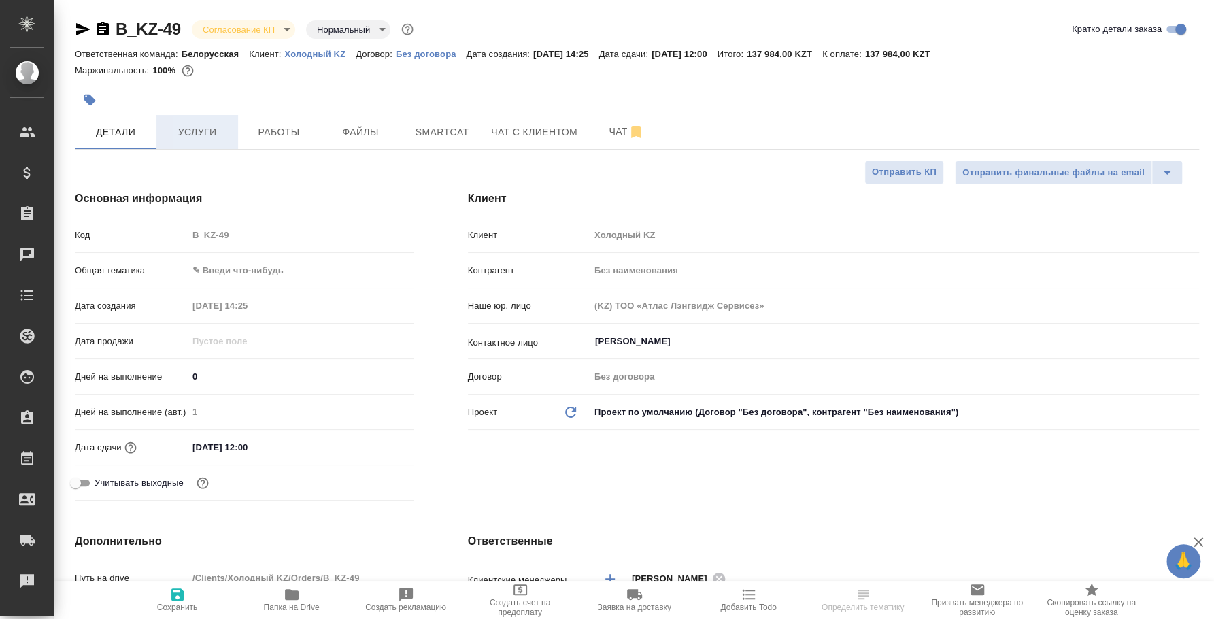
click at [193, 122] on button "Услуги" at bounding box center [197, 132] width 82 height 34
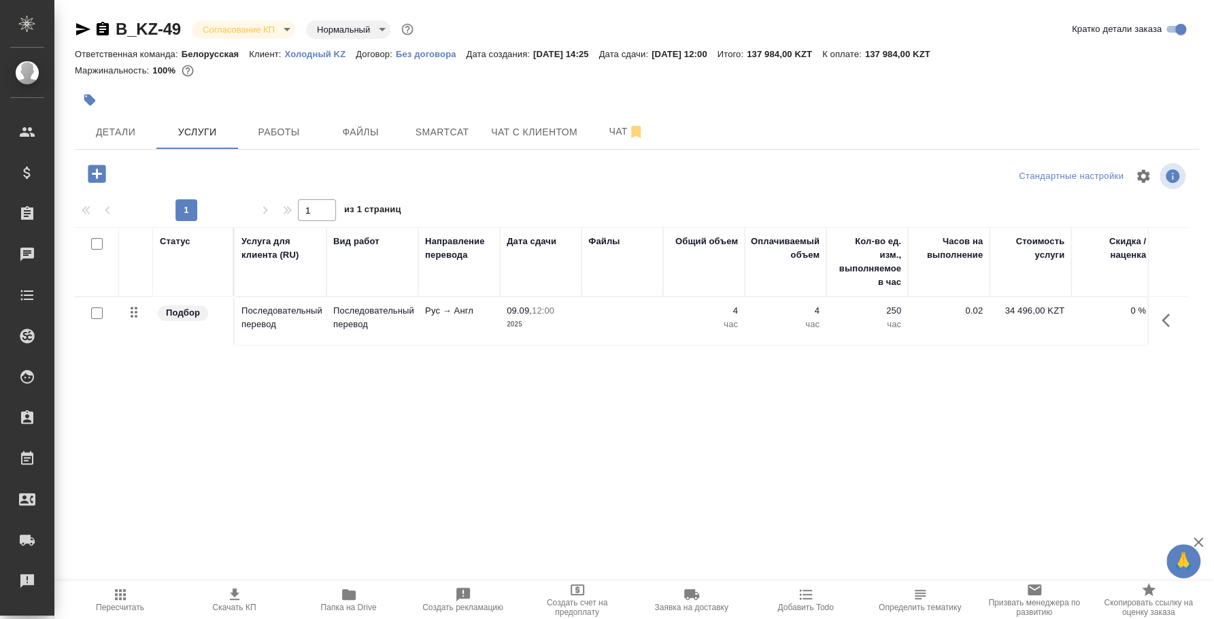
scroll to position [0, 169]
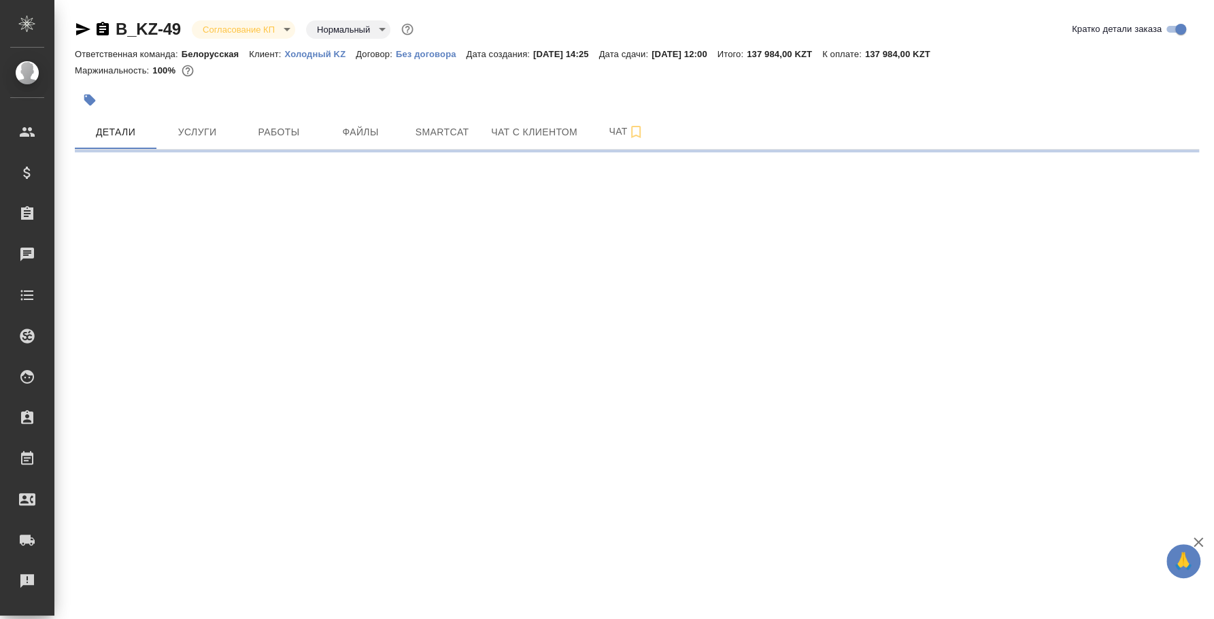
select select "RU"
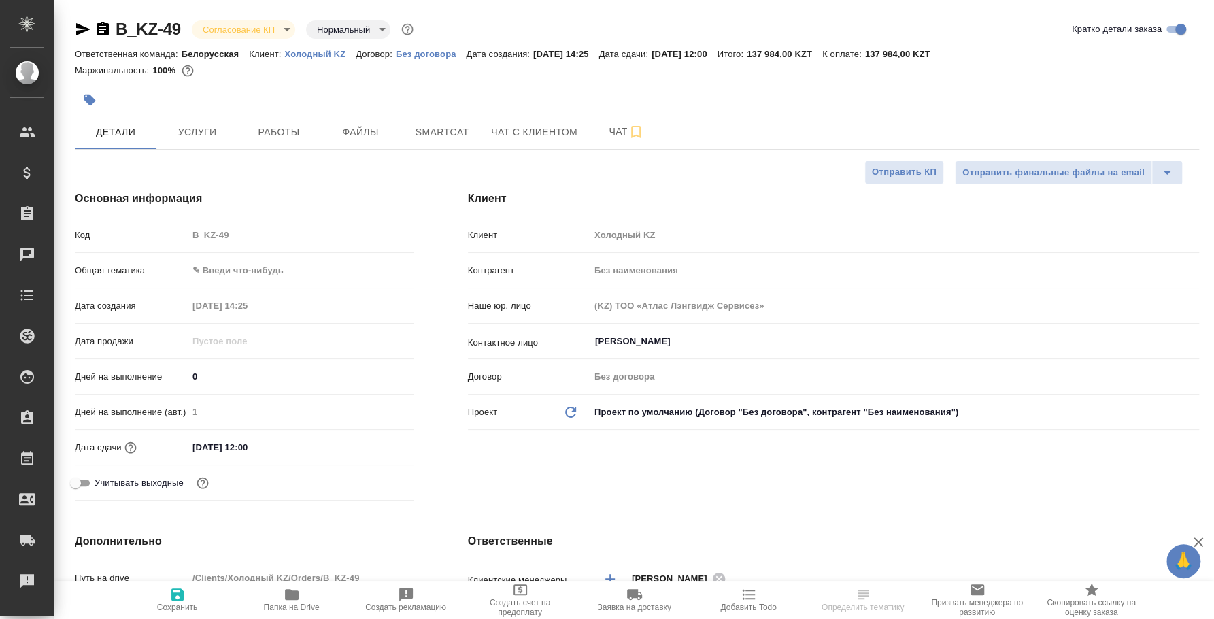
type textarea "x"
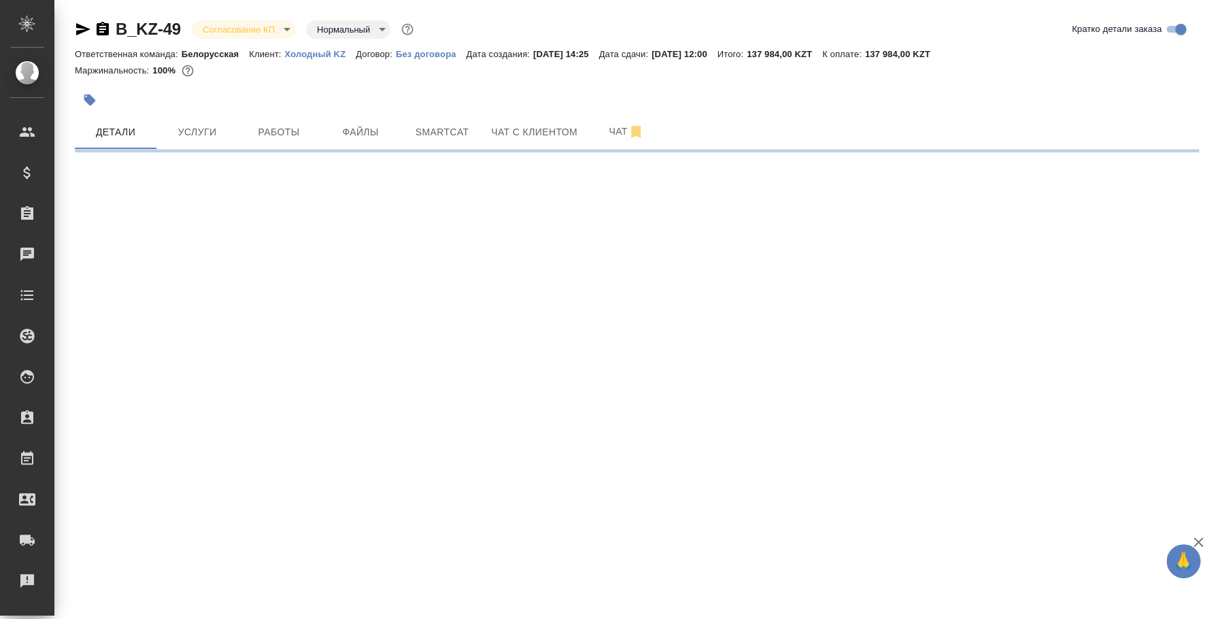
select select "RU"
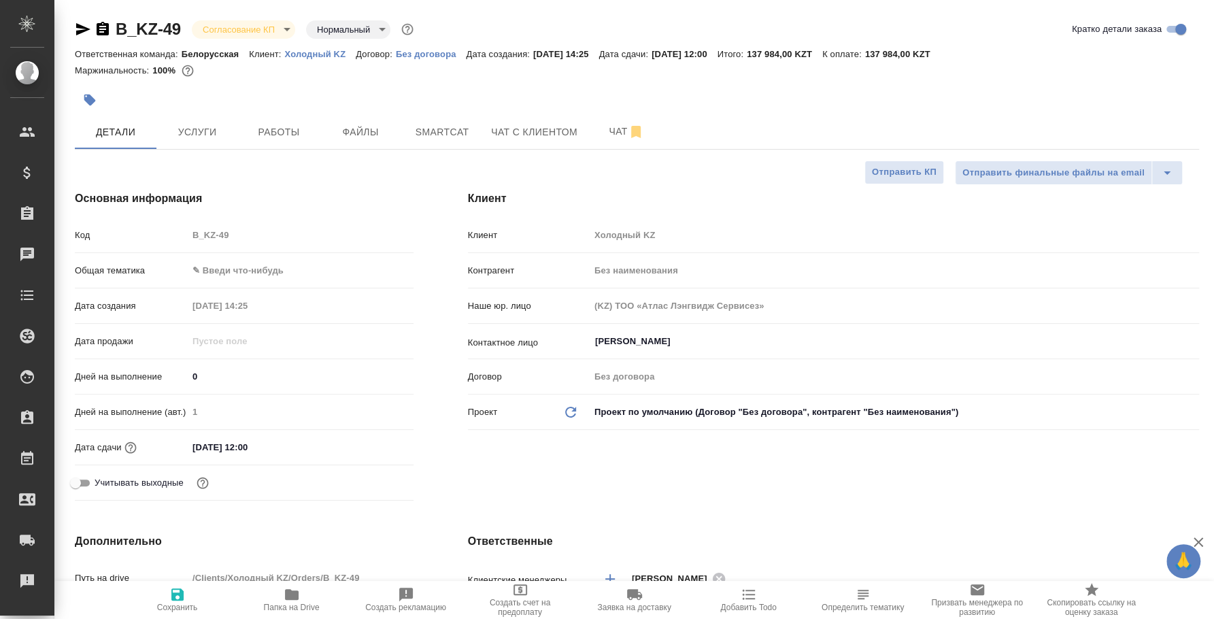
type textarea "x"
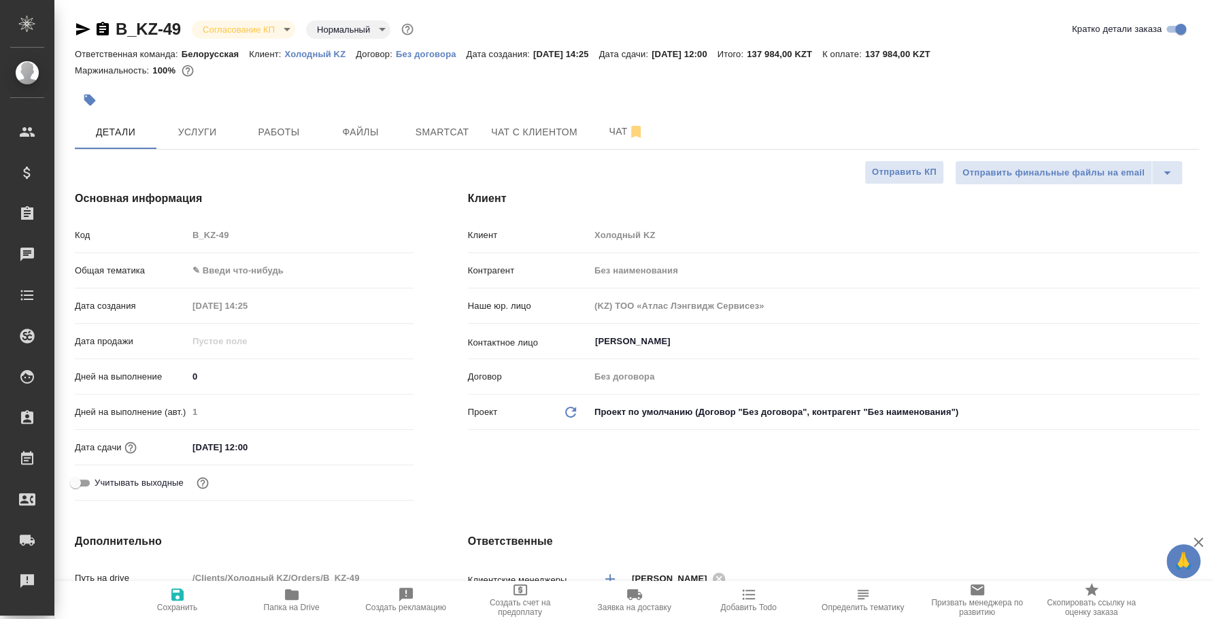
type textarea "x"
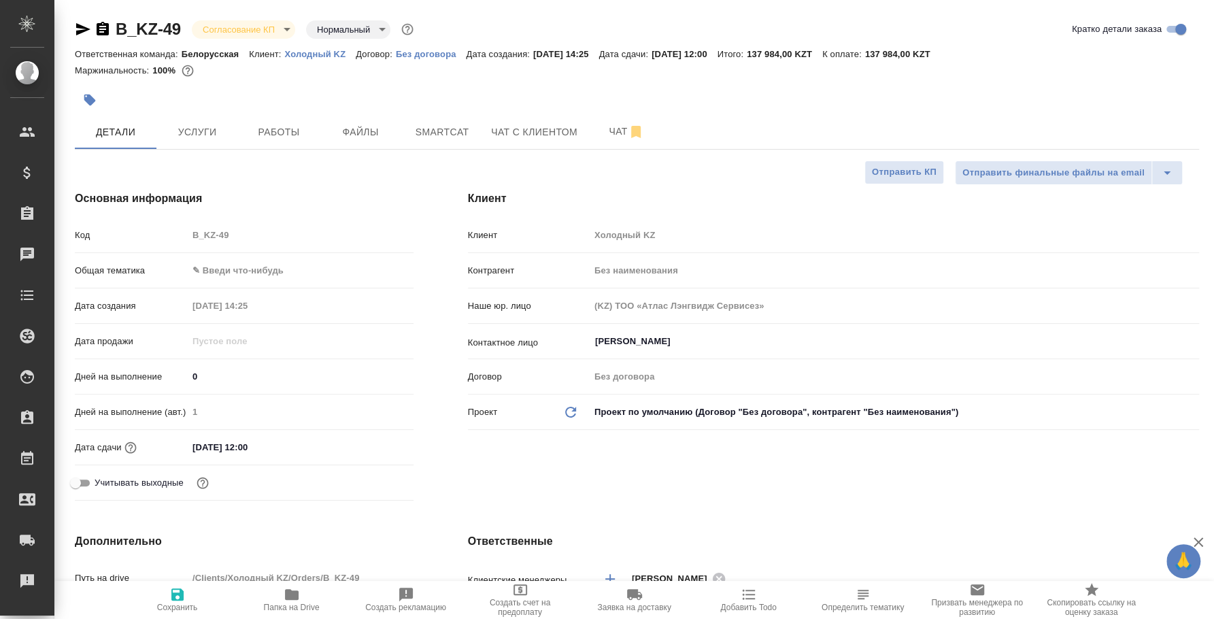
type textarea "x"
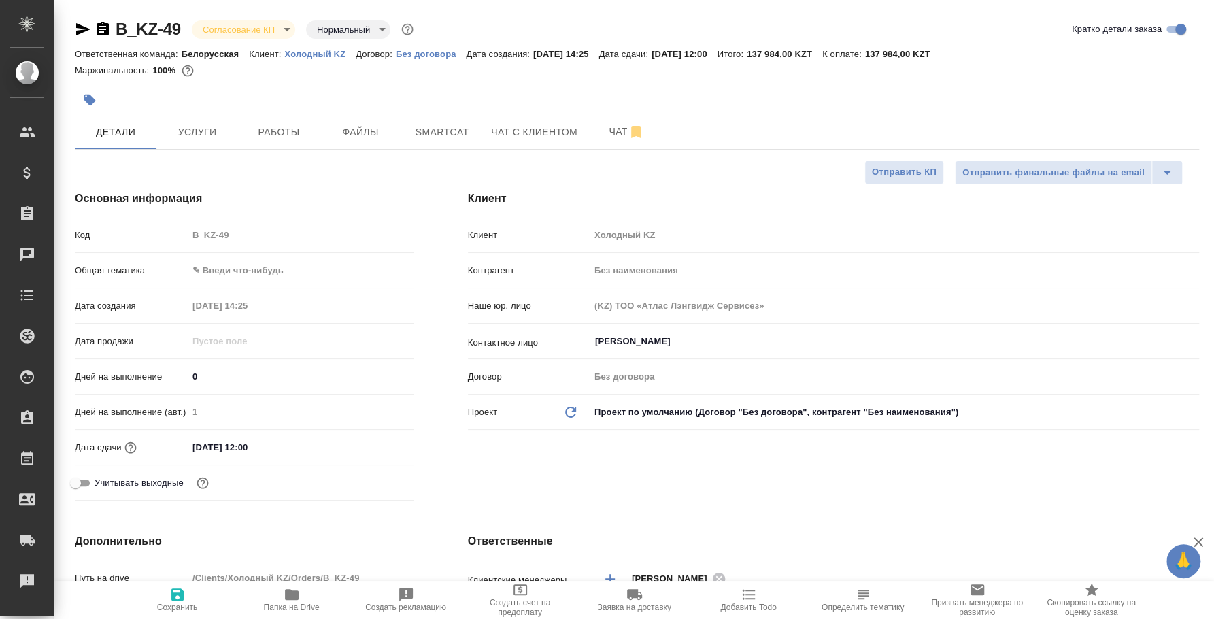
type textarea "x"
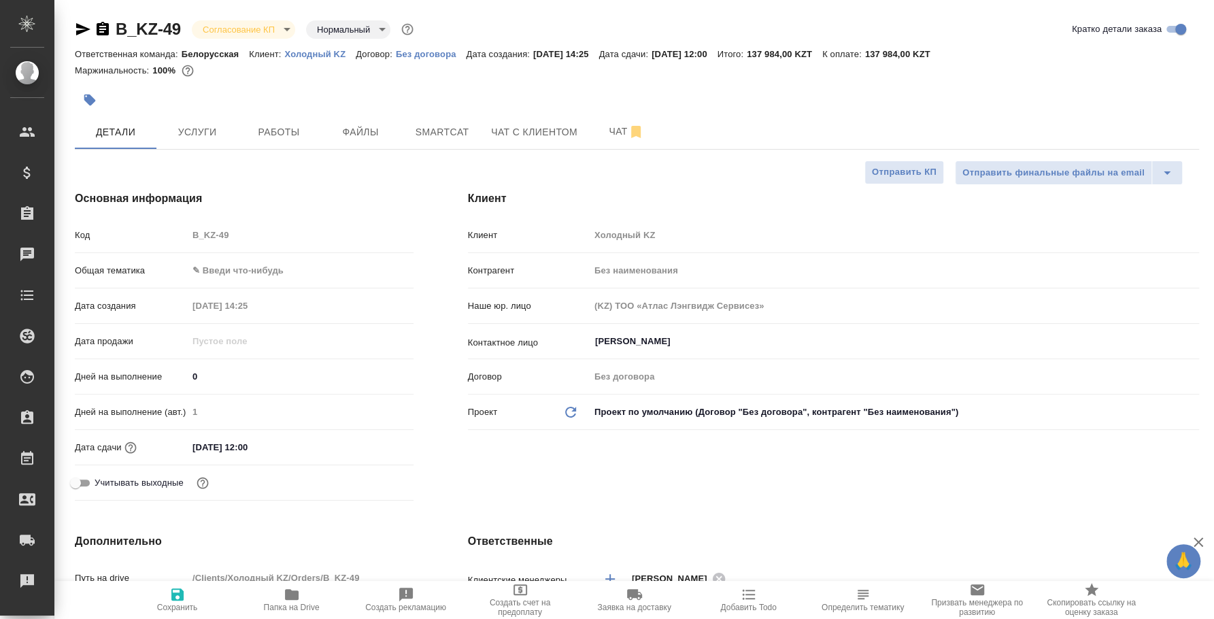
type textarea "x"
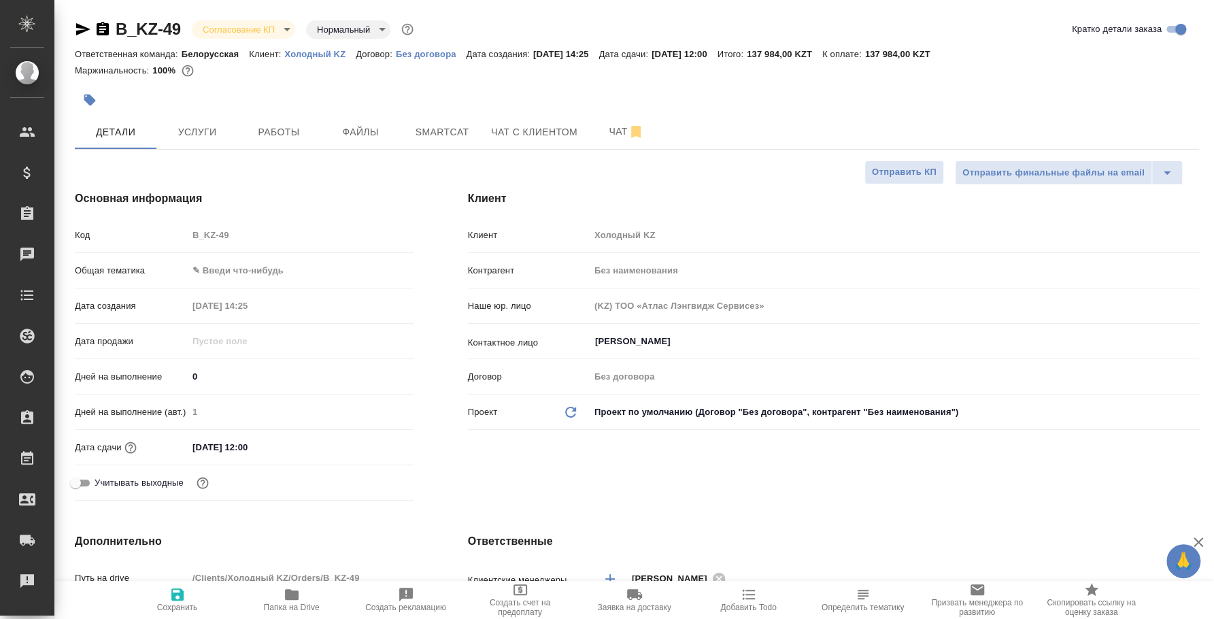
type textarea "x"
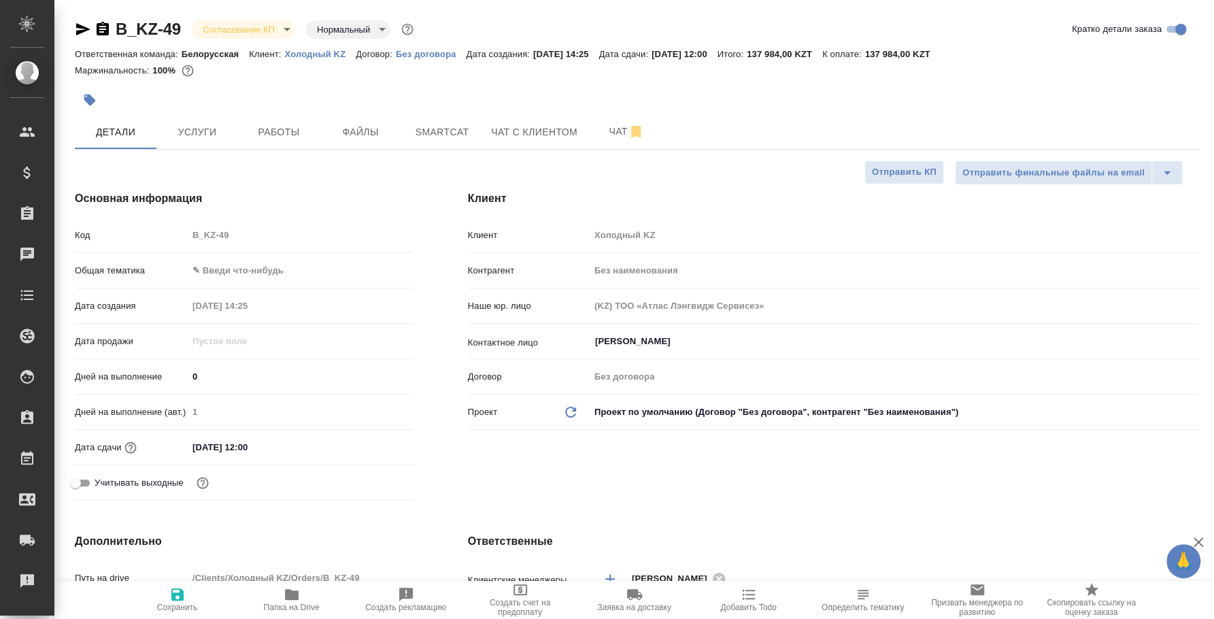
type textarea "x"
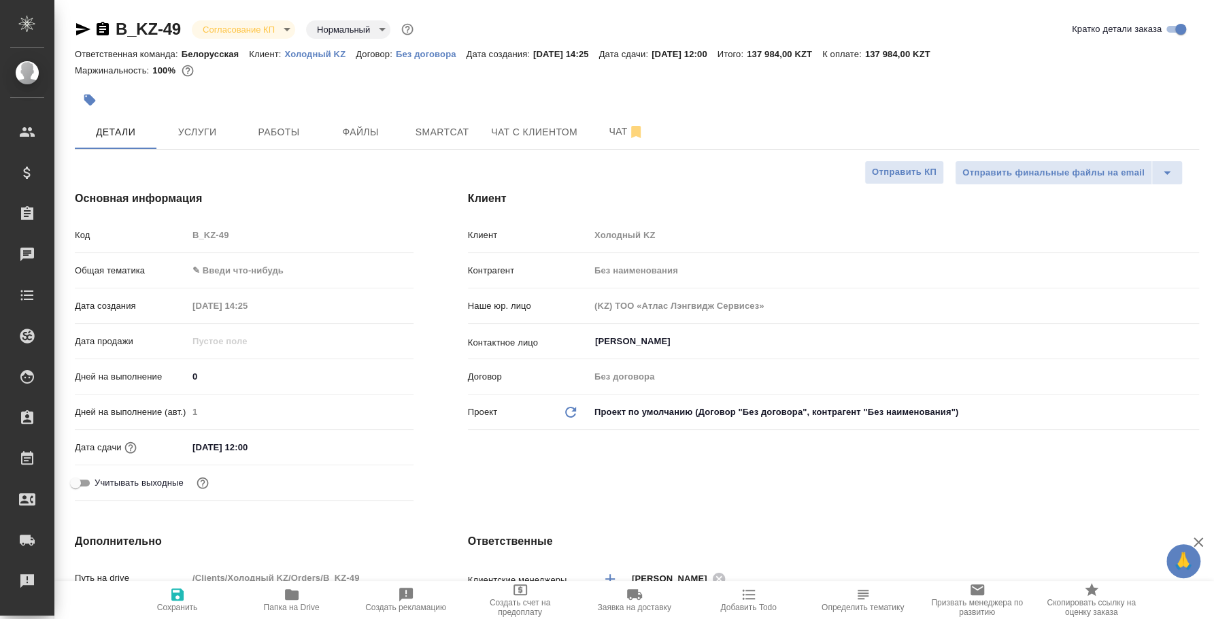
type textarea "x"
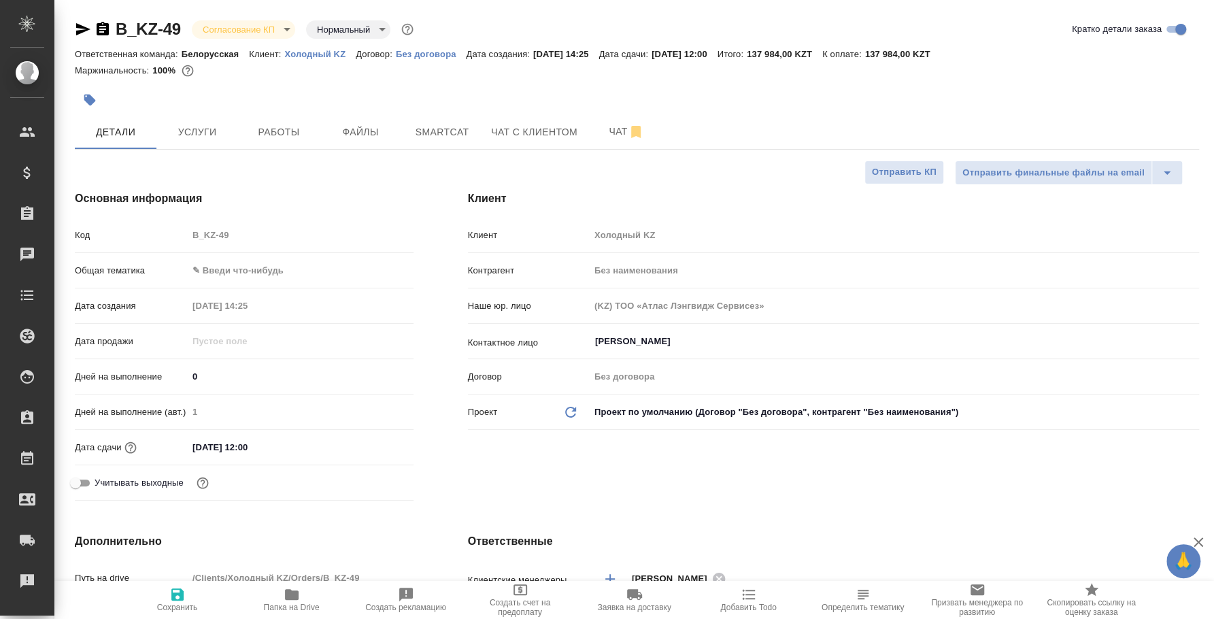
type textarea "x"
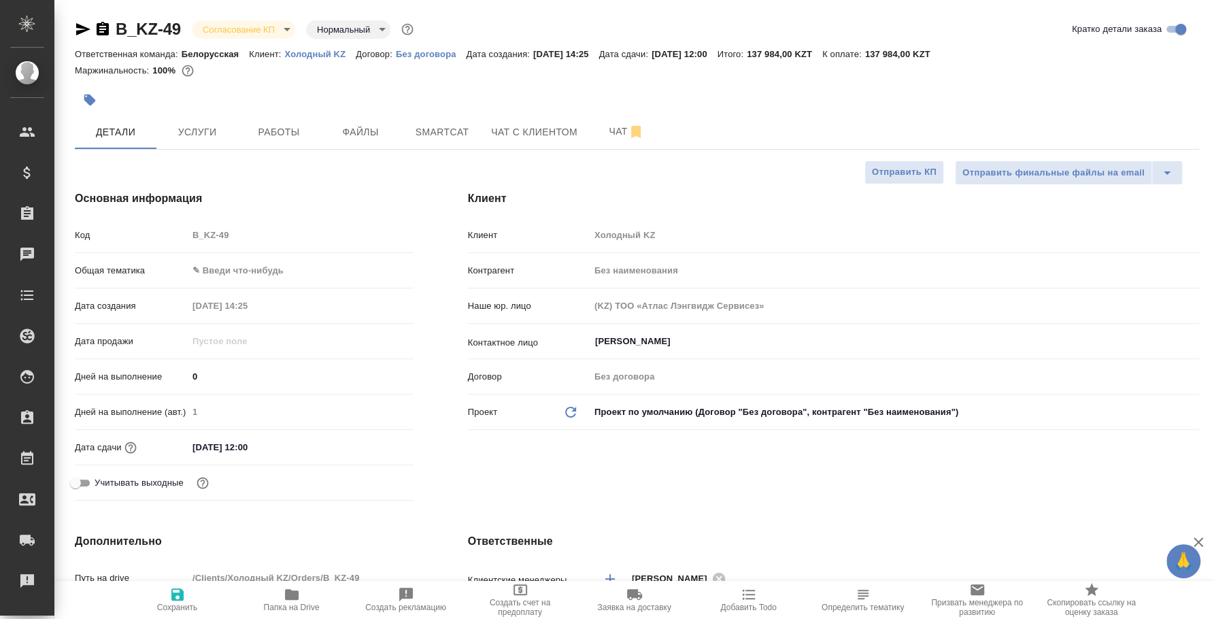
type textarea "x"
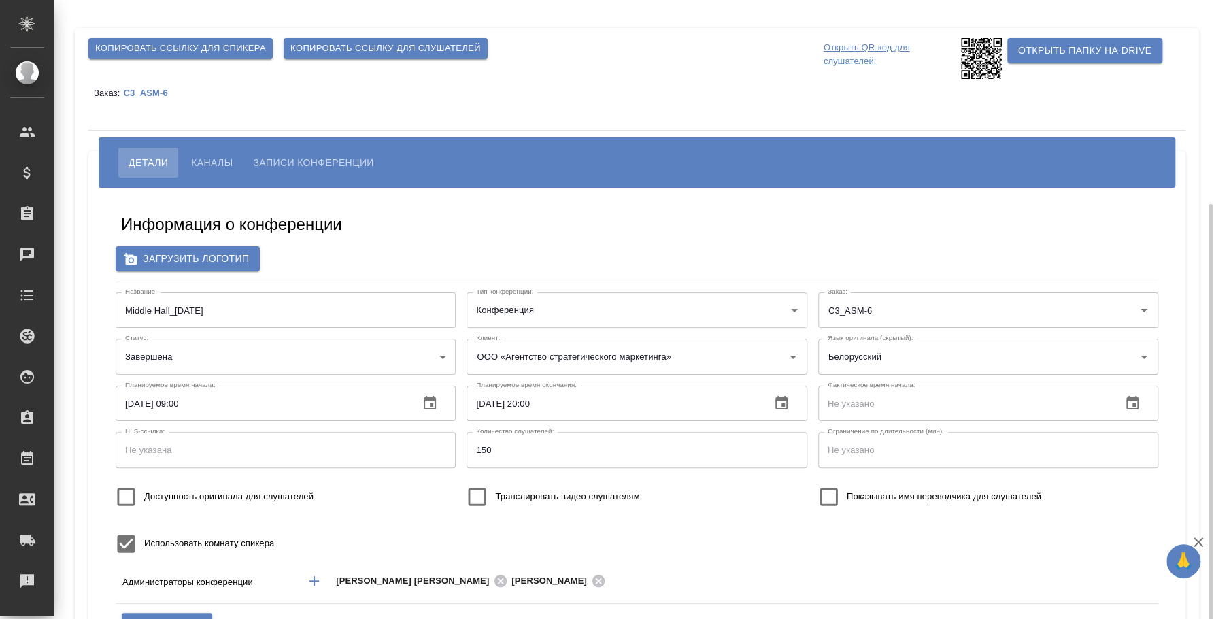
scroll to position [110, 0]
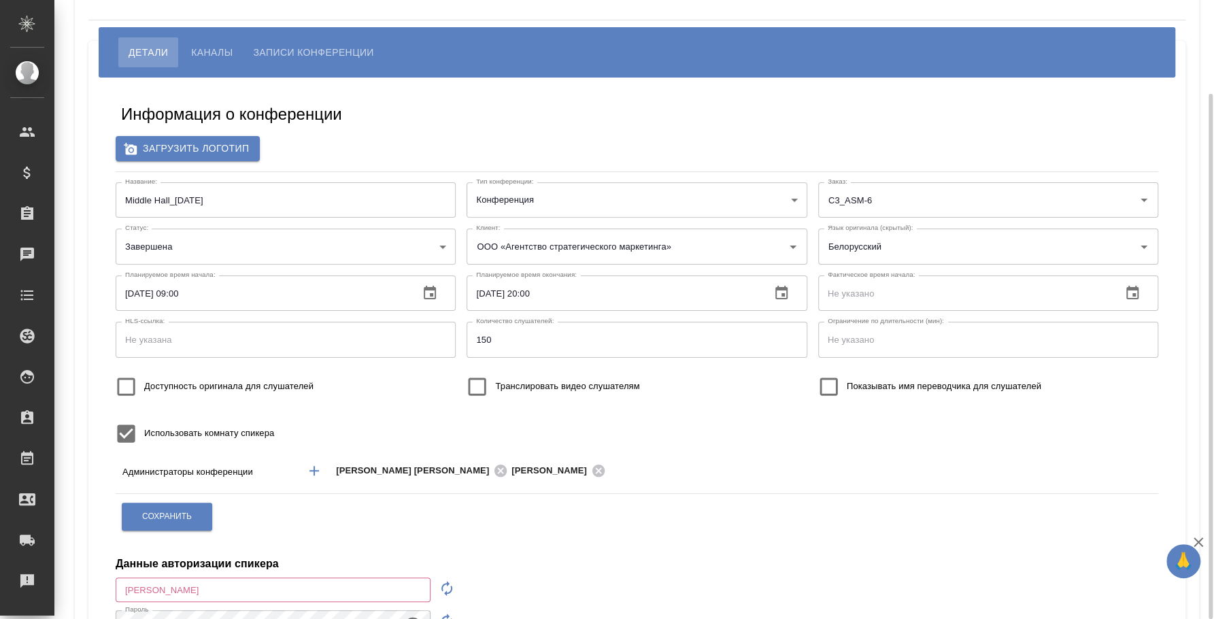
click at [216, 54] on span "Каналы" at bounding box center [211, 52] width 41 height 16
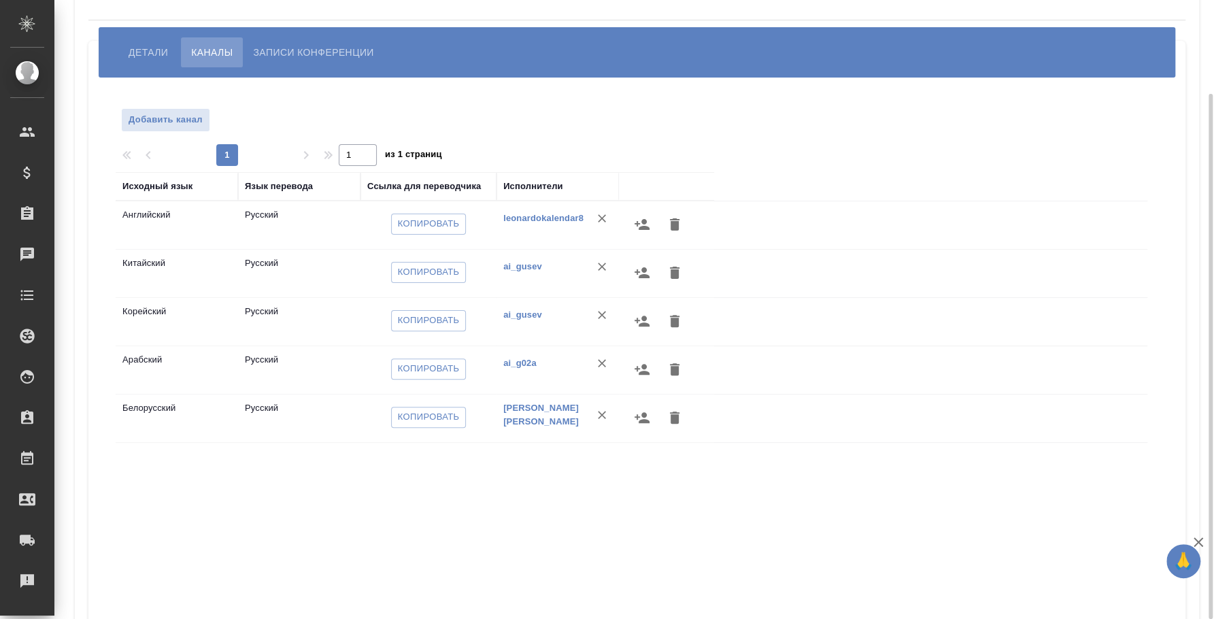
click at [335, 54] on span "Записи конференции" at bounding box center [313, 52] width 120 height 16
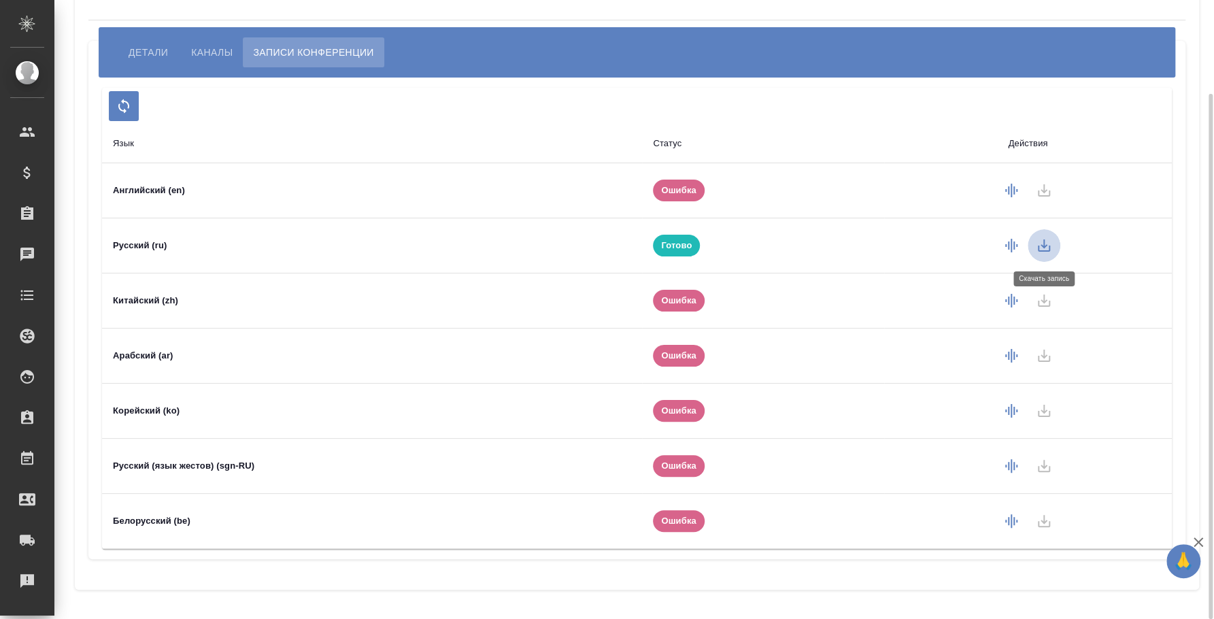
click at [1040, 252] on icon "button" at bounding box center [1043, 245] width 16 height 16
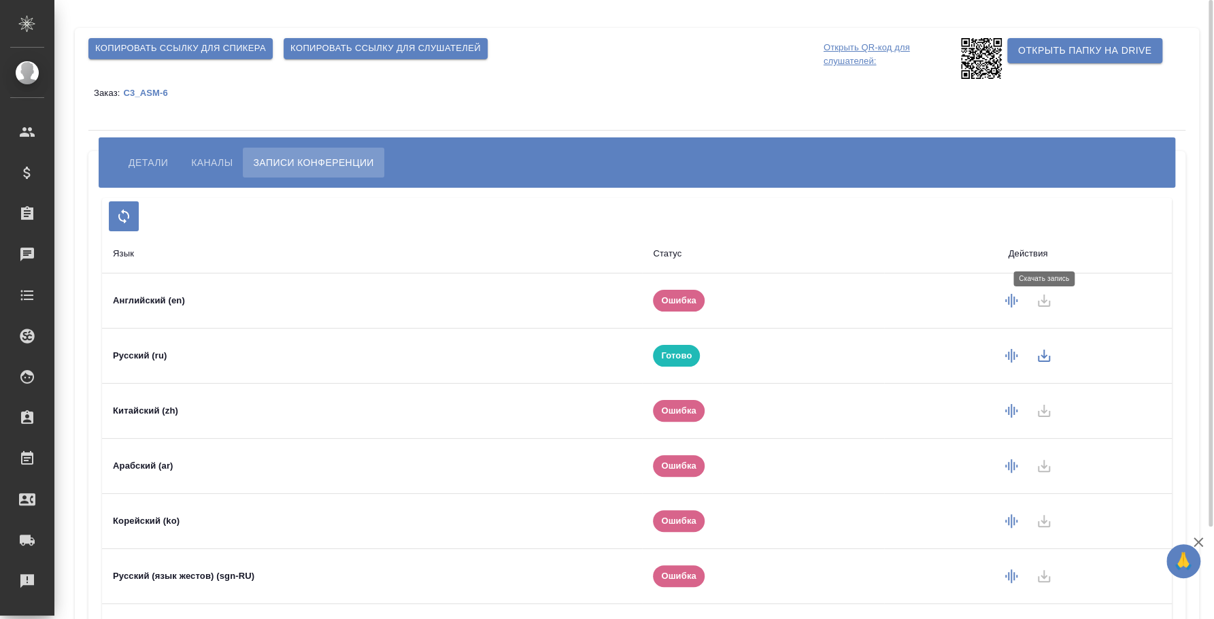
click at [137, 160] on span "Детали" at bounding box center [147, 162] width 39 height 16
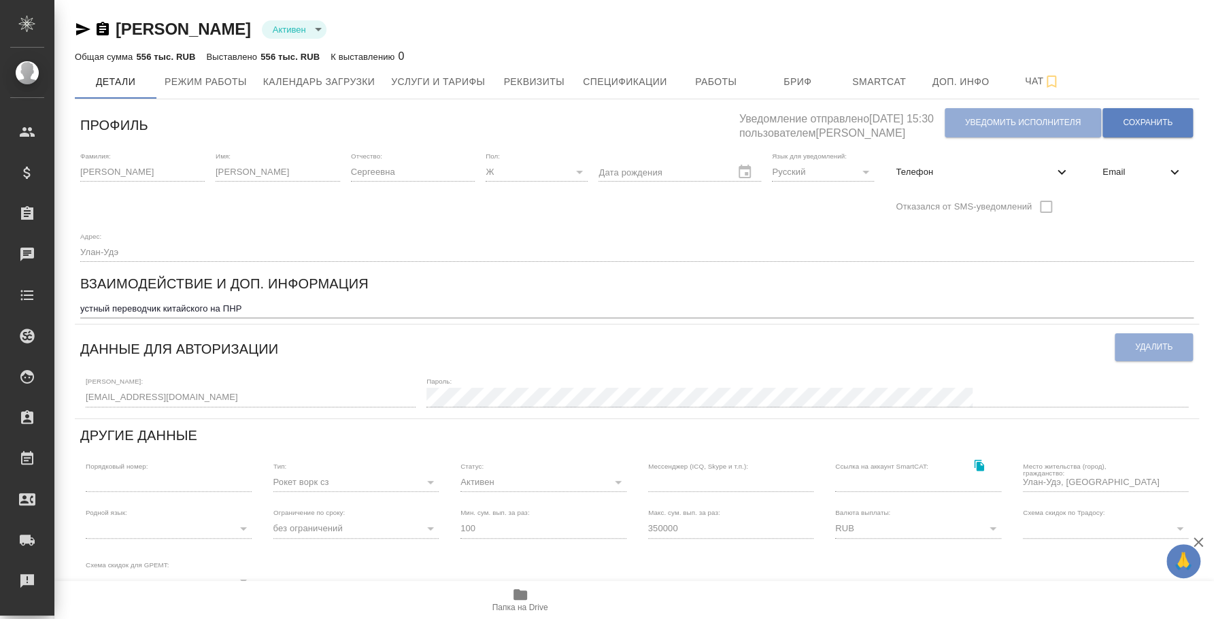
click at [78, 29] on icon "button" at bounding box center [83, 29] width 16 height 16
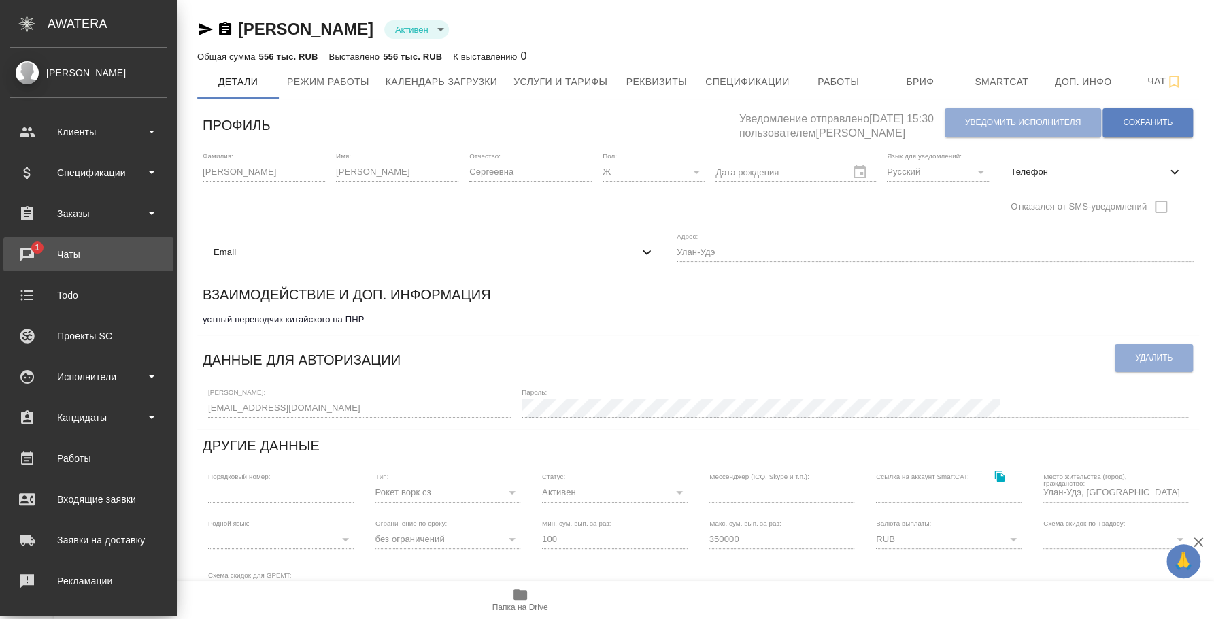
click at [29, 254] on div "Чаты" at bounding box center [88, 254] width 156 height 20
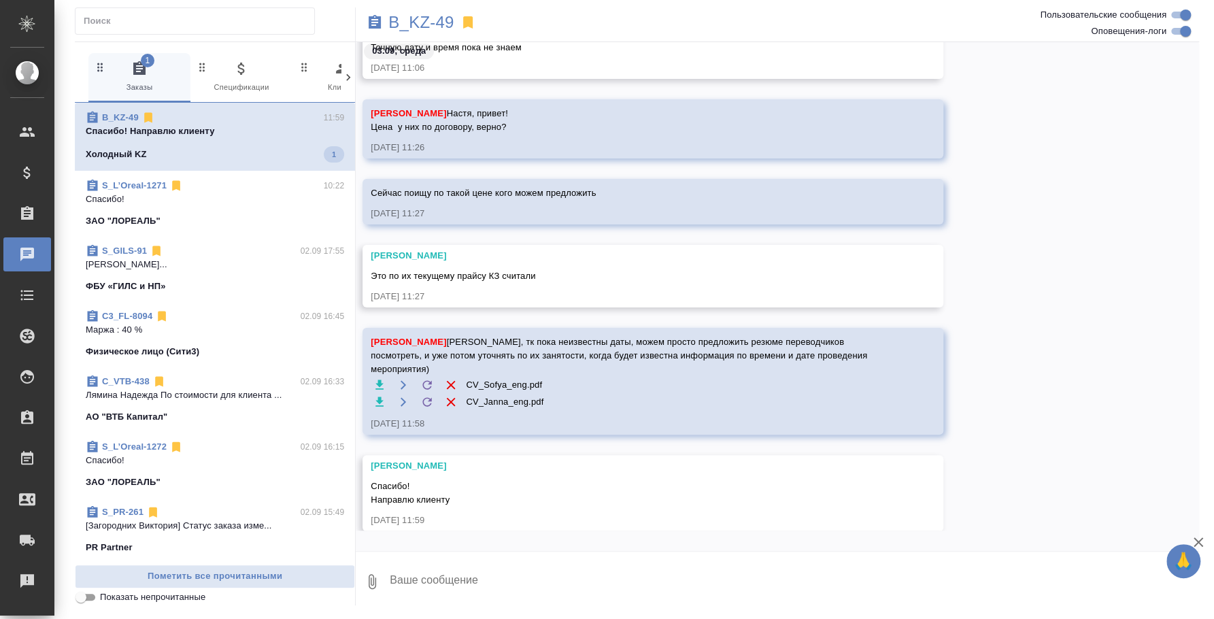
scroll to position [190, 0]
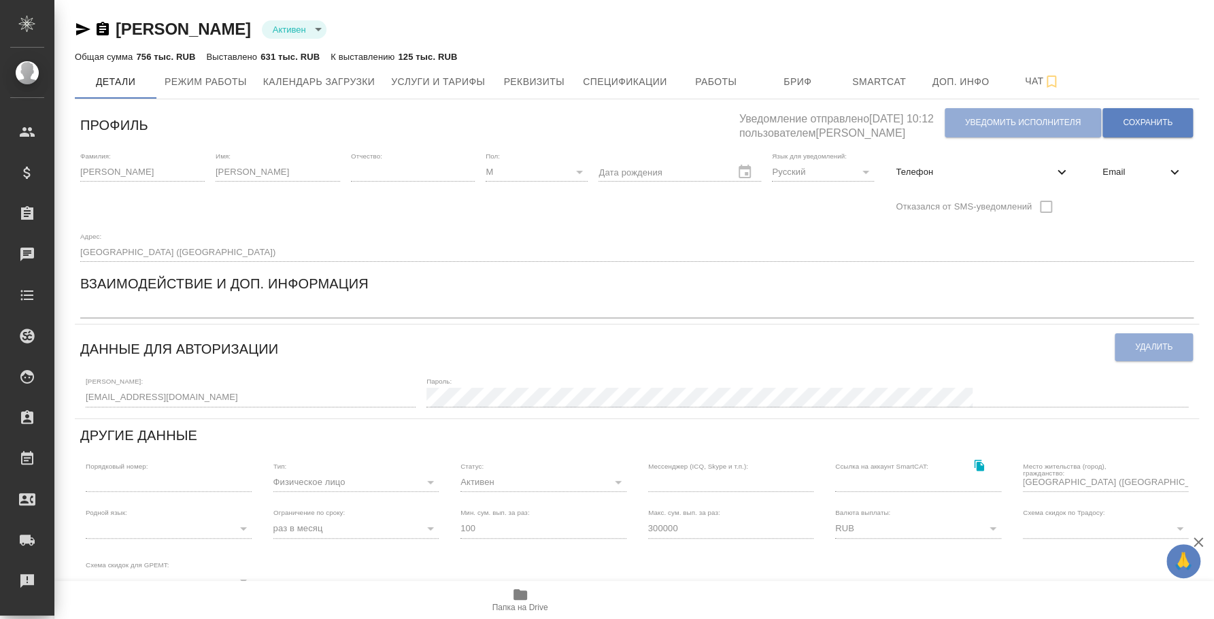
click at [80, 25] on icon "button" at bounding box center [83, 29] width 14 height 12
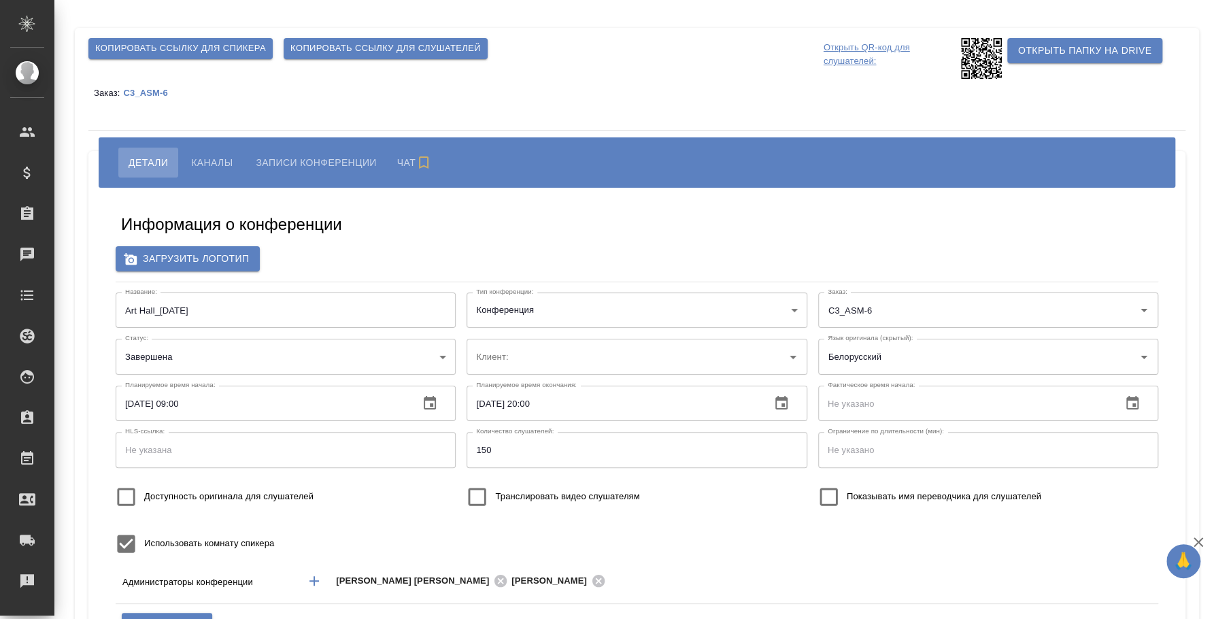
type input "ООО «Агентство стратегического маркетинга»"
type input "Плеханова Мария"
click at [226, 162] on span "Каналы" at bounding box center [211, 162] width 41 height 16
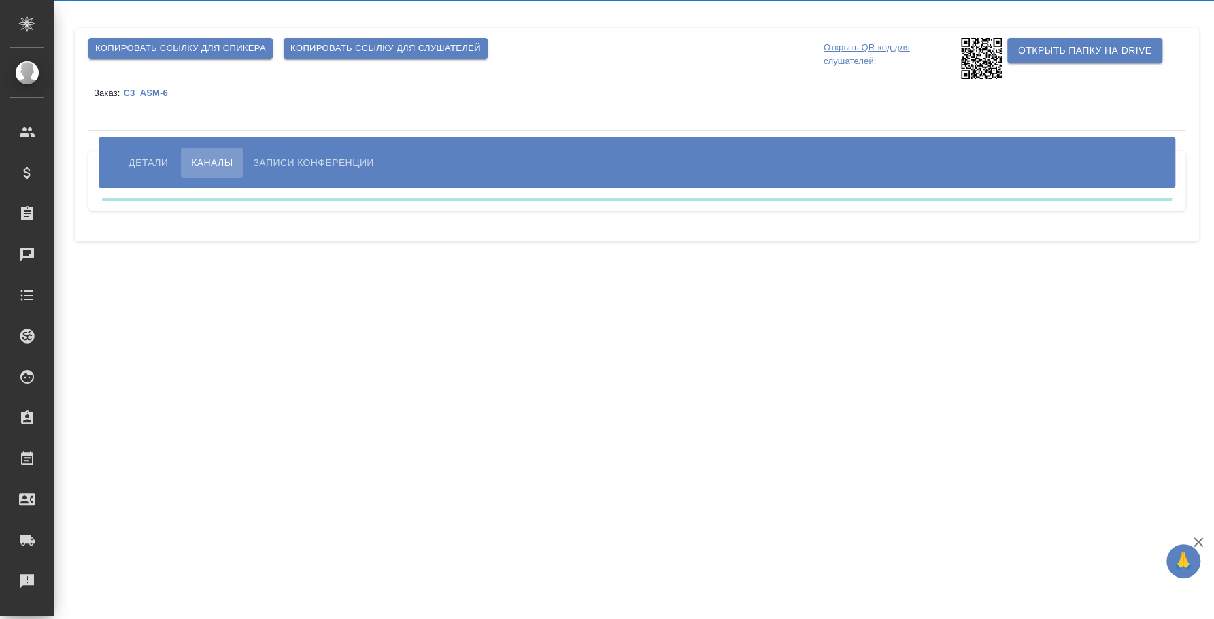
click at [263, 159] on span "Записи конференции" at bounding box center [313, 162] width 120 height 16
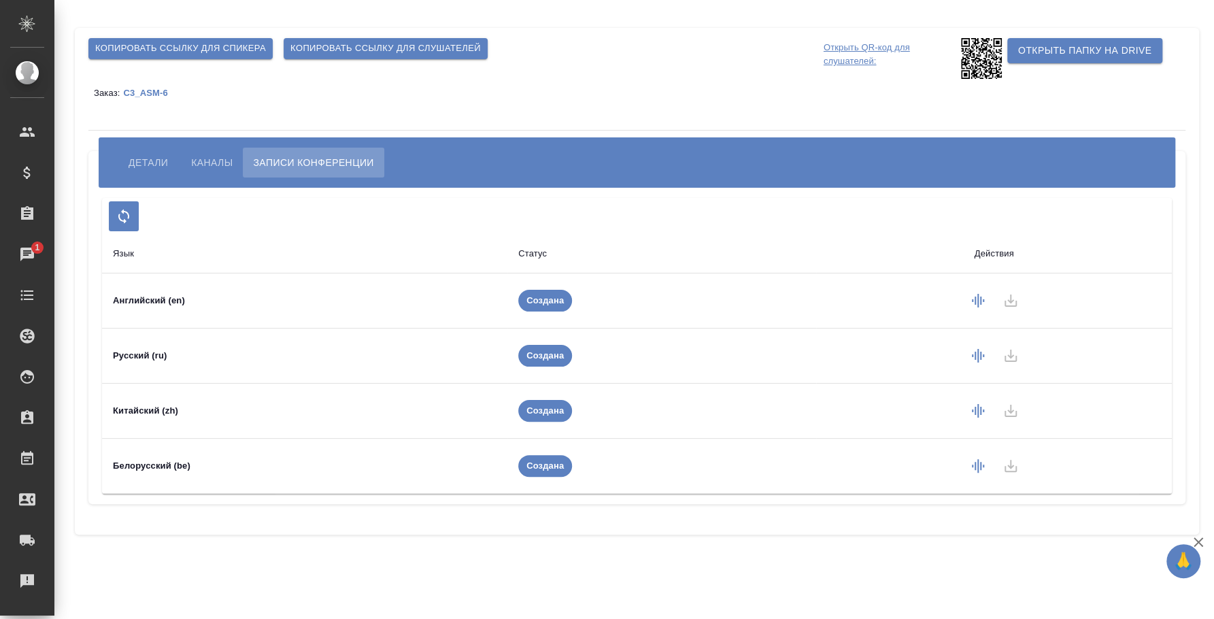
click at [980, 301] on icon "button" at bounding box center [977, 301] width 12 height 14
click at [986, 352] on button "button" at bounding box center [977, 356] width 33 height 33
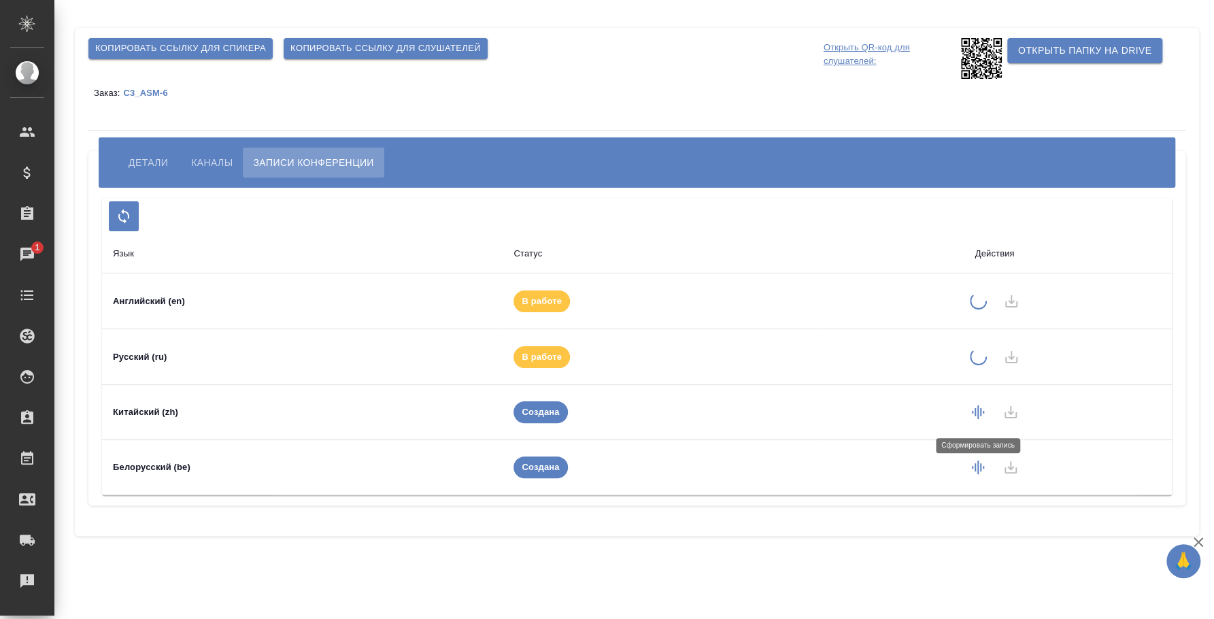
click at [982, 409] on icon "button" at bounding box center [977, 412] width 16 height 16
click at [980, 475] on button "button" at bounding box center [977, 467] width 33 height 33
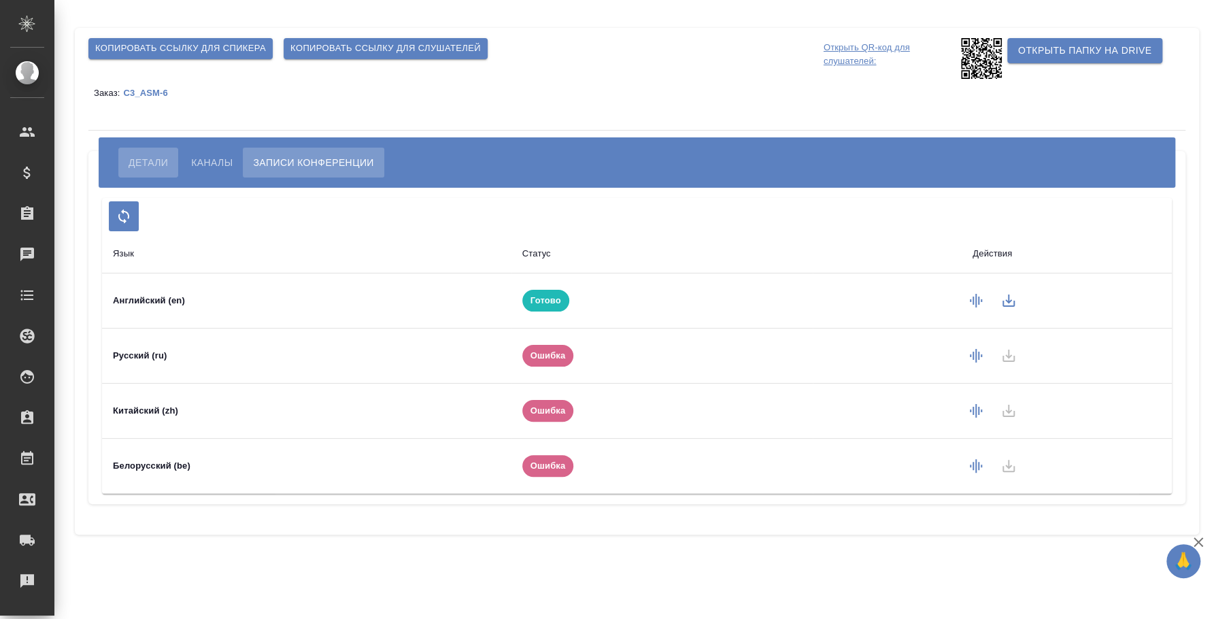
click at [170, 162] on button "Детали" at bounding box center [148, 163] width 60 height 30
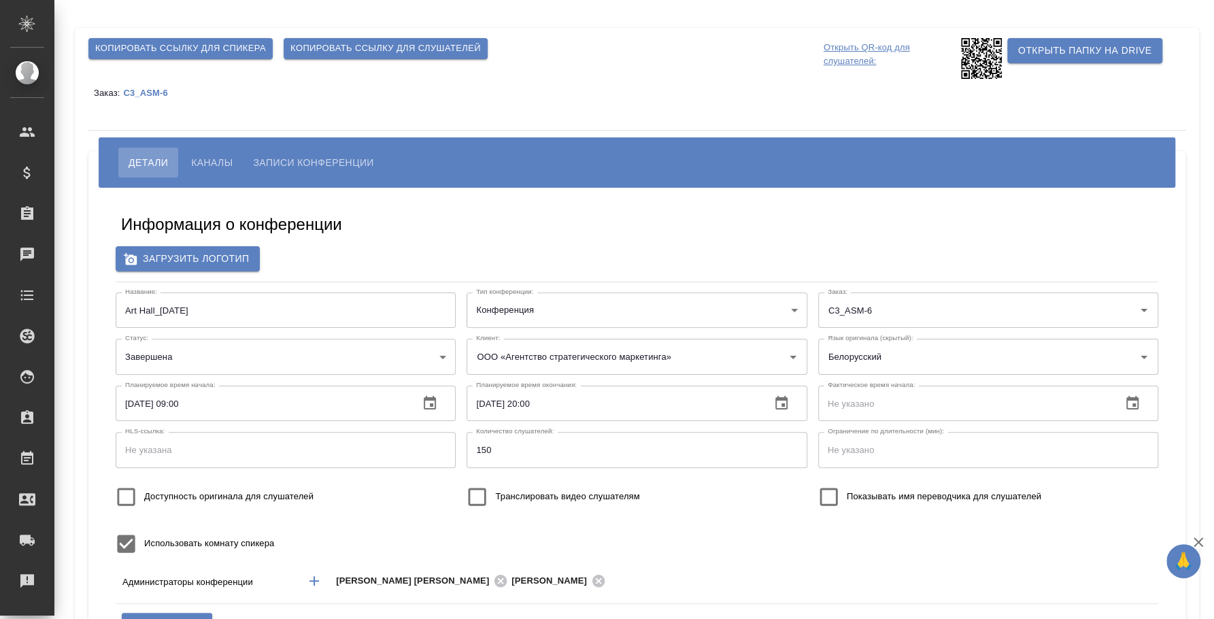
click at [320, 166] on span "Записи конференции" at bounding box center [313, 162] width 120 height 16
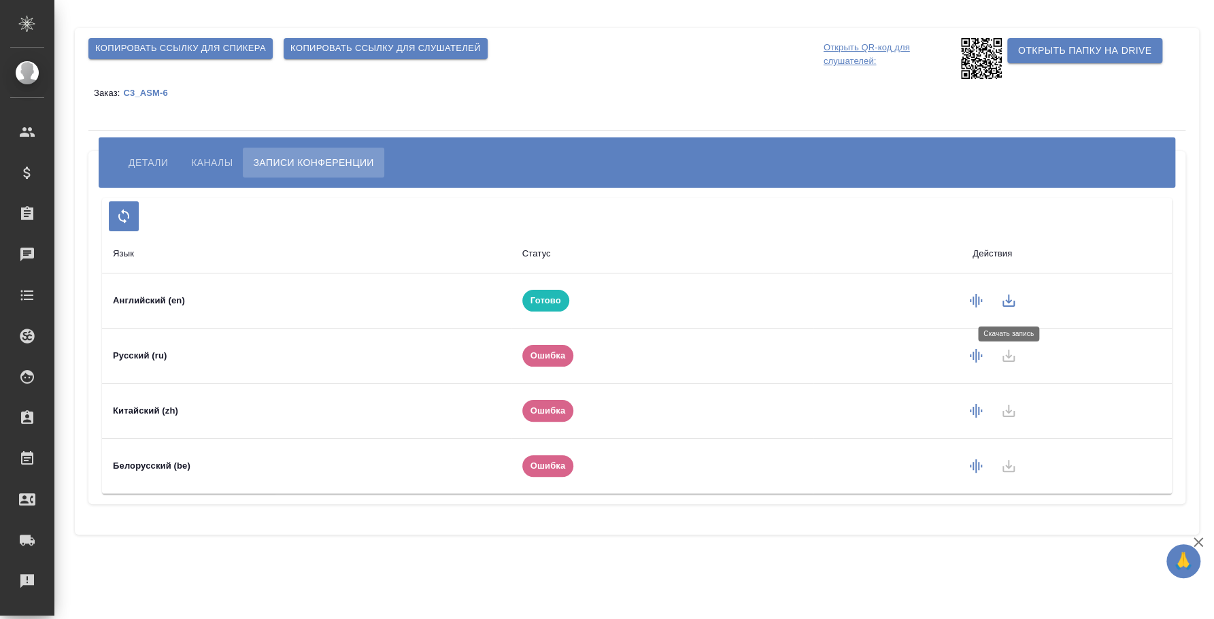
click at [1005, 300] on icon "button" at bounding box center [1008, 300] width 12 height 12
click at [213, 169] on span "Каналы" at bounding box center [211, 162] width 41 height 16
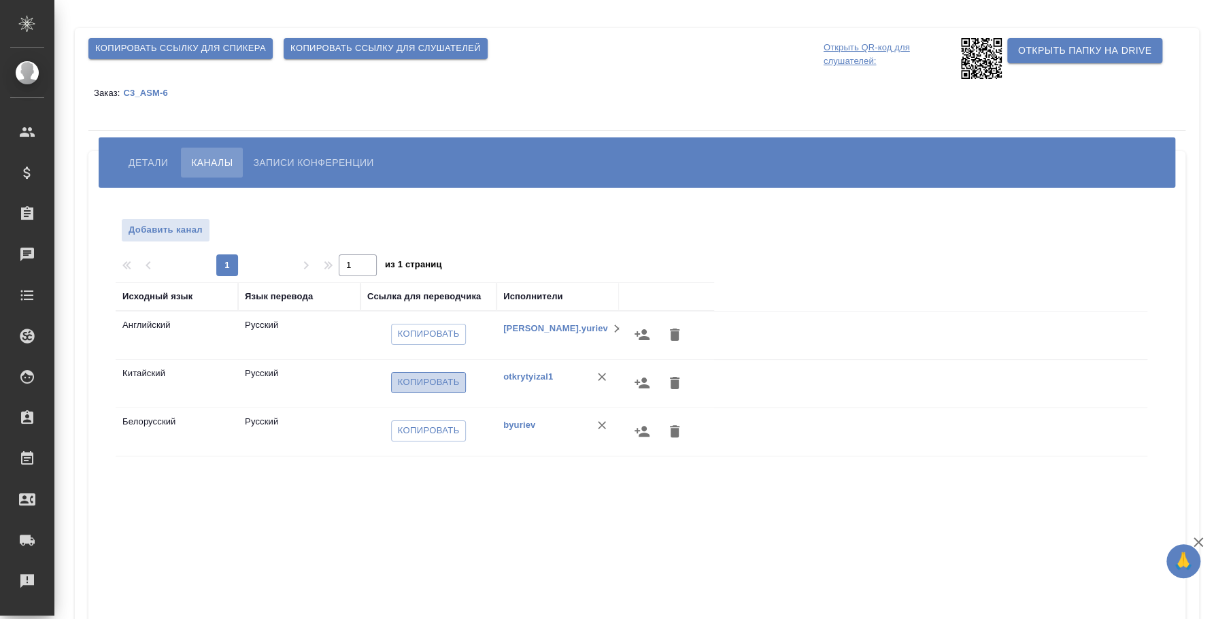
click at [407, 383] on span "Копировать" at bounding box center [429, 383] width 62 height 16
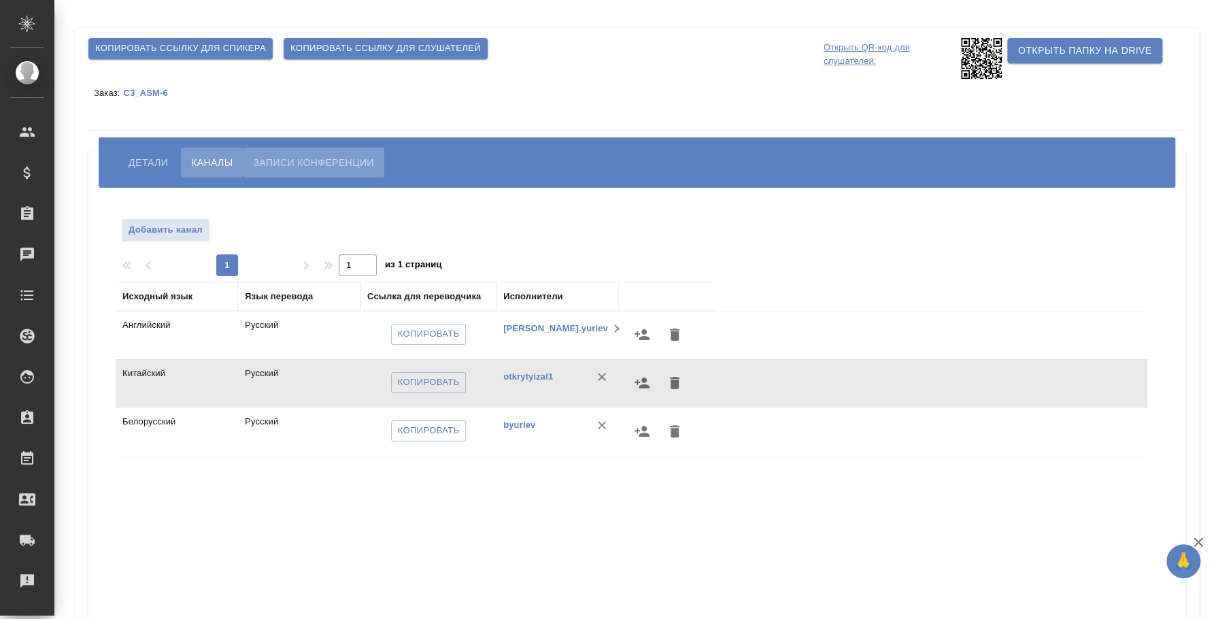
click at [324, 153] on button "Записи конференции" at bounding box center [313, 163] width 141 height 30
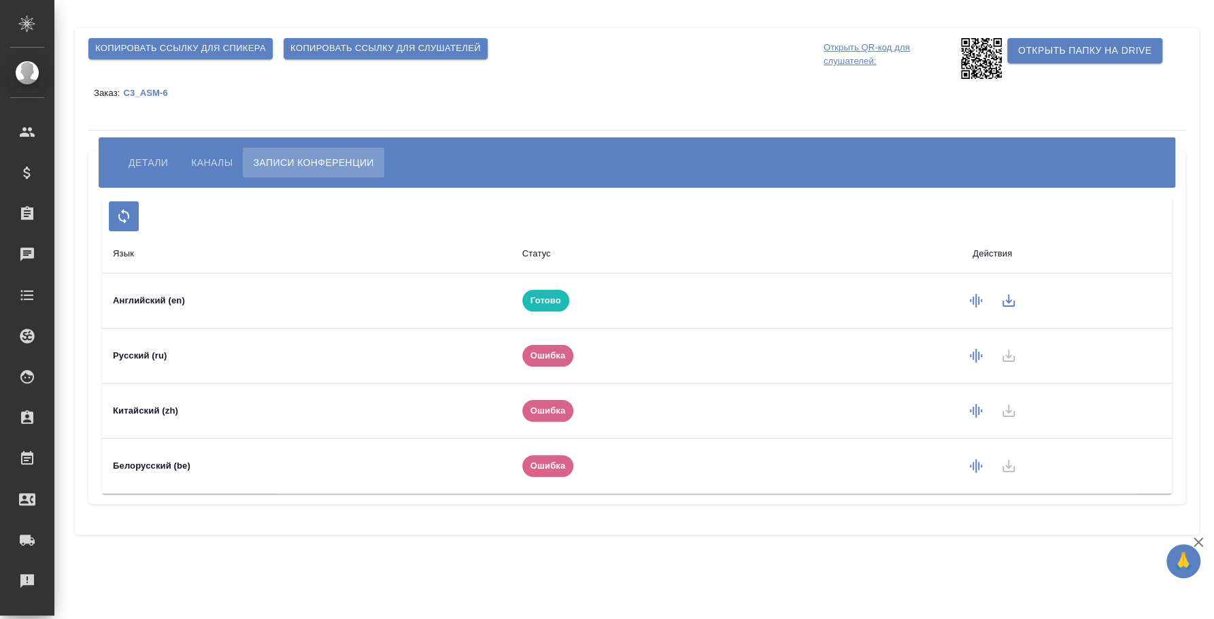
click at [659, 53] on div "Копировать ссылку для спикера Копировать ссылку для слушателей" at bounding box center [453, 49] width 740 height 32
click at [1000, 300] on icon "button" at bounding box center [1008, 300] width 16 height 16
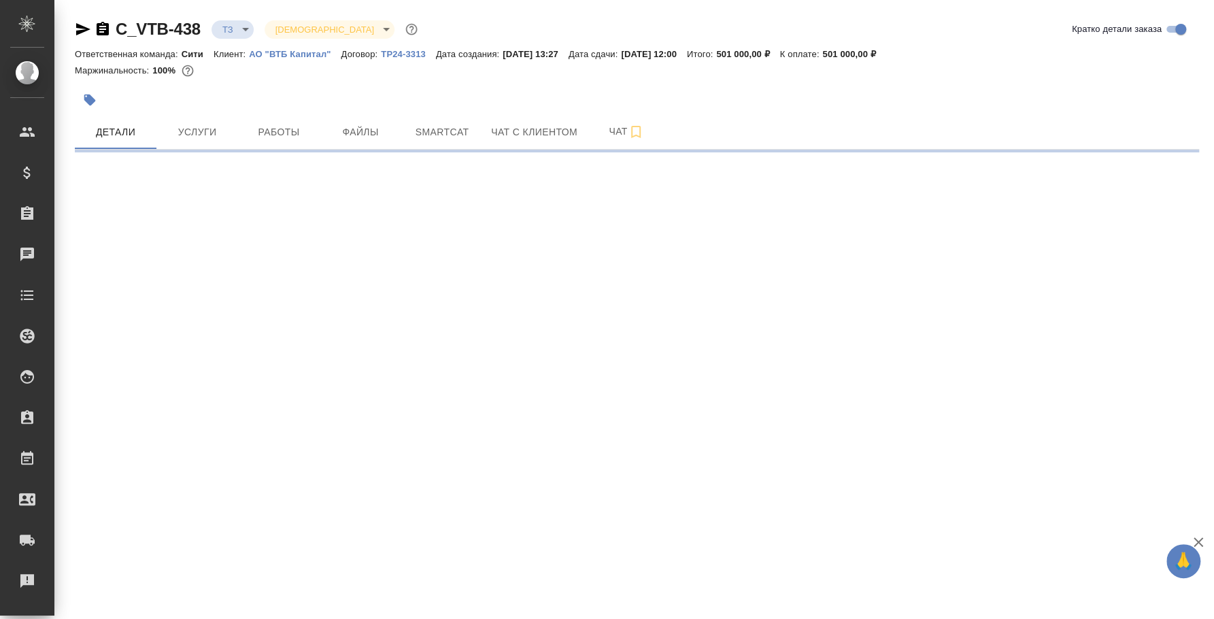
select select "RU"
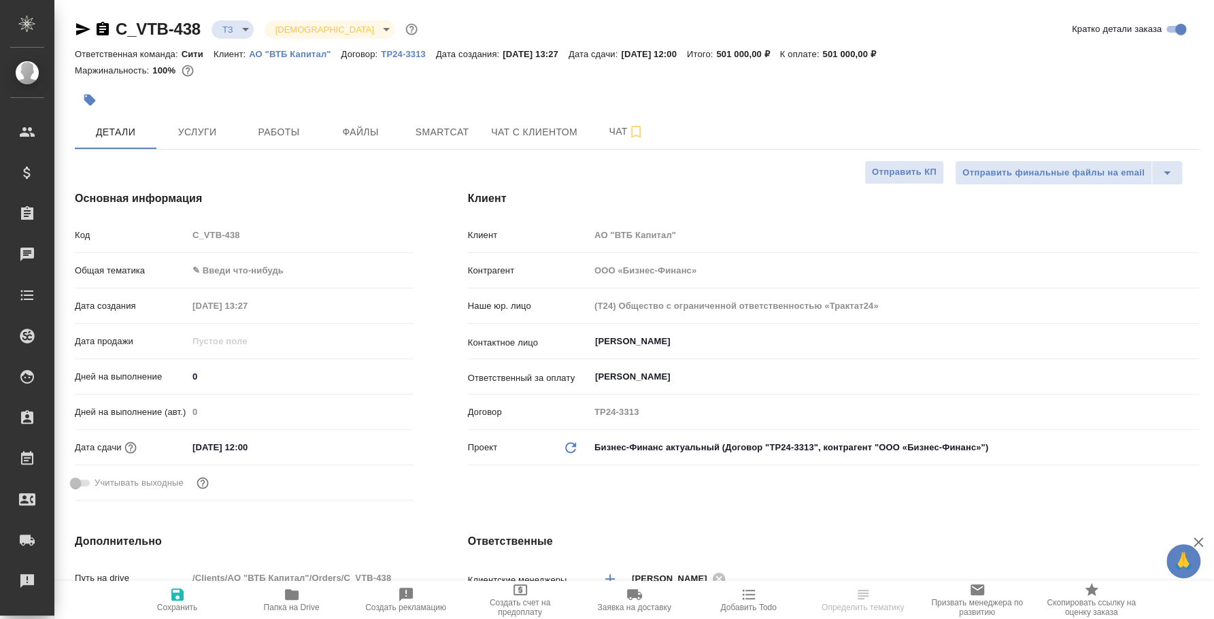
type textarea "x"
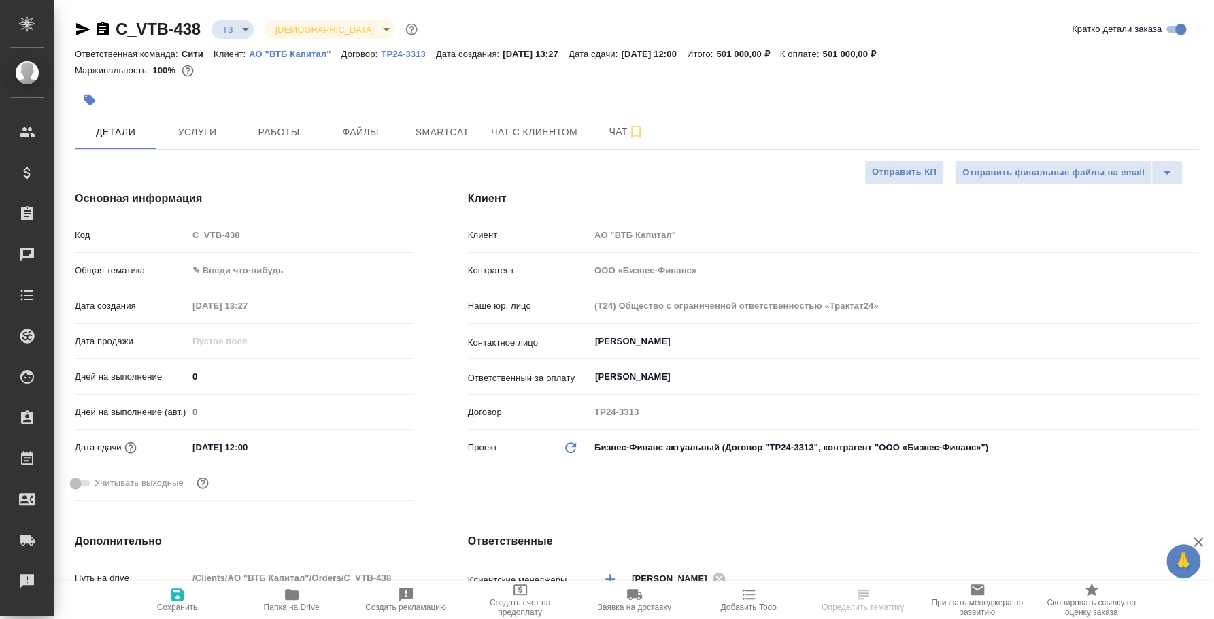
type textarea "x"
select select "RU"
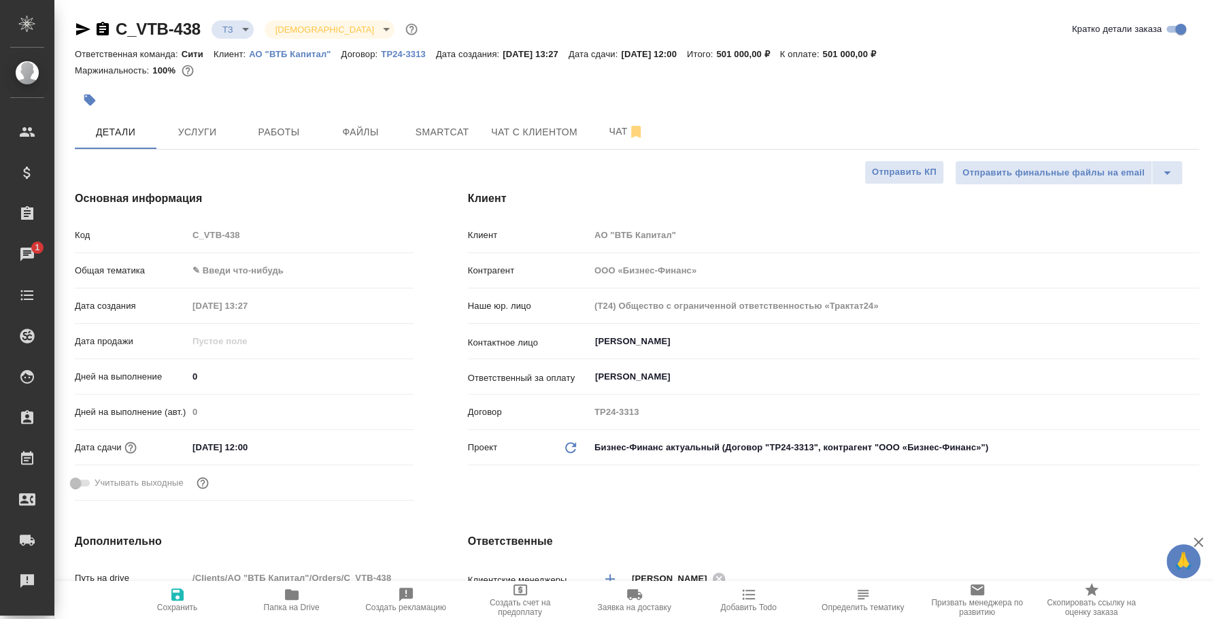
type textarea "x"
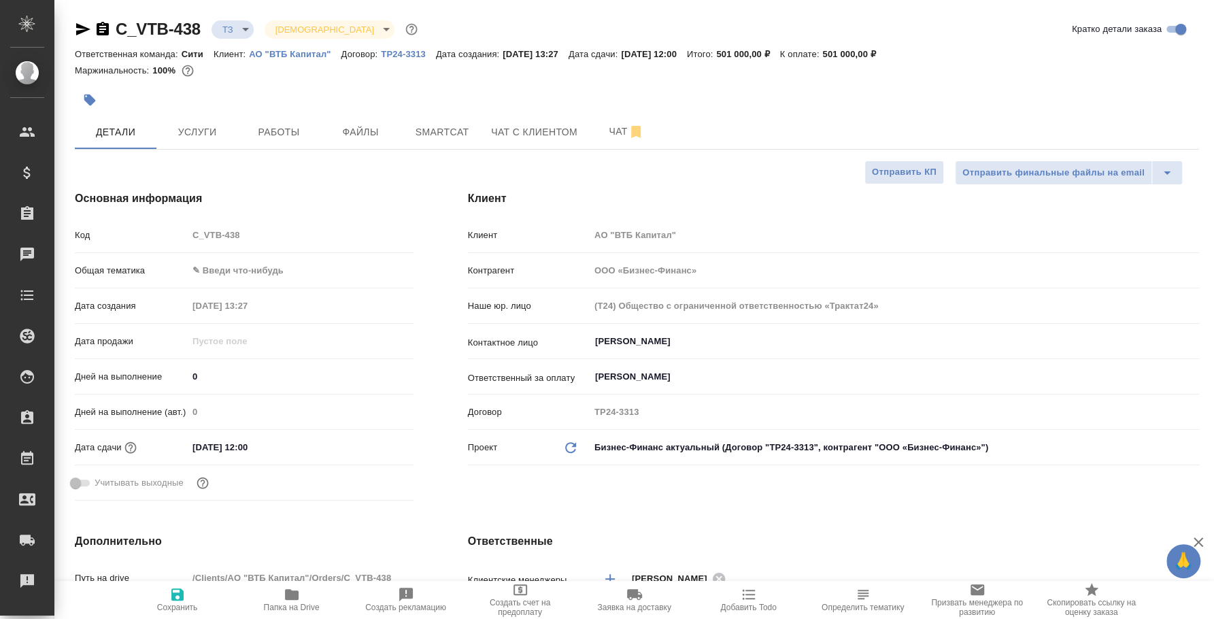
type textarea "x"
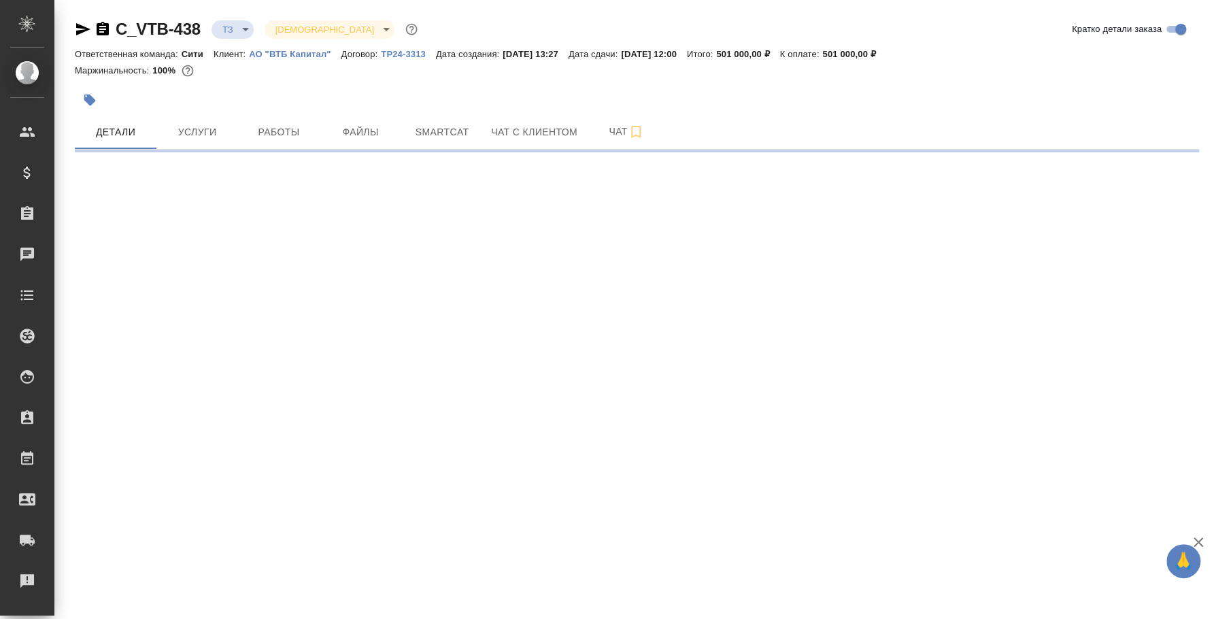
select select "RU"
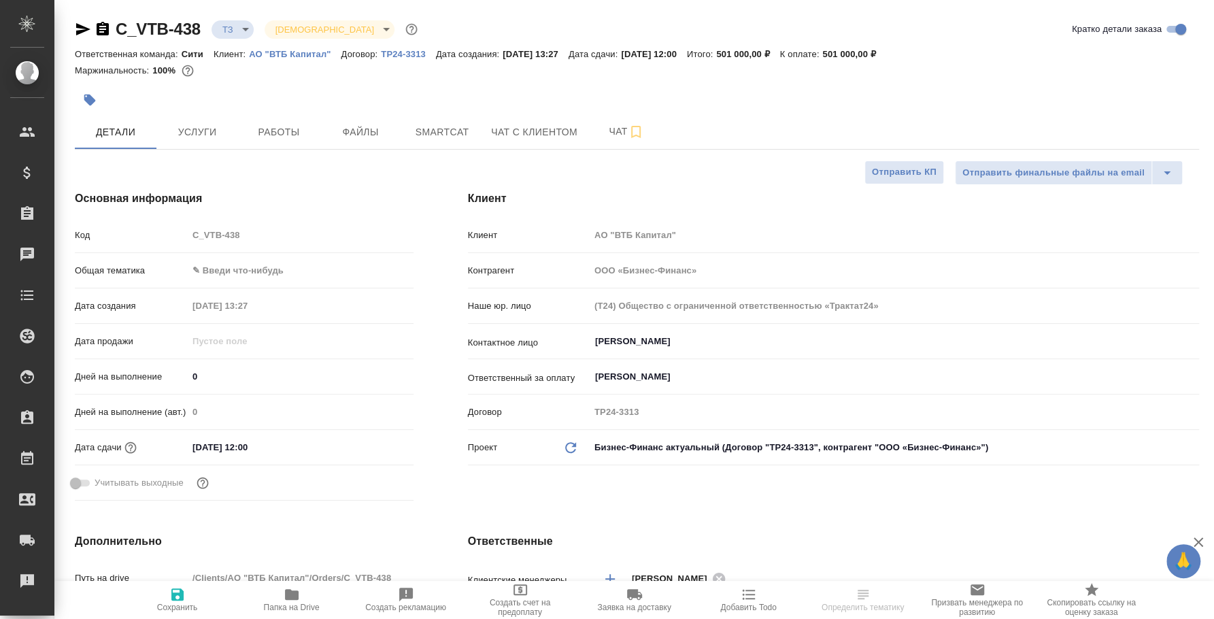
type textarea "x"
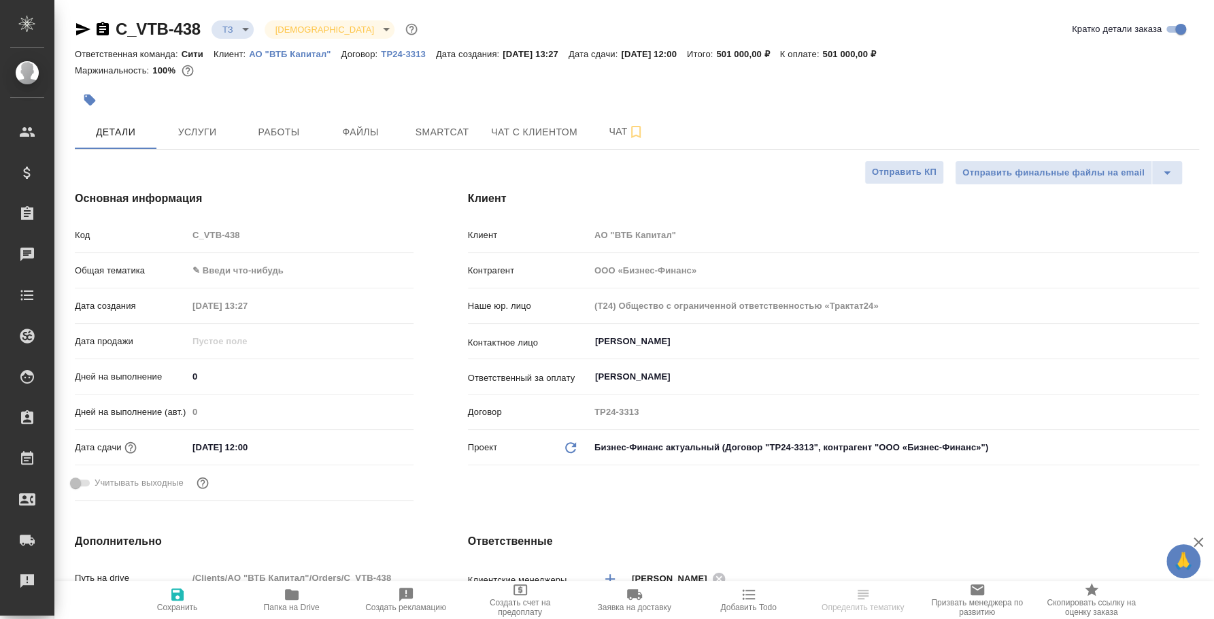
type textarea "x"
click at [607, 127] on span "Чат" at bounding box center [626, 131] width 65 height 17
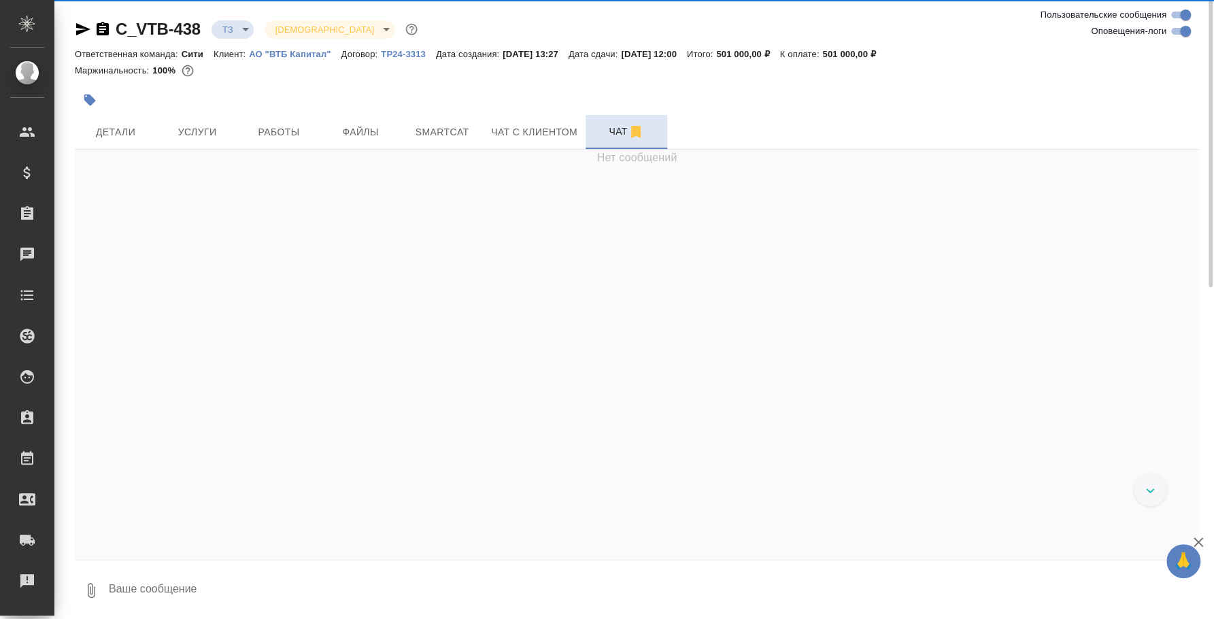
scroll to position [148, 0]
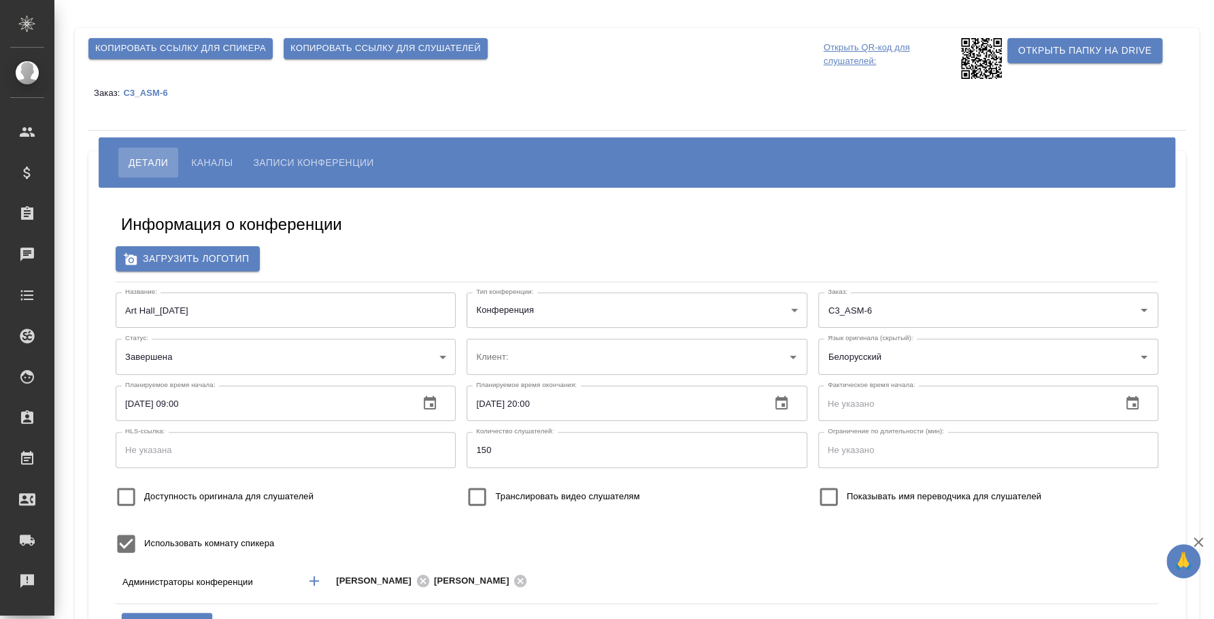
type input "ООО «Агентство стратегического маркетинга»"
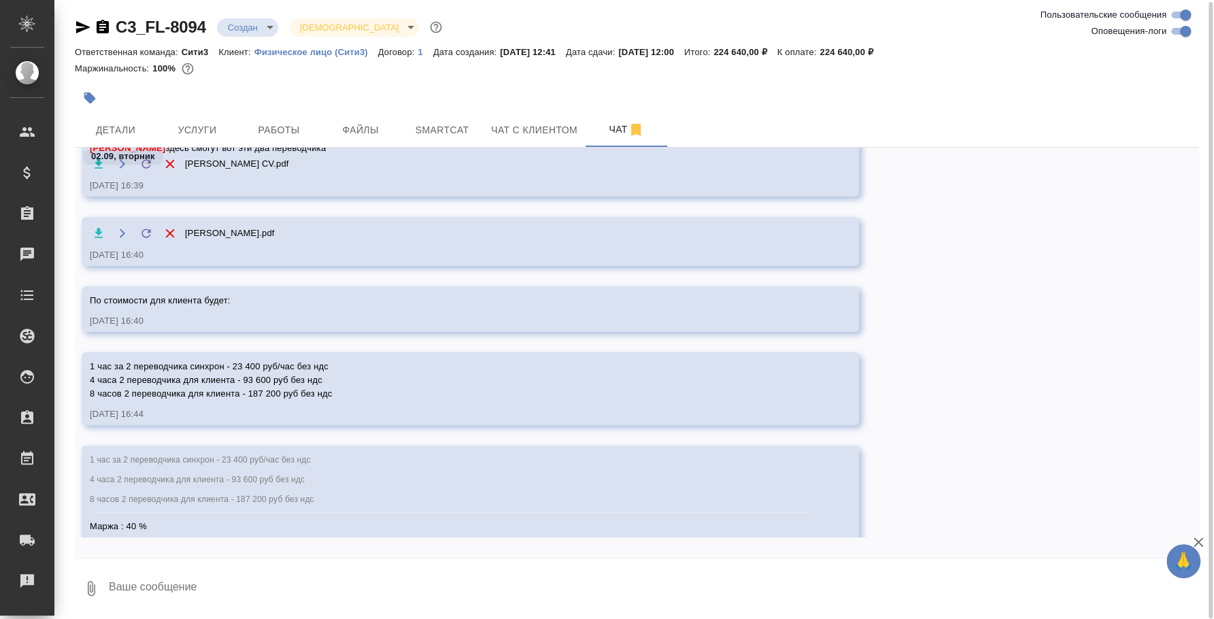
scroll to position [860, 0]
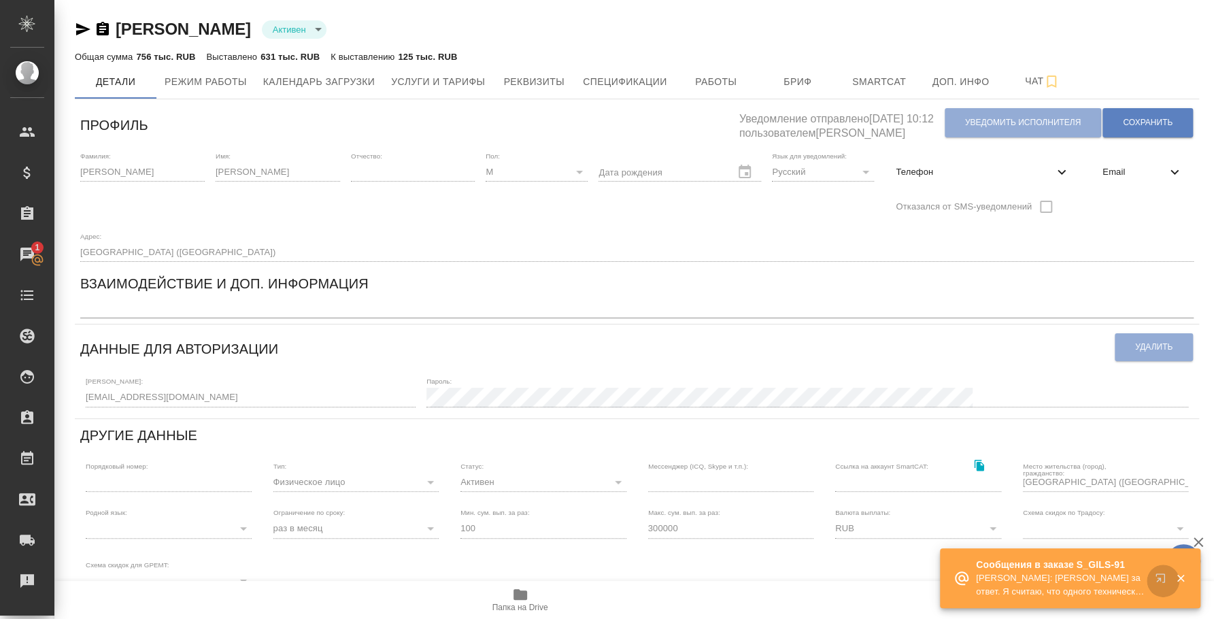
click at [1158, 576] on icon "button" at bounding box center [1162, 580] width 16 height 16
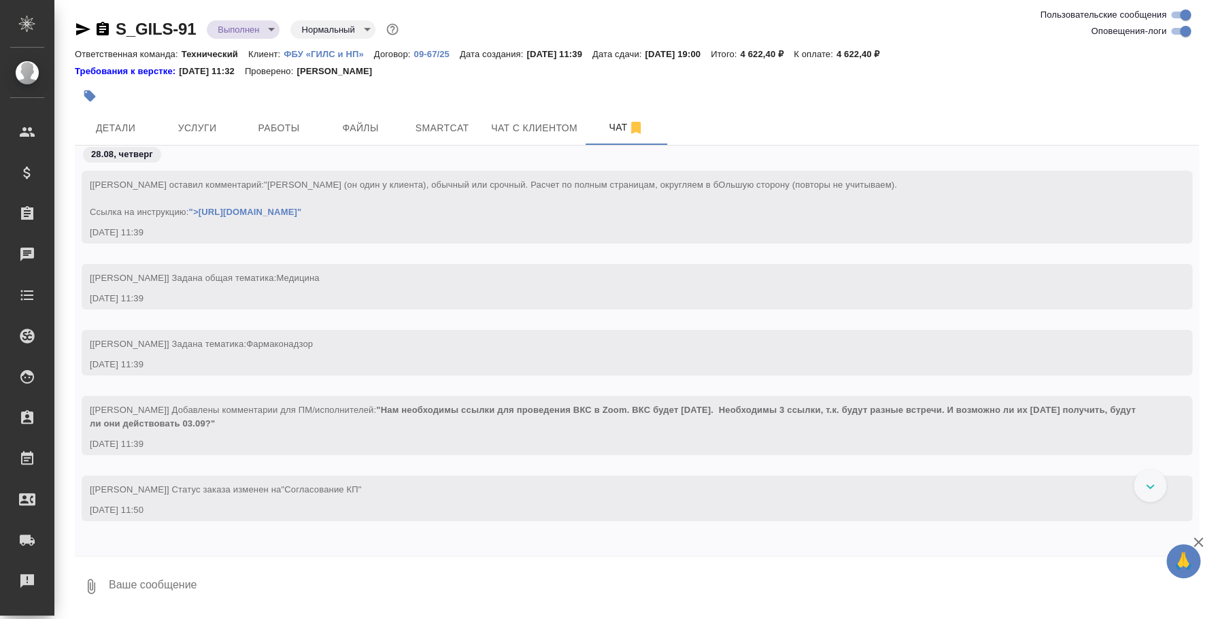
scroll to position [1026, 0]
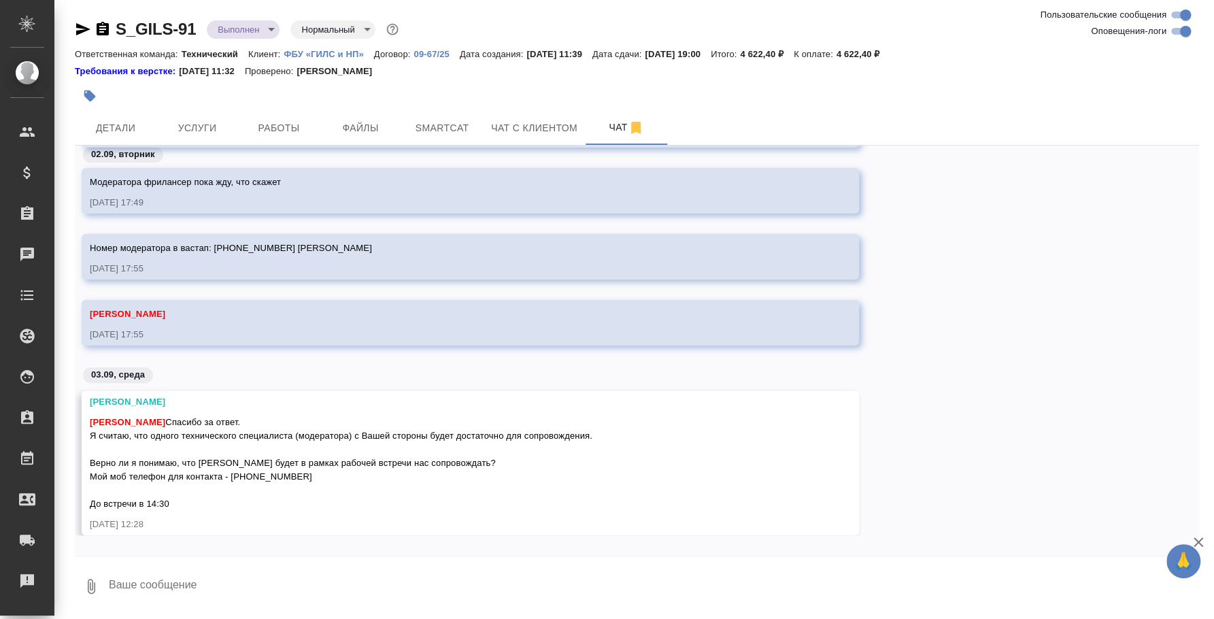
click at [497, 580] on textarea at bounding box center [652, 586] width 1091 height 46
type textarea "[PERSON_NAME], да, будет [PERSON_NAME]."
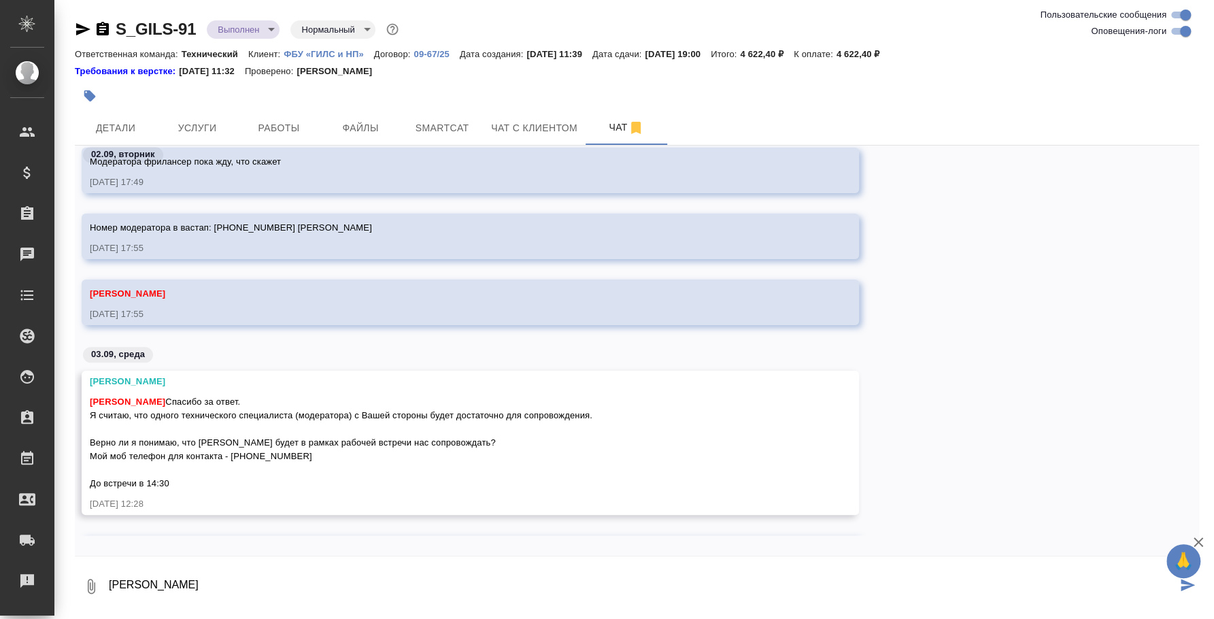
scroll to position [1051, 0]
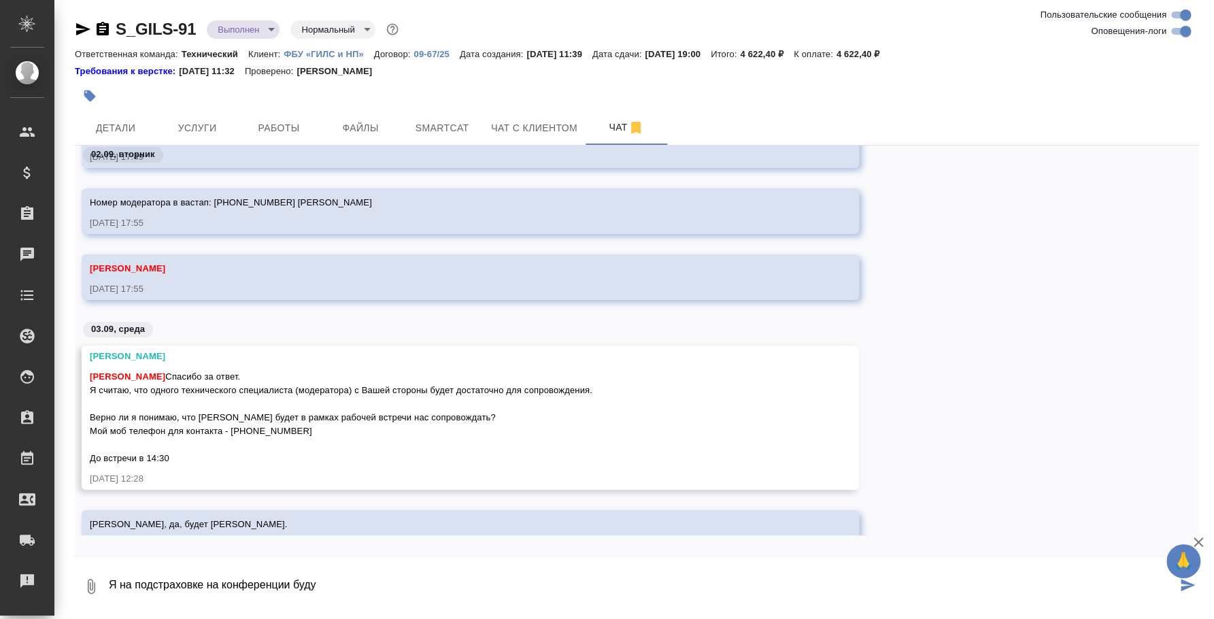
type textarea "Я на подстраховке на конференции буду"
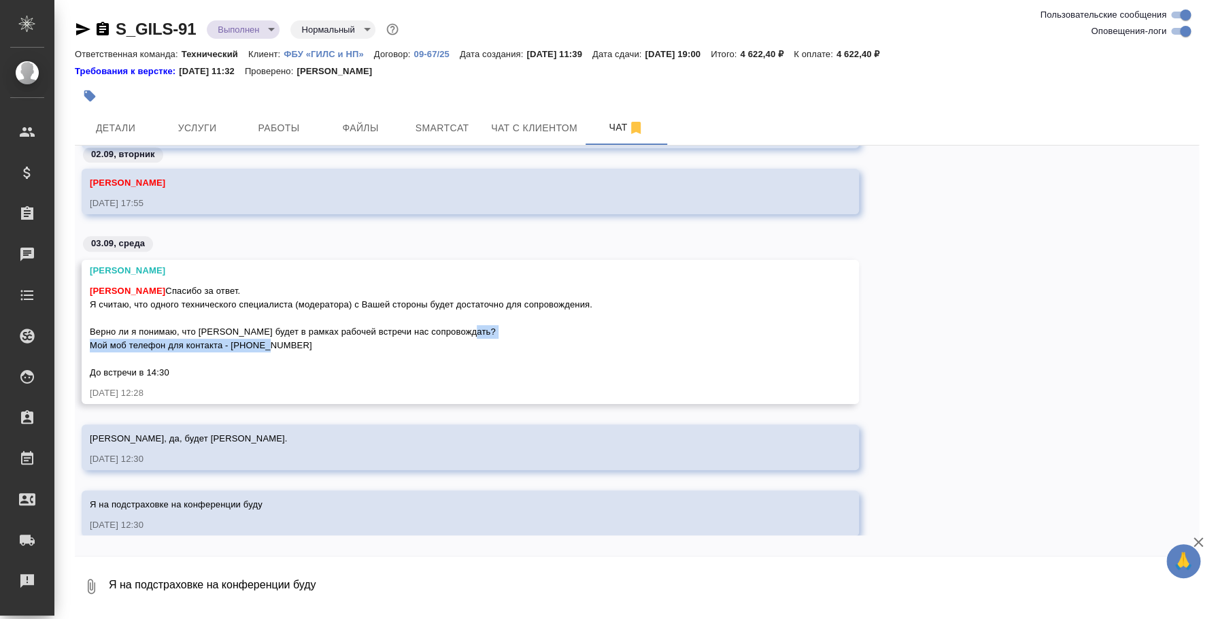
drag, startPoint x: 319, startPoint y: 343, endPoint x: 90, endPoint y: 341, distance: 229.1
click at [90, 341] on div "[PERSON_NAME] за ответ. Я считаю, что одного технического специалиста (модерато…" at bounding box center [450, 330] width 721 height 99
copy span "Мой моб телефон для контакта - [PHONE_NUMBER]"
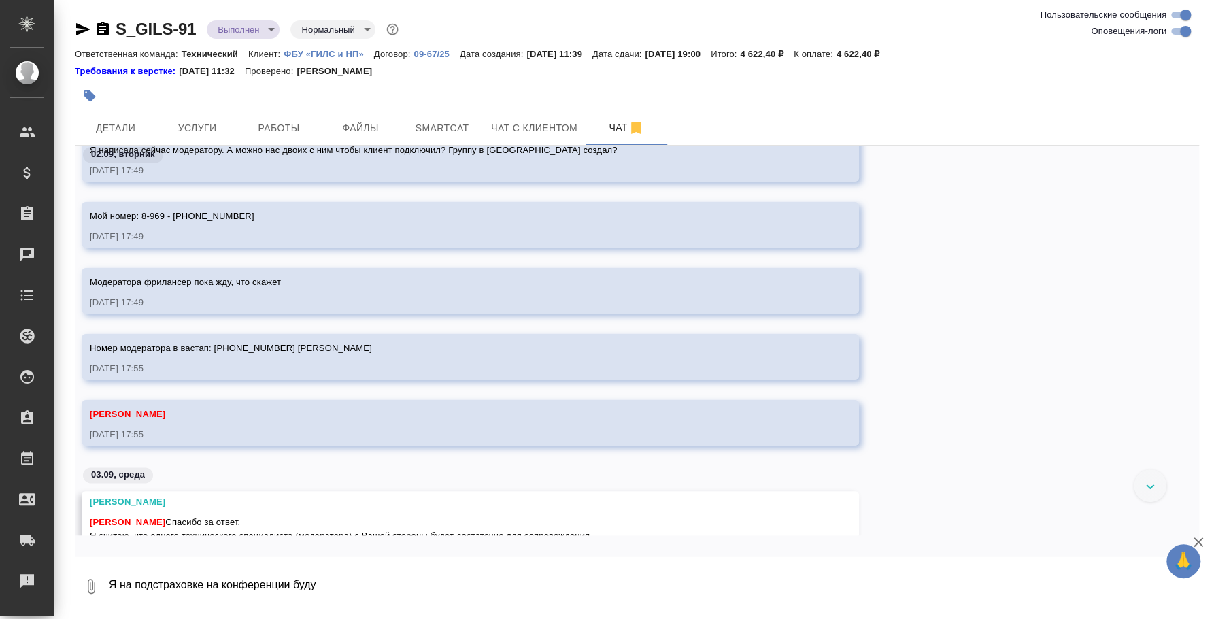
scroll to position [1117, 0]
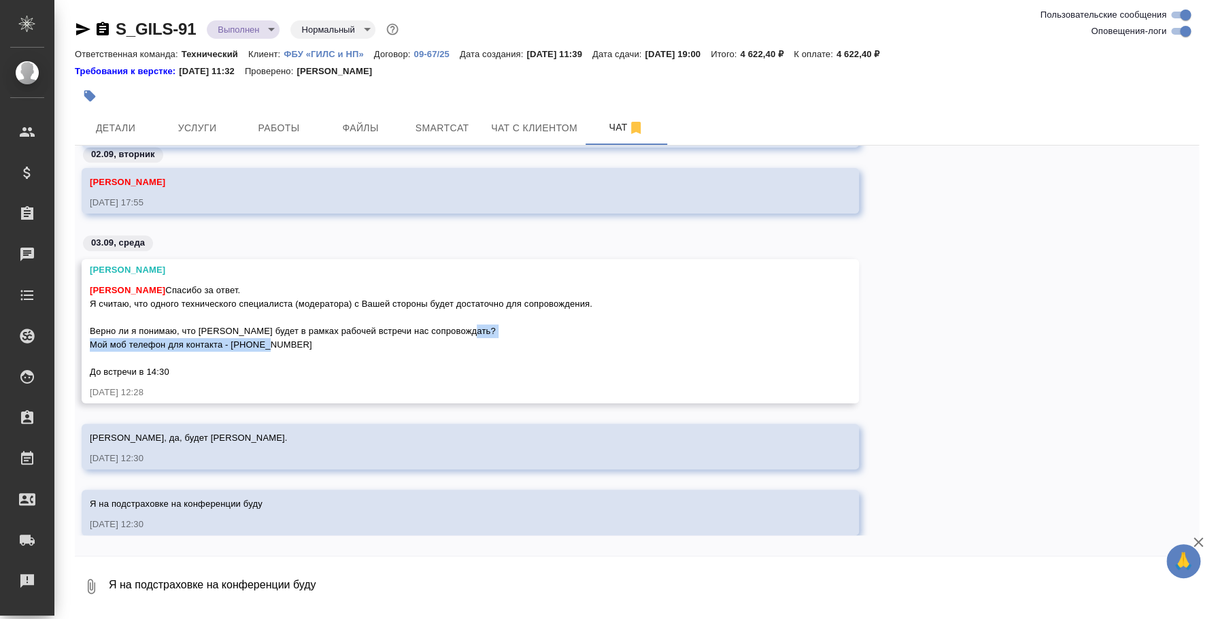
copy span "Мой моб телефон для контакта - [PHONE_NUMBER]"
click at [231, 581] on textarea "Я на подстраховке на конференции буду" at bounding box center [652, 586] width 1091 height 46
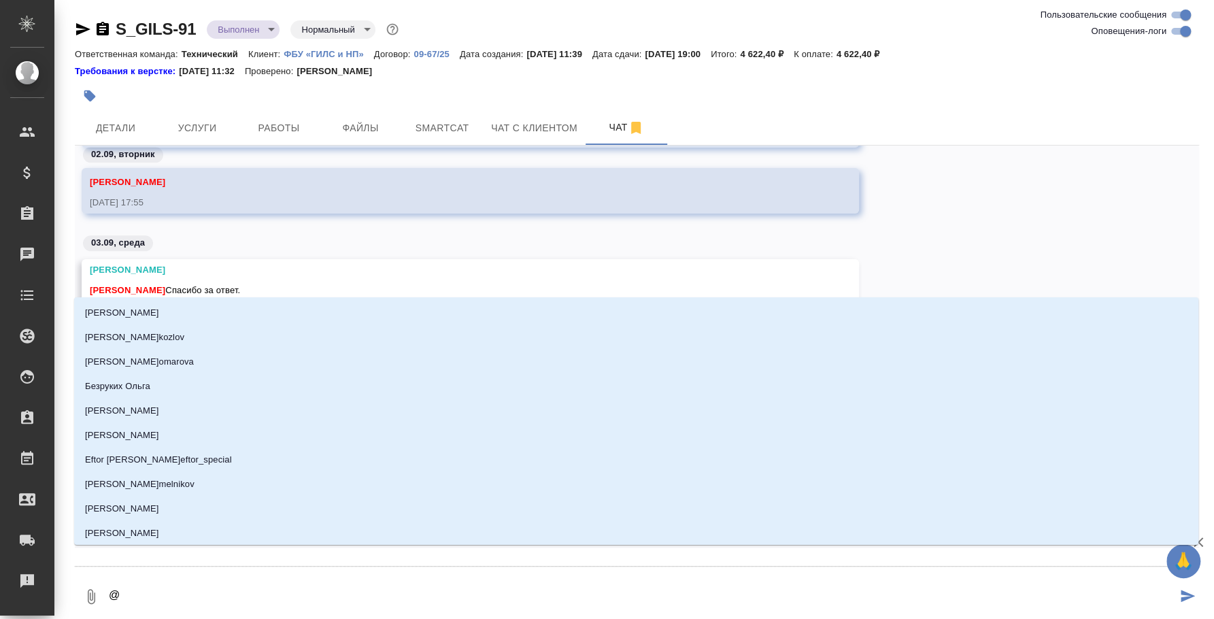
type textarea "@y"
type input "y"
type textarea "@y'b"
type input "y'b"
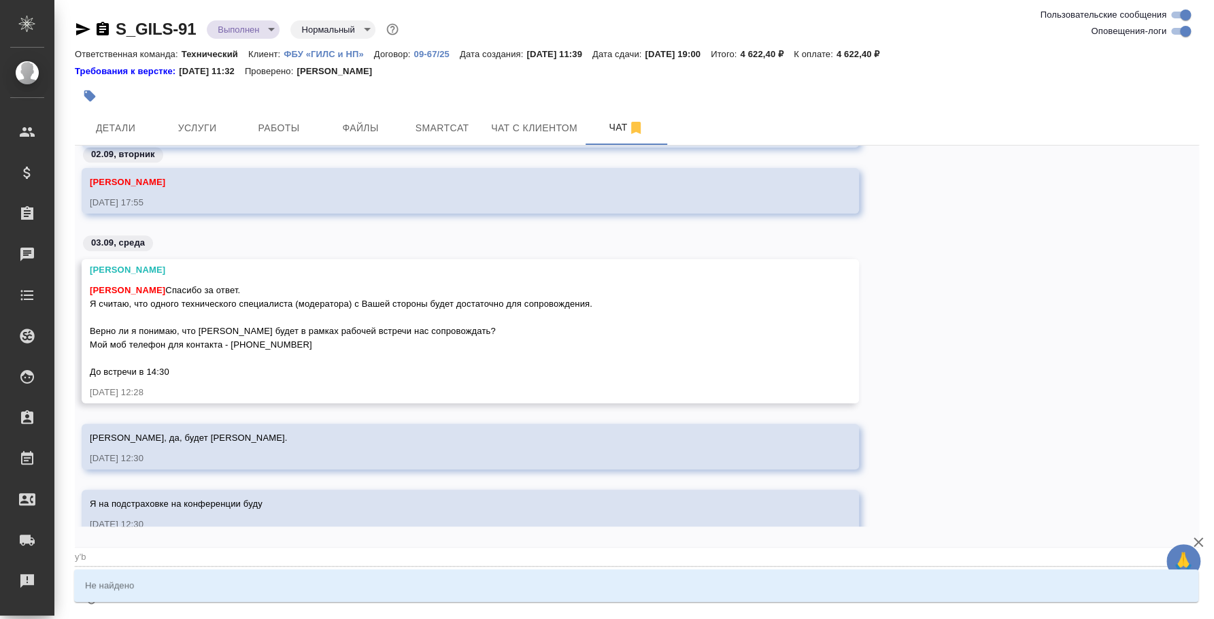
type textarea "@y"
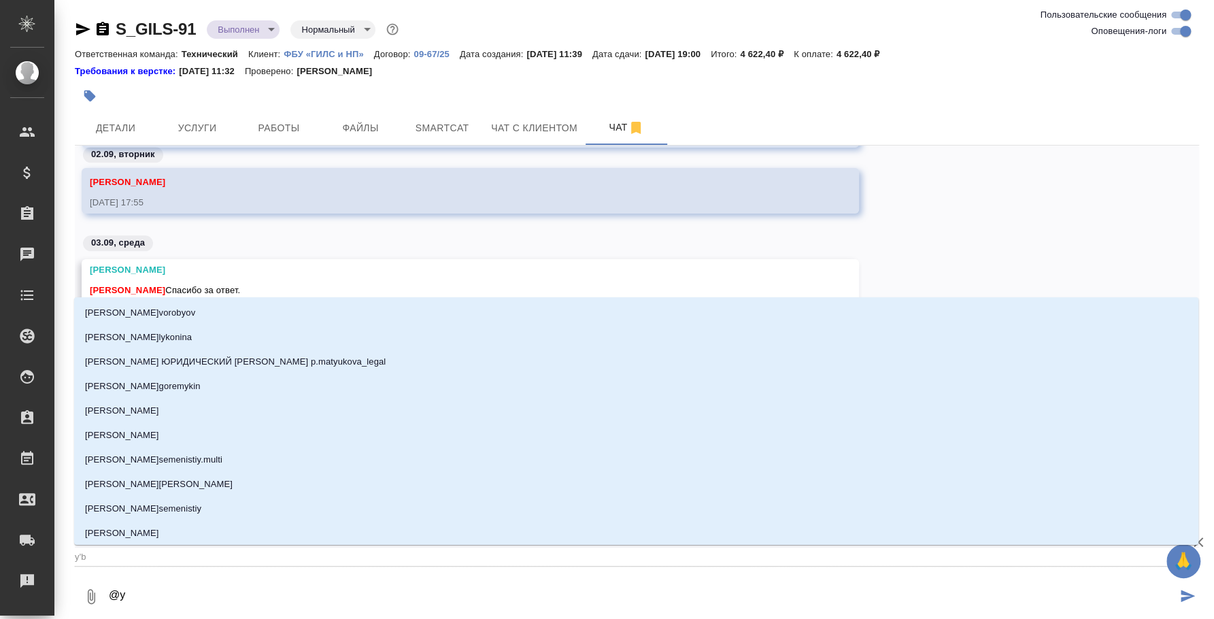
type input "y"
type textarea "@"
type textarea "@н"
type input "н"
type textarea "@ни"
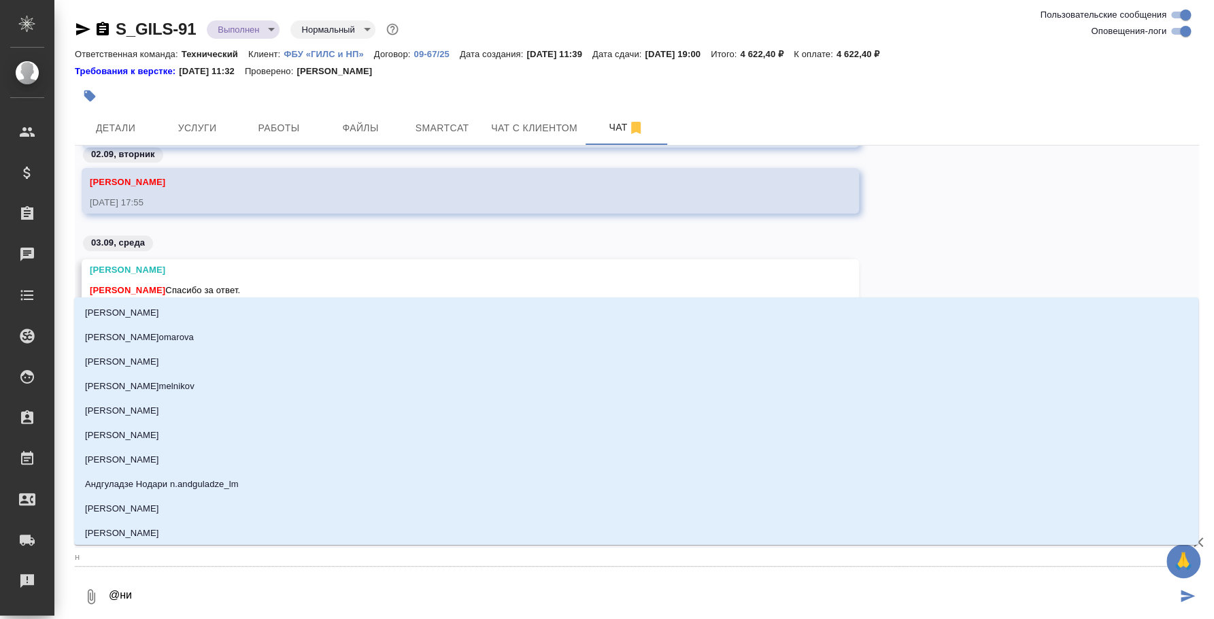
type input "ни"
type textarea "@ниф"
type input "ниф"
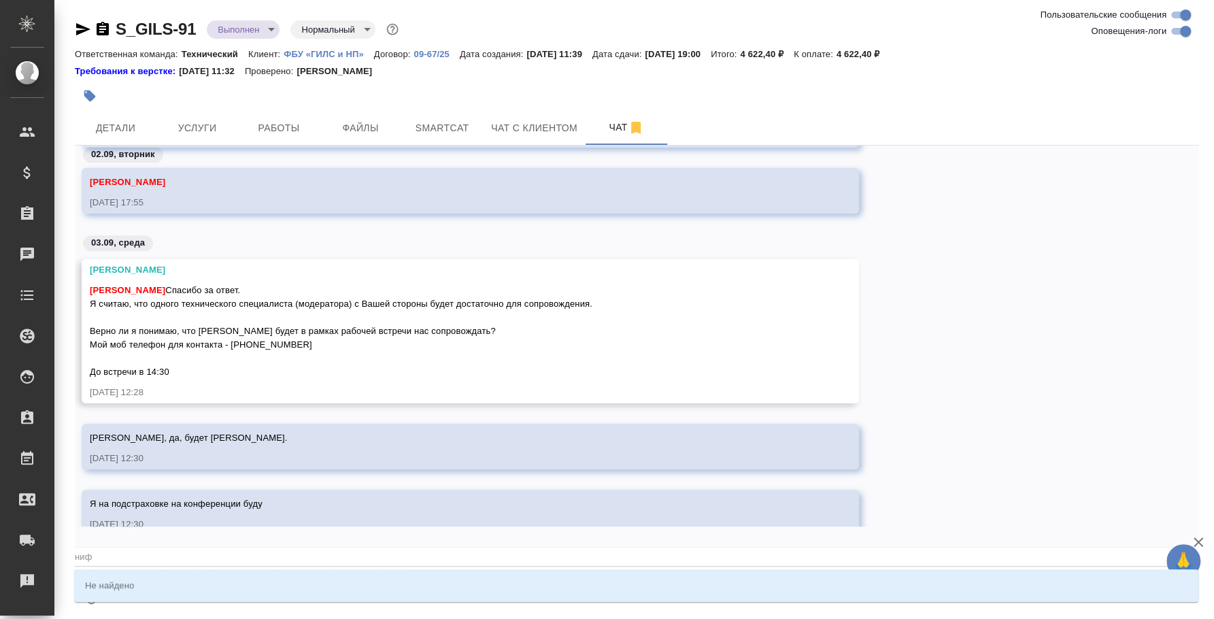
type textarea "@ни"
type input "ни"
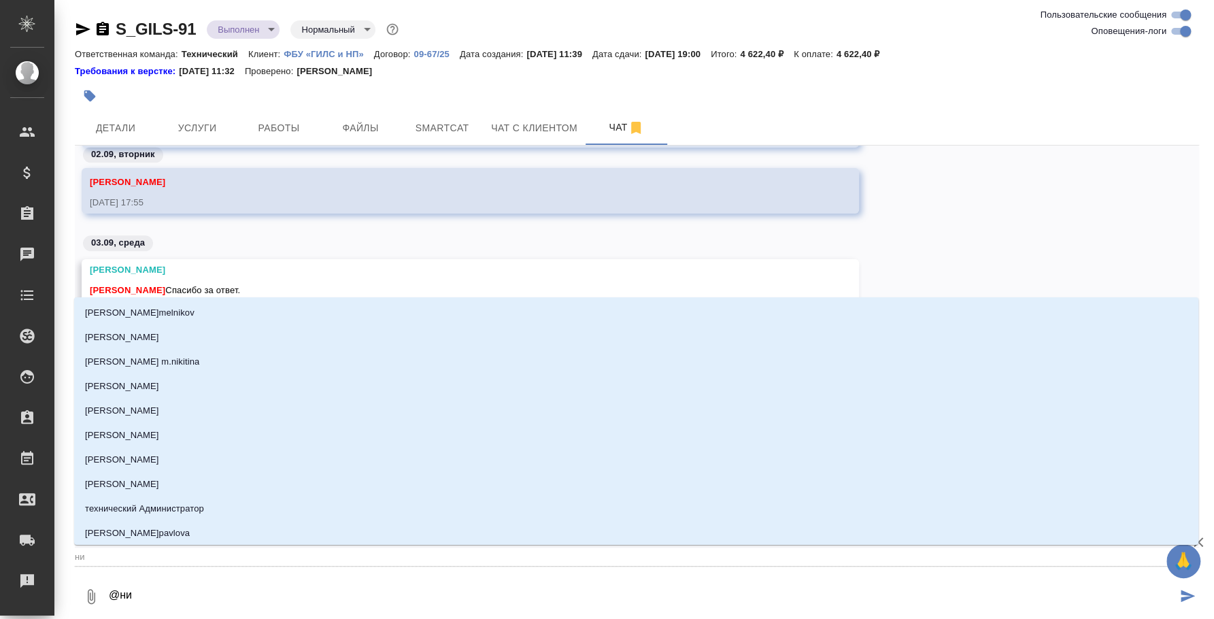
type textarea "@ниу"
type input "ниу"
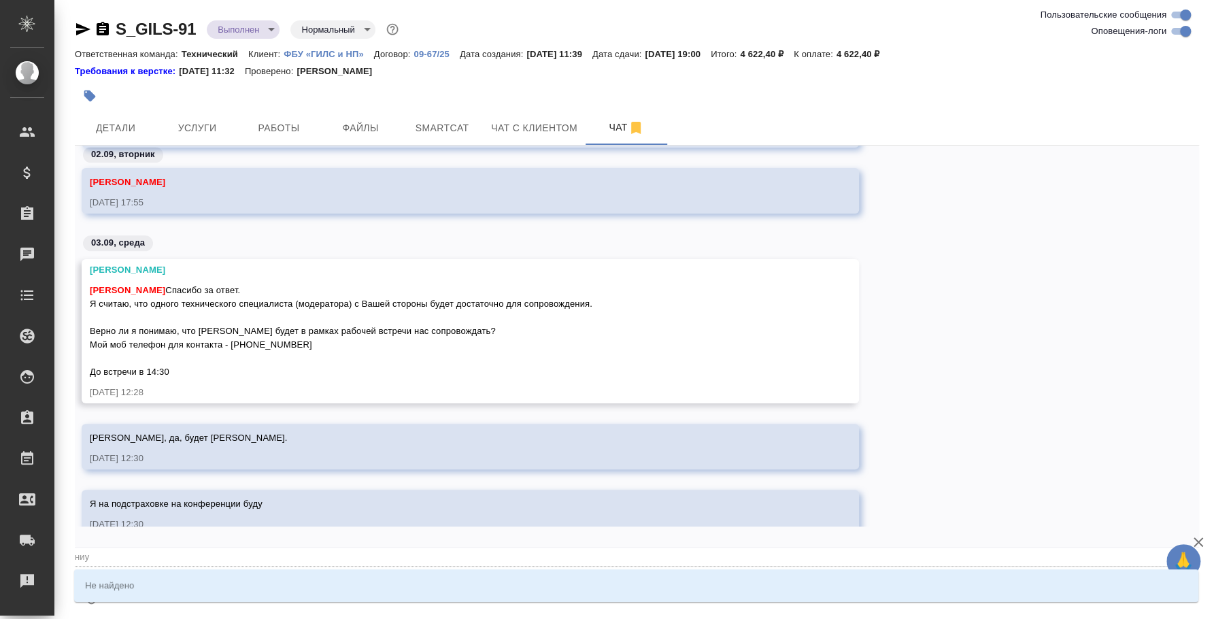
scroll to position [1105, 0]
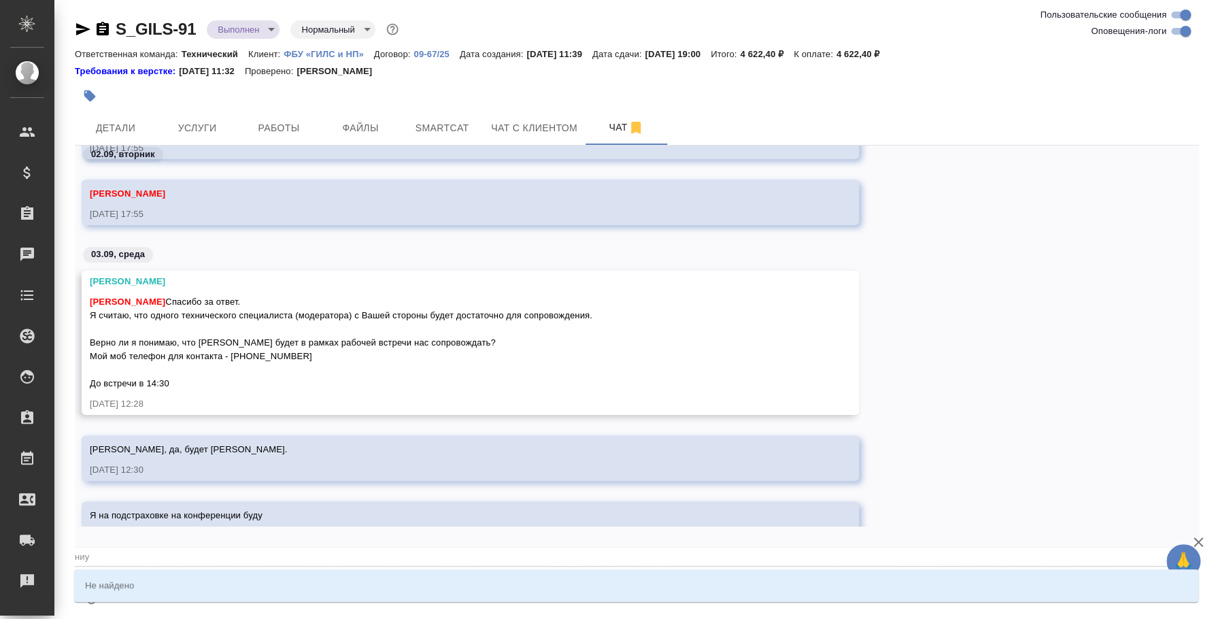
type textarea "@ни"
type input "ни"
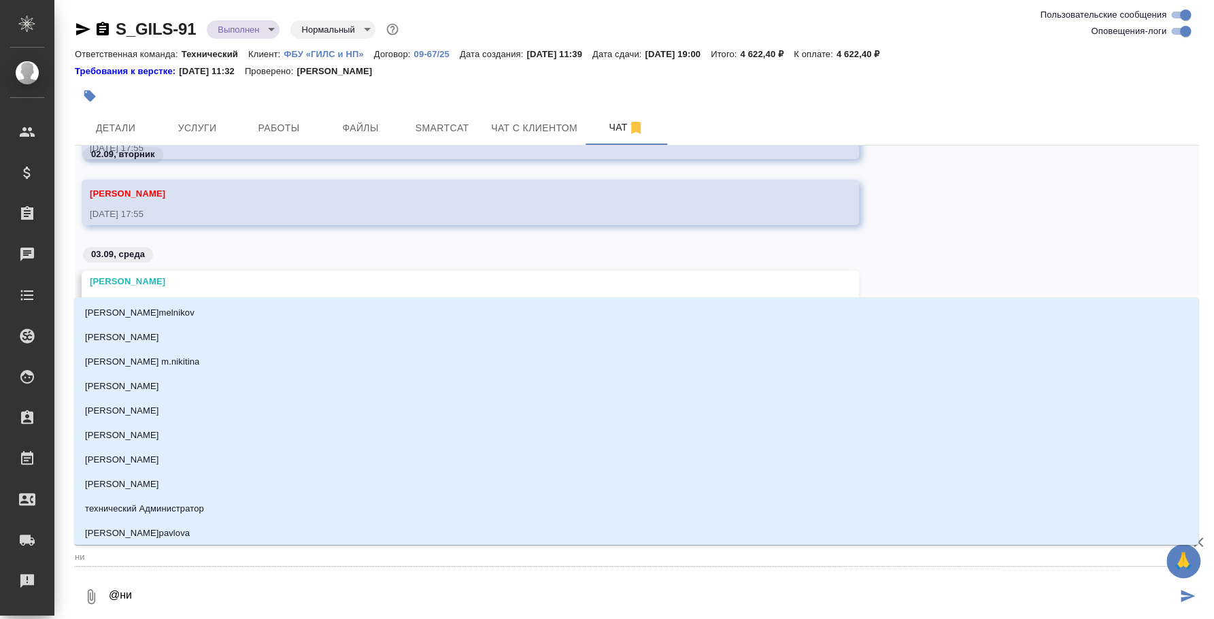
type textarea "@ник"
type input "ник"
type textarea "@ники"
type input "ники"
type textarea "@ник"
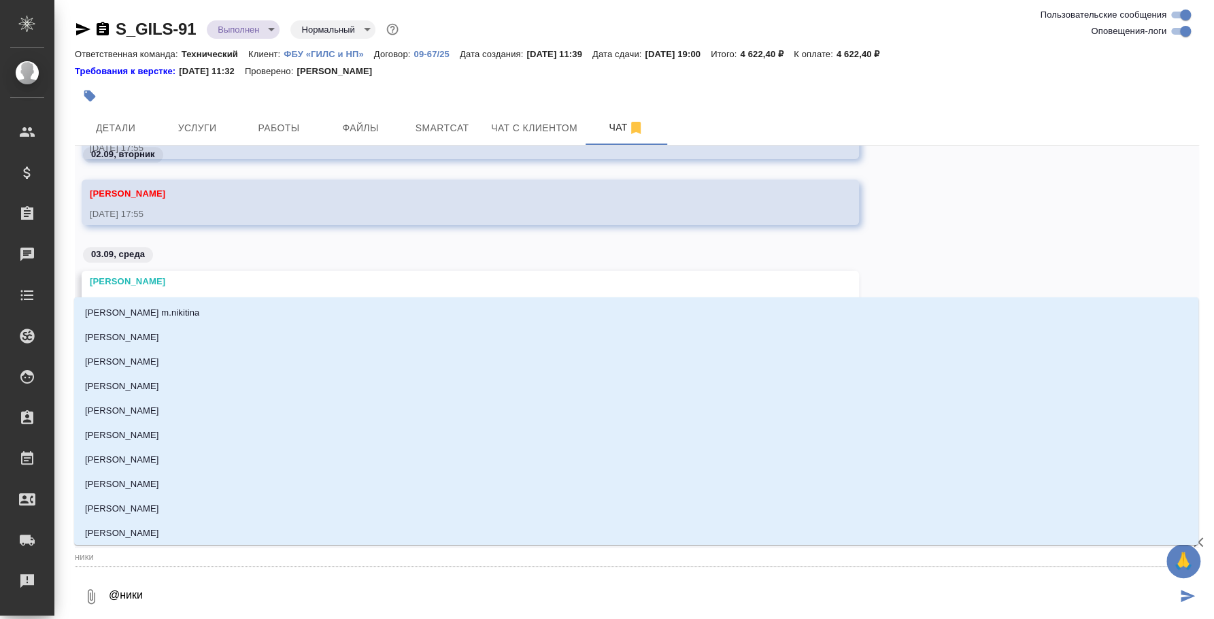
type input "ник"
type textarea "@ни"
type input "ни"
type textarea "@н"
type input "н"
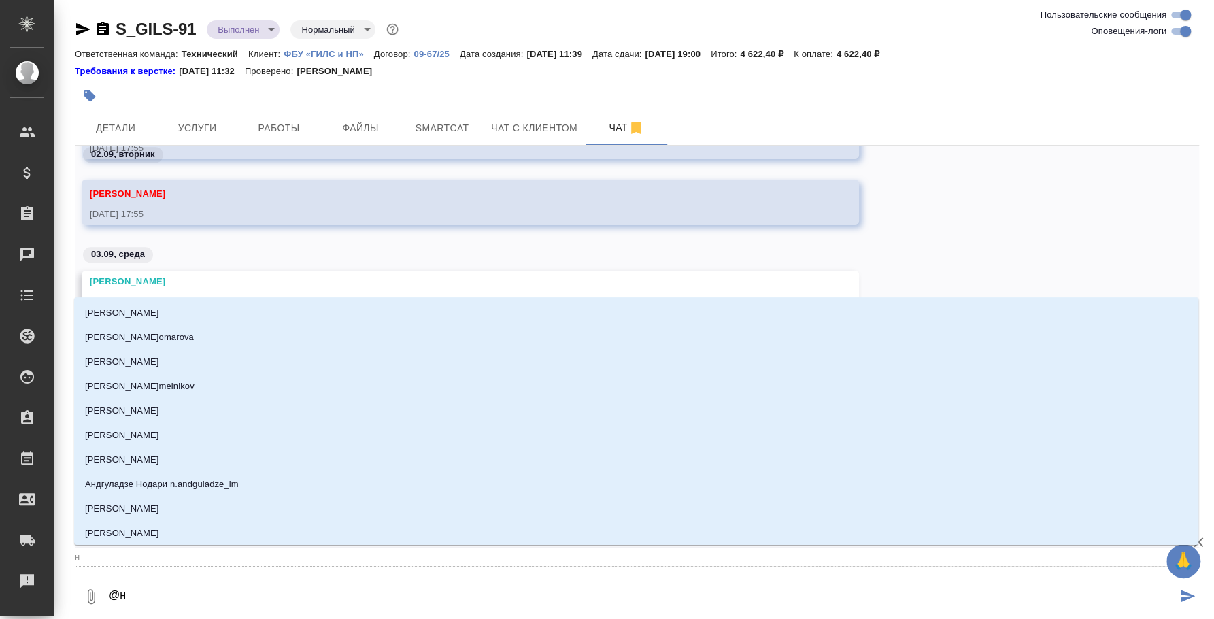
type textarea "@"
type textarea "@y"
type input "y"
type textarea "@yb"
type input "yb"
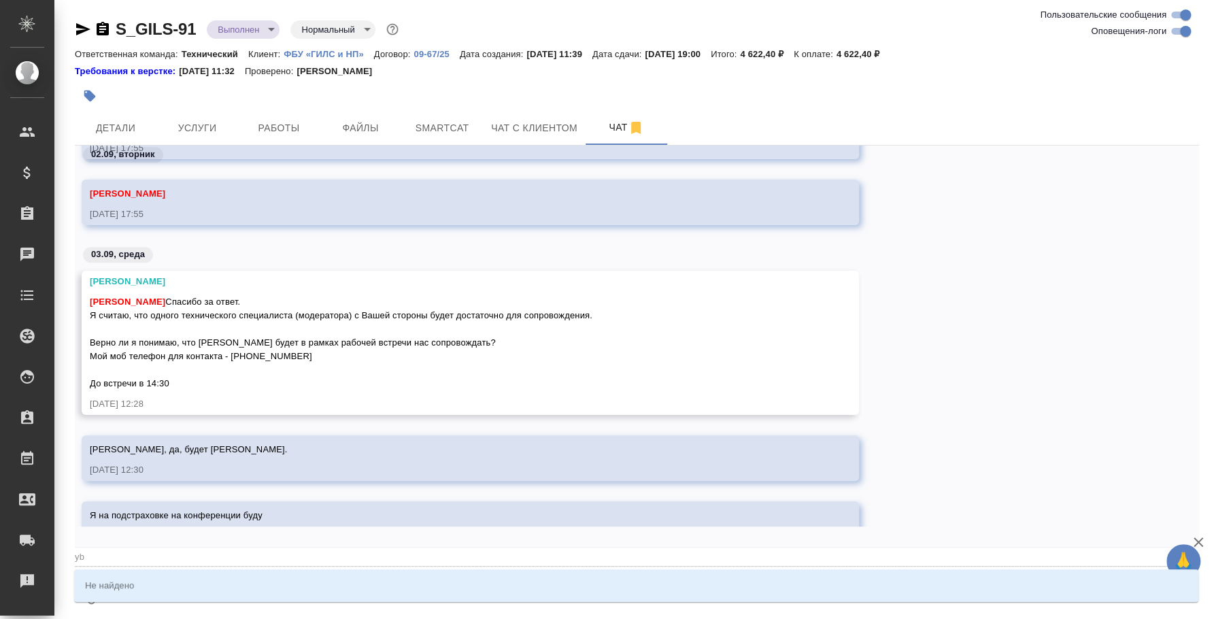
type textarea "@y"
type input "y"
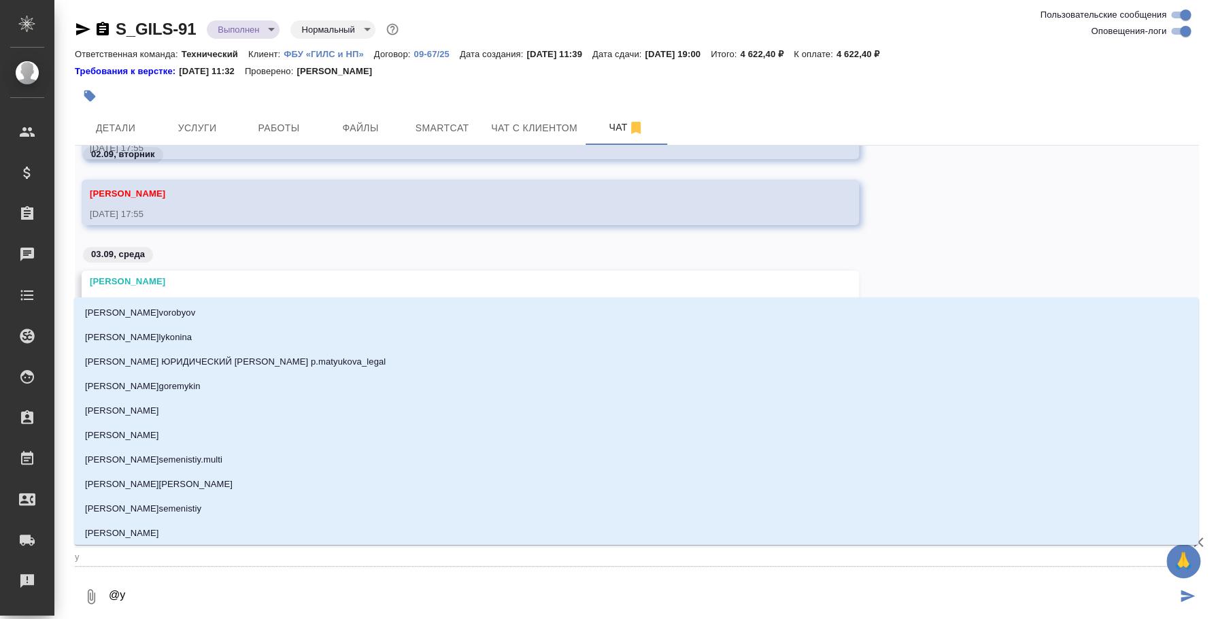
type textarea "@"
type textarea "@y"
type input "y"
type textarea "@y'b"
type input "y'b"
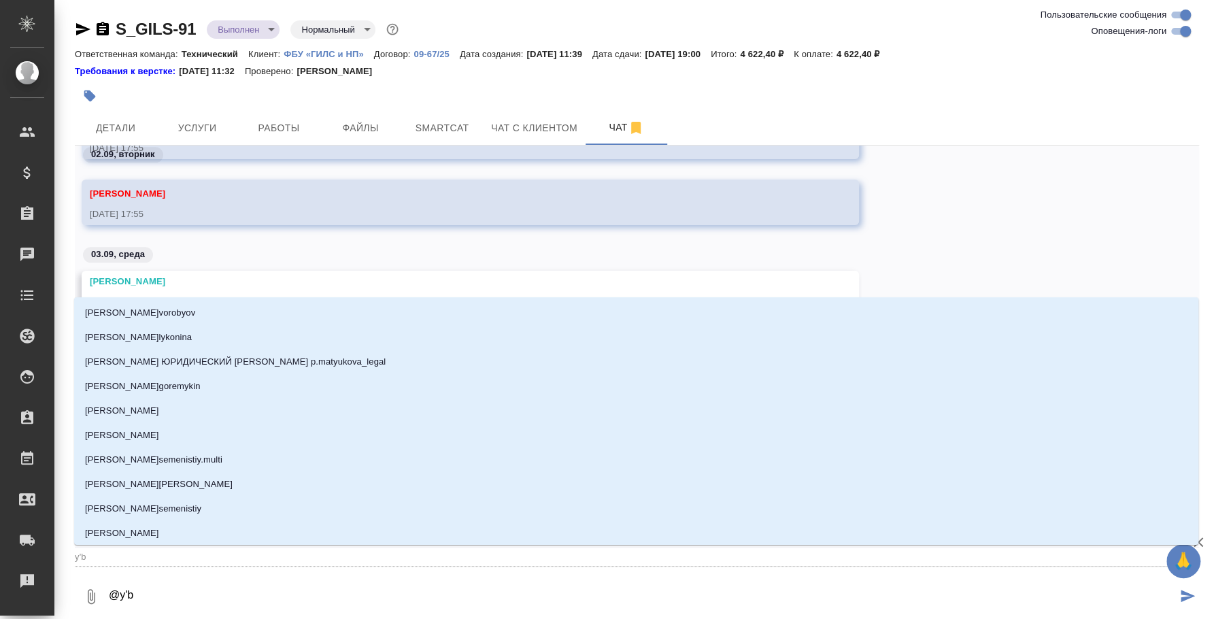
type textarea "@y'b'r"
type input "y'b'r"
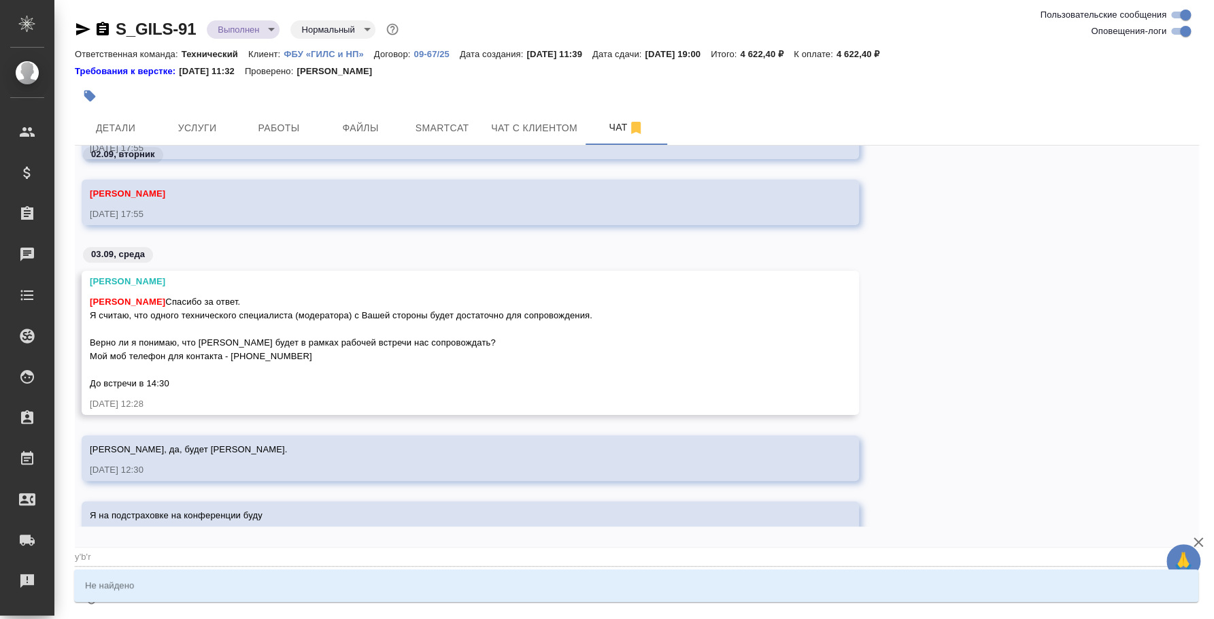
type textarea "@y'b'r'b"
type input "y'b'r'b"
type textarea "@y'b'r"
type input "y'b'r"
type textarea "@y'b"
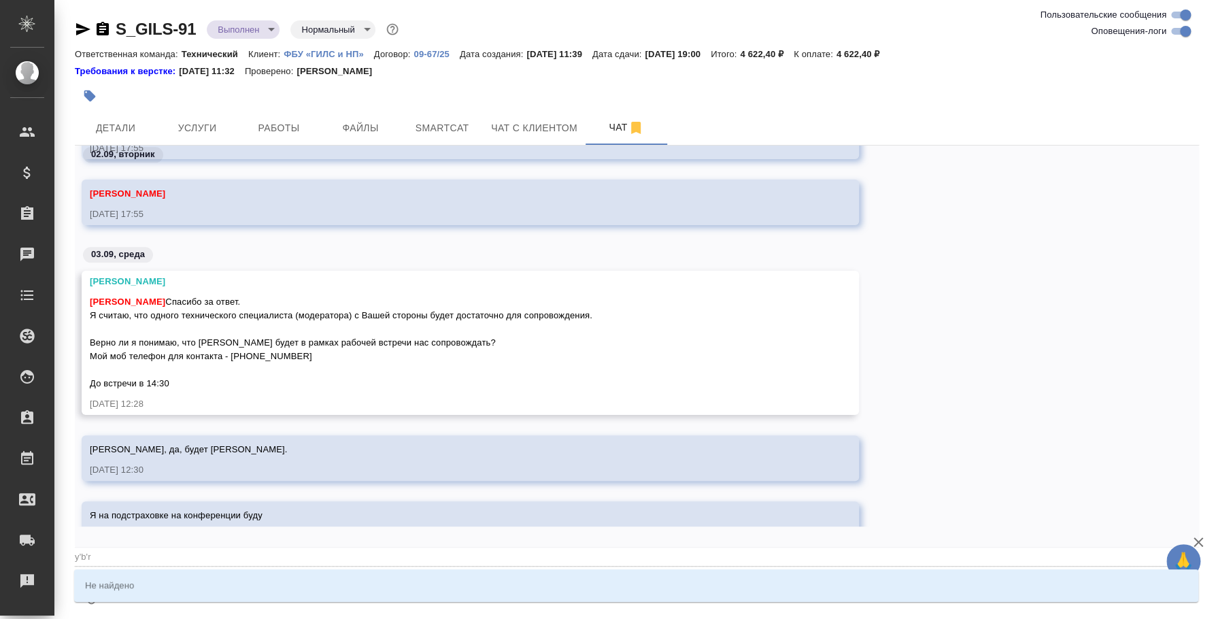
type input "y'b"
type textarea "@y"
type input "y"
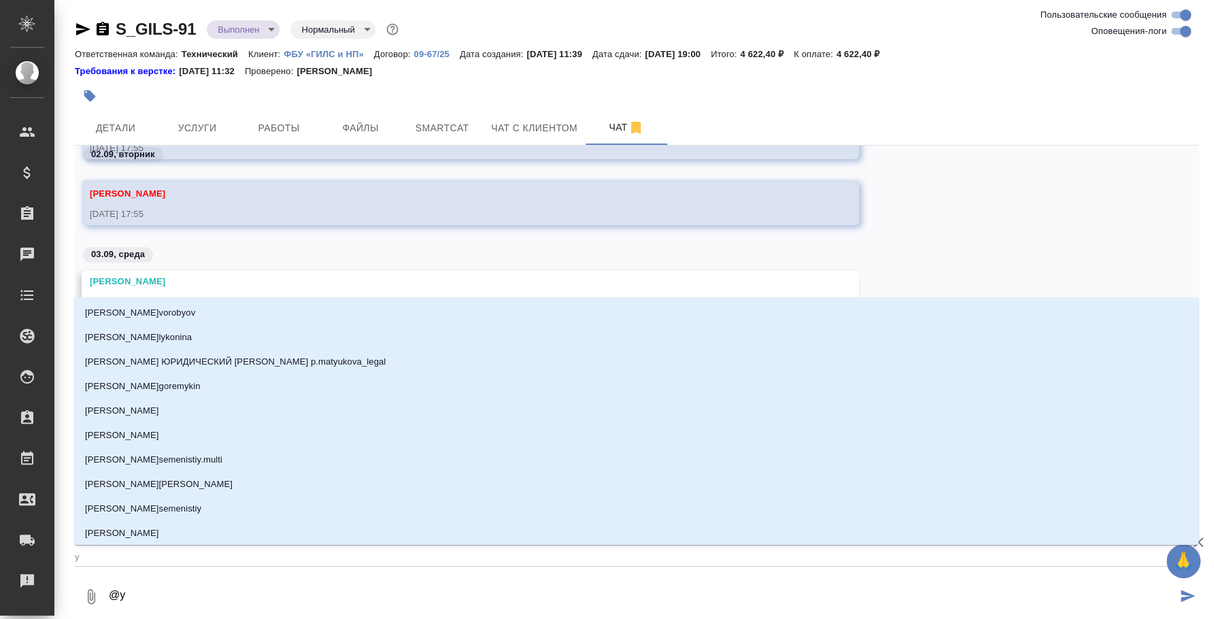
type textarea "@"
type textarea "@н"
type input "н"
type textarea "@ни"
type input "ни"
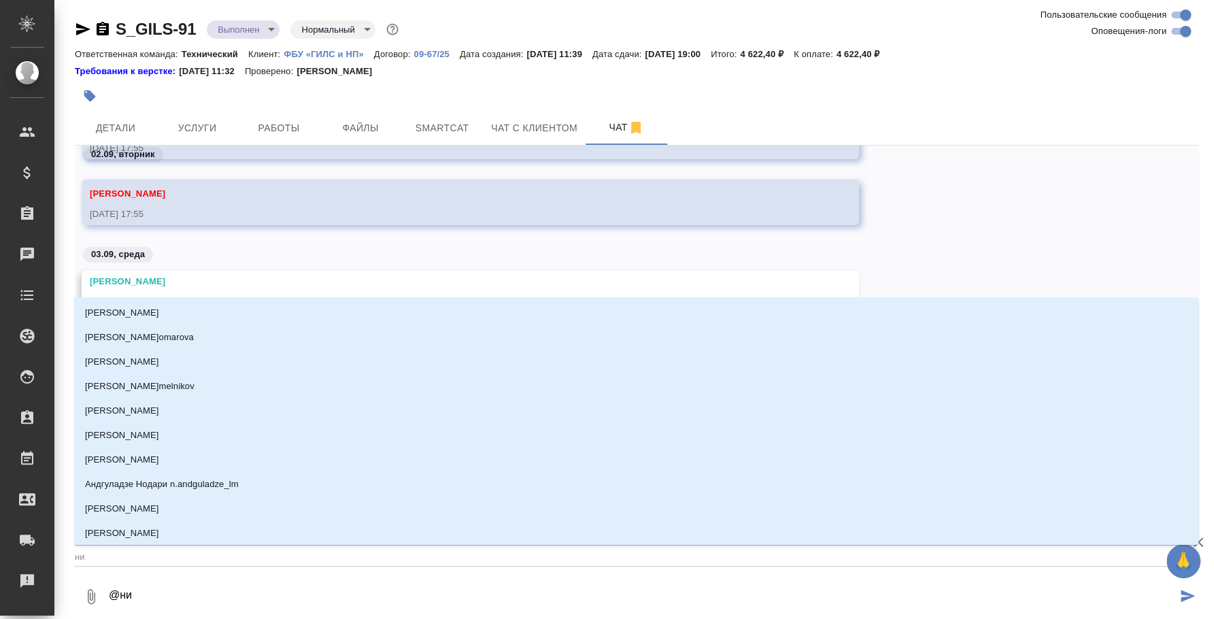
type textarea "@ник"
type input "ник"
type textarea "@ники"
type input "ники"
type textarea "@никиф"
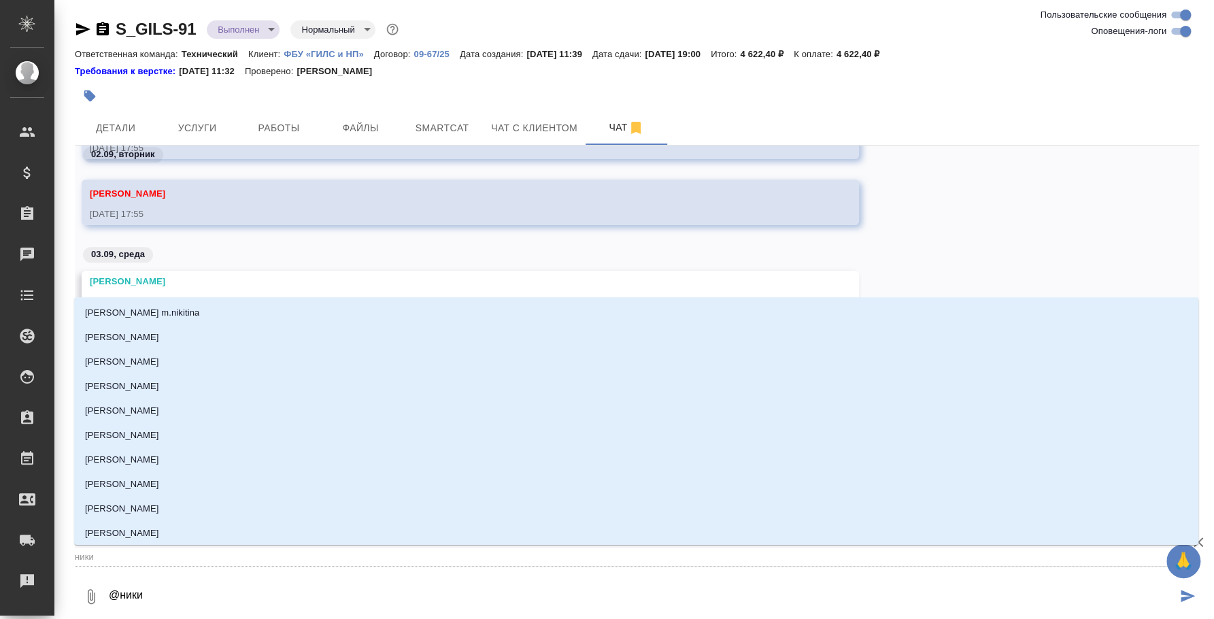
type input "никиф"
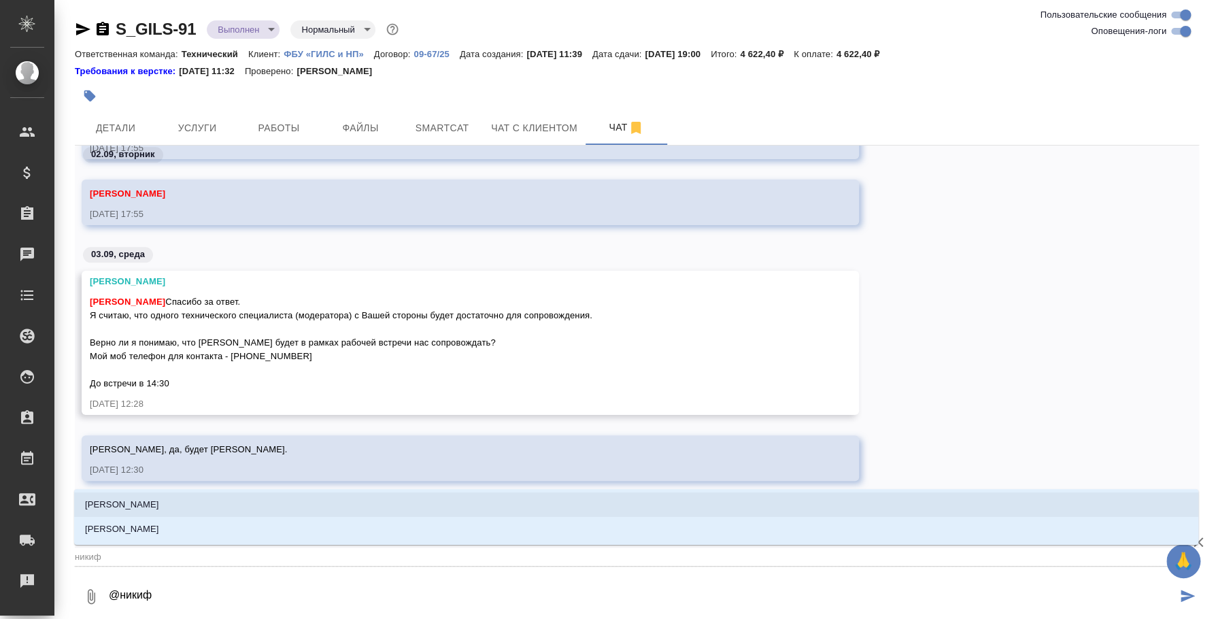
click at [205, 501] on li "[PERSON_NAME]" at bounding box center [636, 504] width 1124 height 24
type textarea "@[PERSON_NAME]"
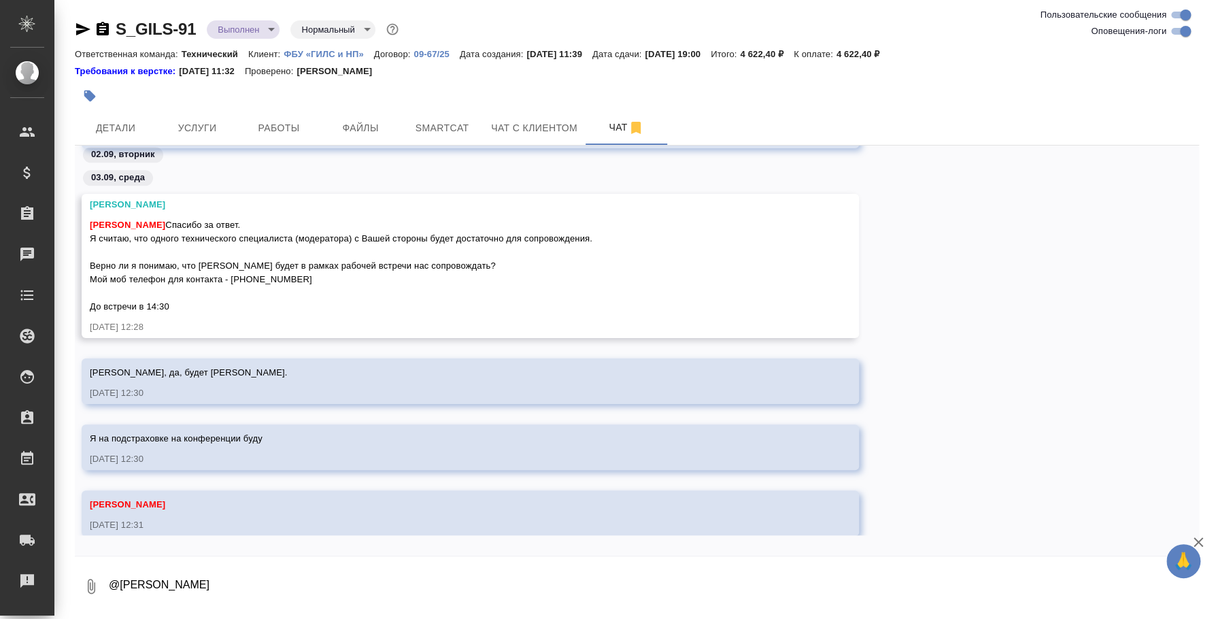
scroll to position [1163, 0]
